Goal: Task Accomplishment & Management: Use online tool/utility

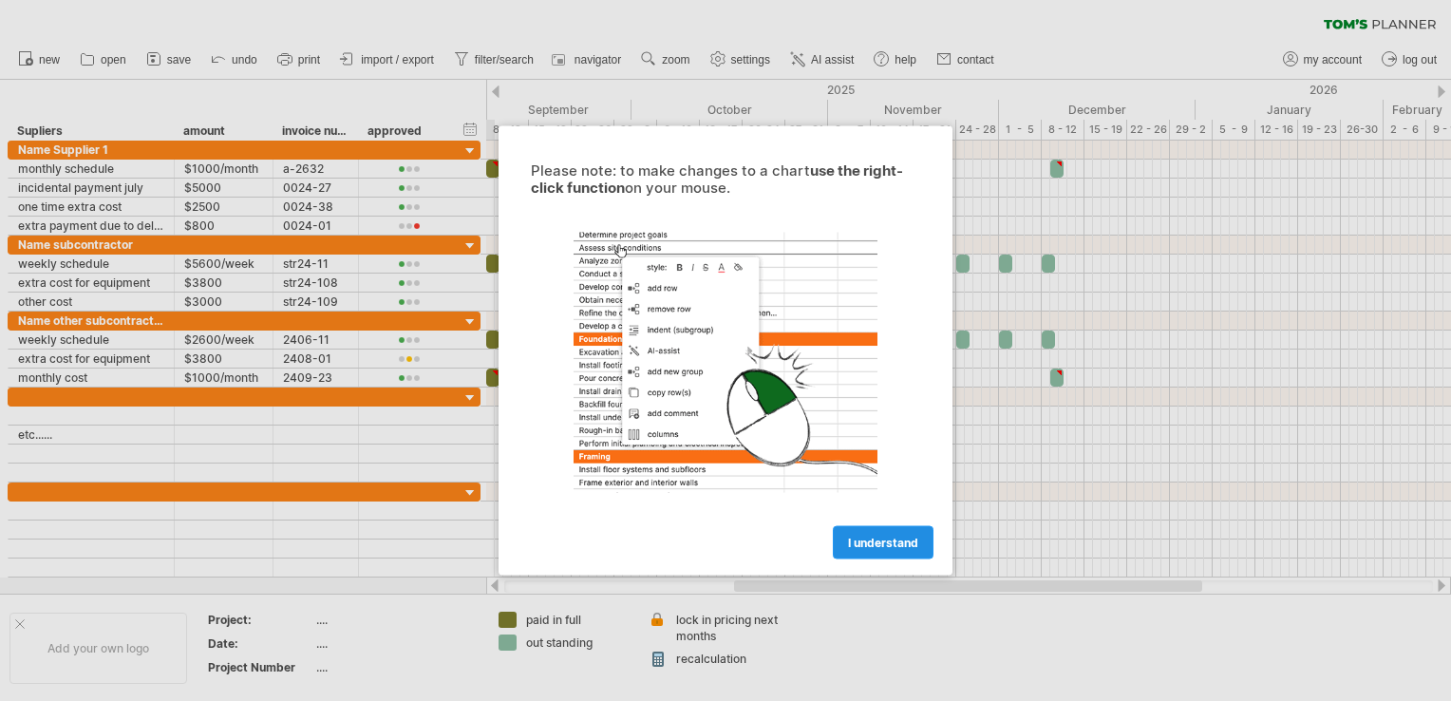
click at [869, 552] on link "I understand" at bounding box center [883, 542] width 101 height 33
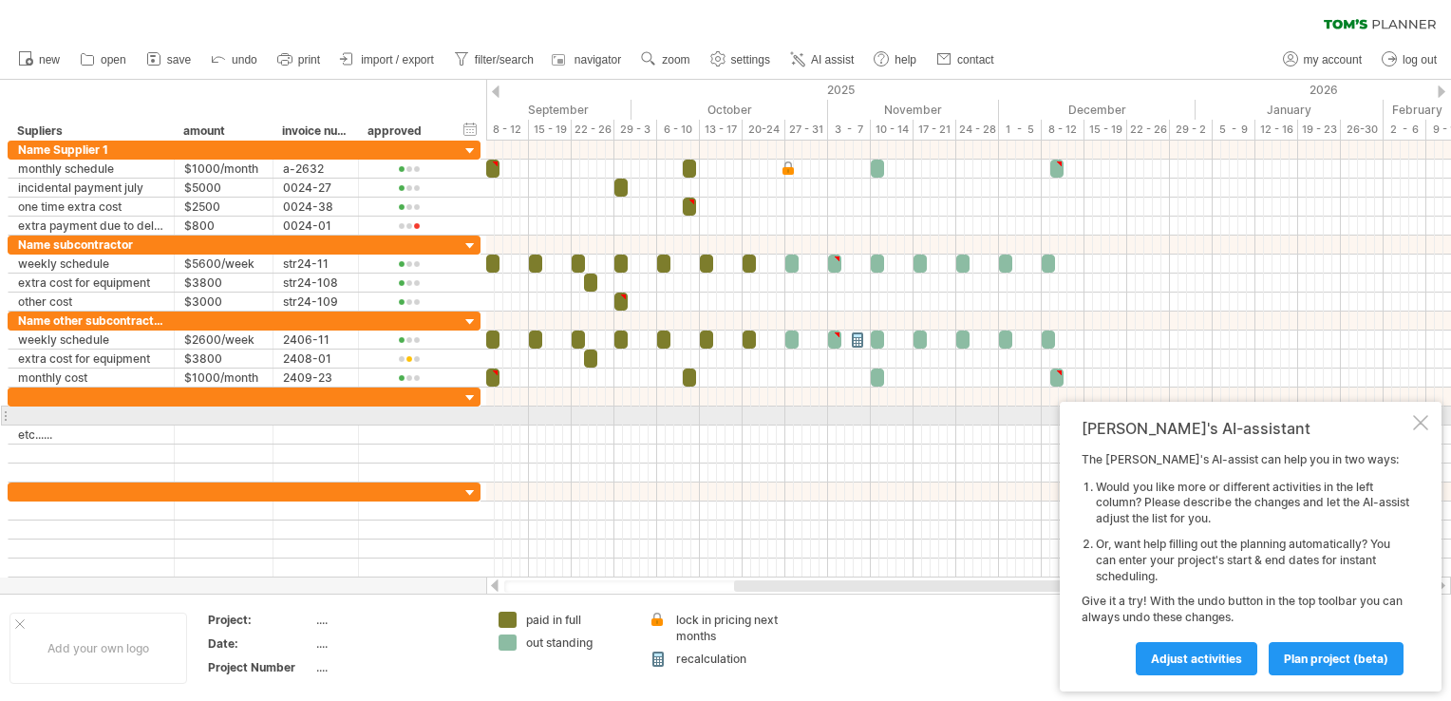
click at [1422, 418] on div at bounding box center [1420, 422] width 15 height 15
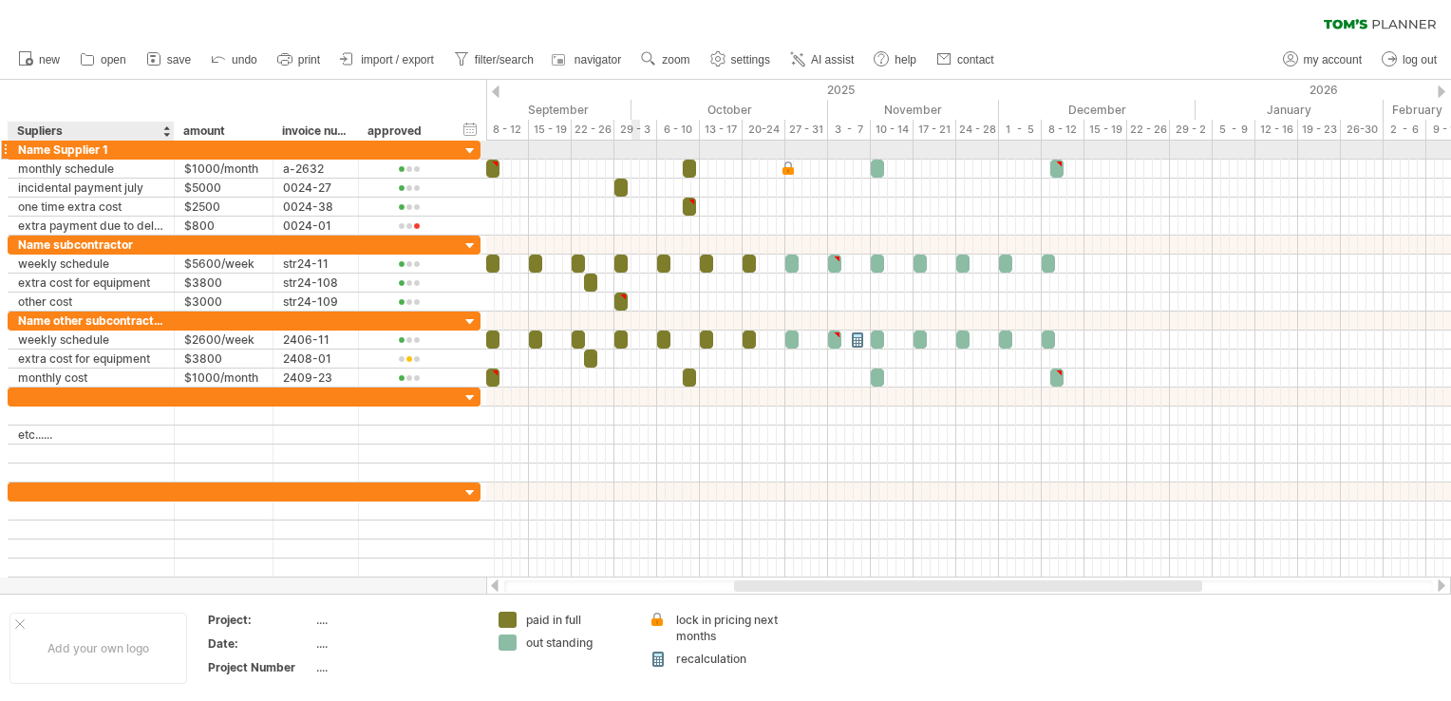
click at [27, 158] on div "**********" at bounding box center [244, 150] width 473 height 19
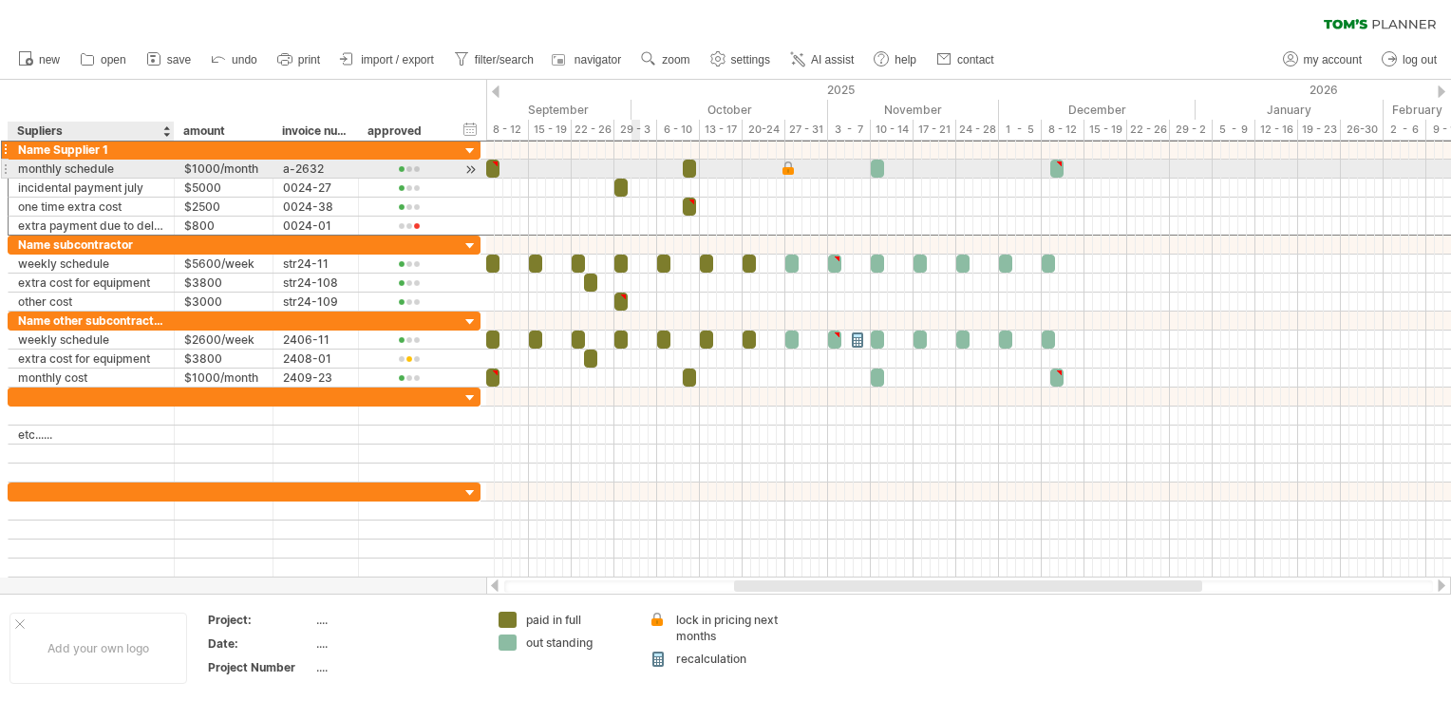
click at [35, 172] on div "monthly schedule" at bounding box center [91, 169] width 146 height 18
type input "**********"
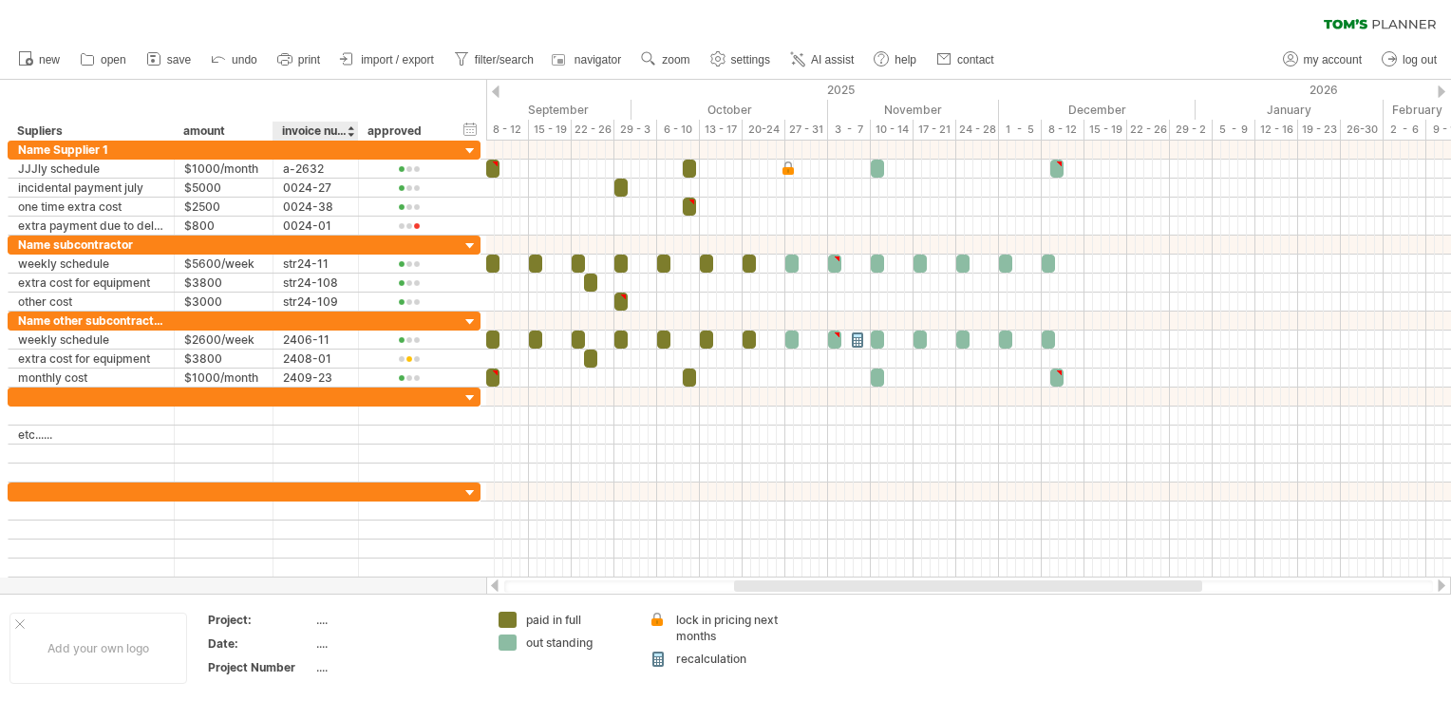
click at [349, 138] on div at bounding box center [351, 131] width 8 height 19
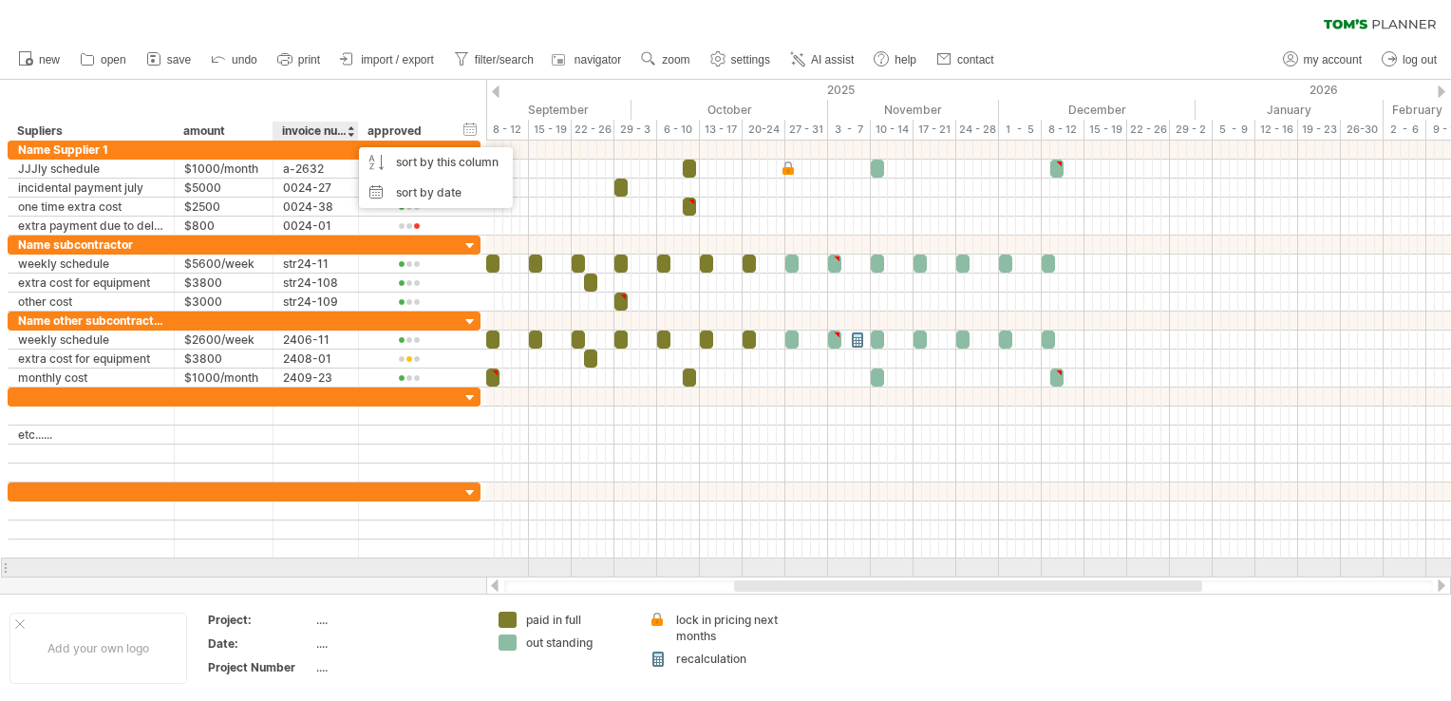
click at [385, 574] on div "**********" at bounding box center [243, 359] width 486 height 437
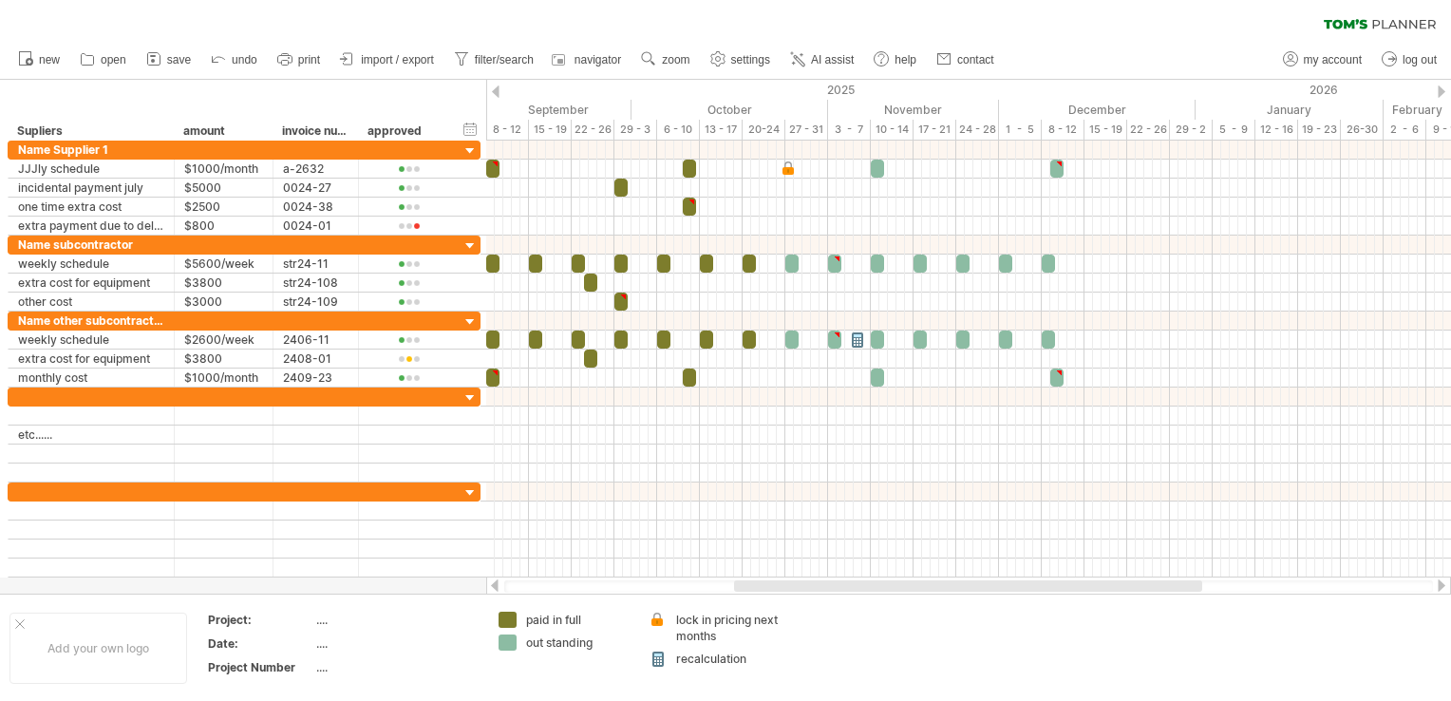
click at [310, 64] on span "print" at bounding box center [309, 59] width 22 height 13
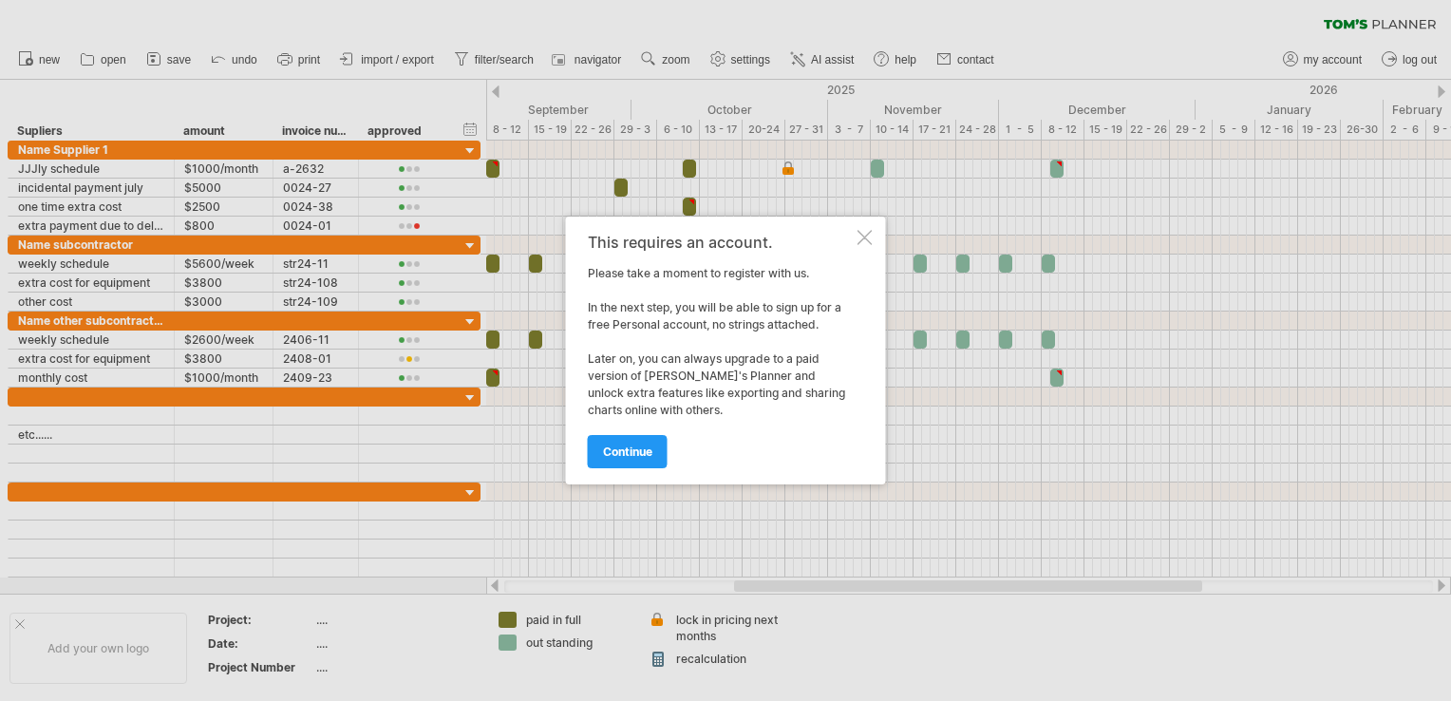
click at [656, 453] on link "continue" at bounding box center [628, 451] width 80 height 33
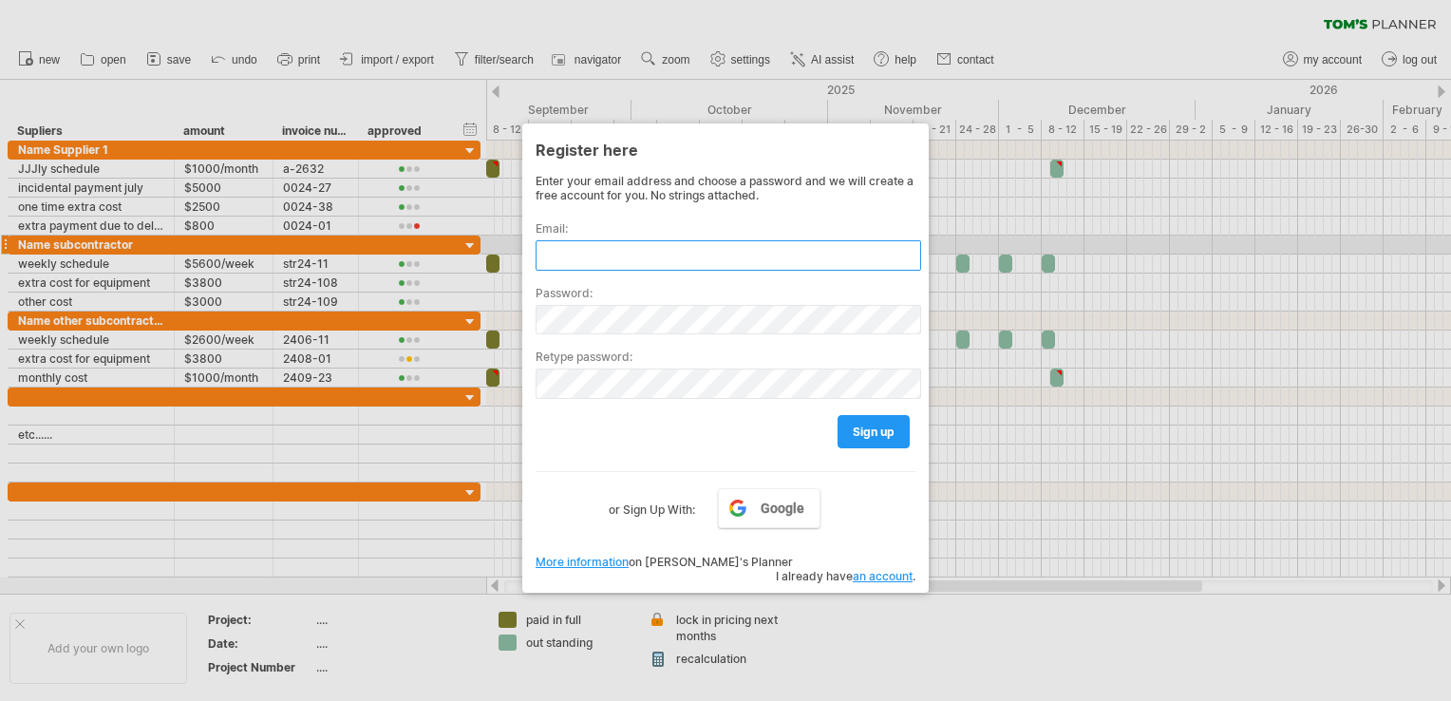
click at [773, 247] on input "text" at bounding box center [727, 255] width 385 height 30
type input "**********"
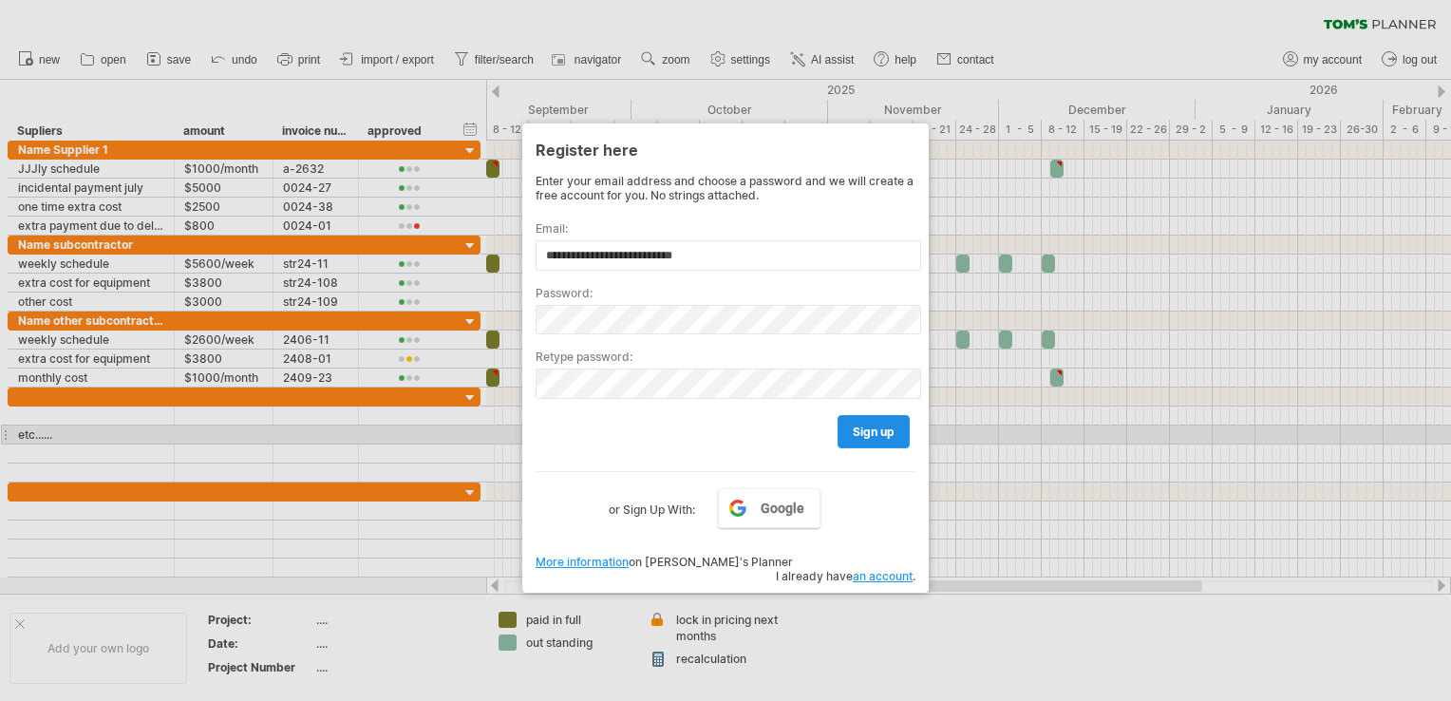
click at [846, 435] on link "sign up" at bounding box center [873, 431] width 72 height 33
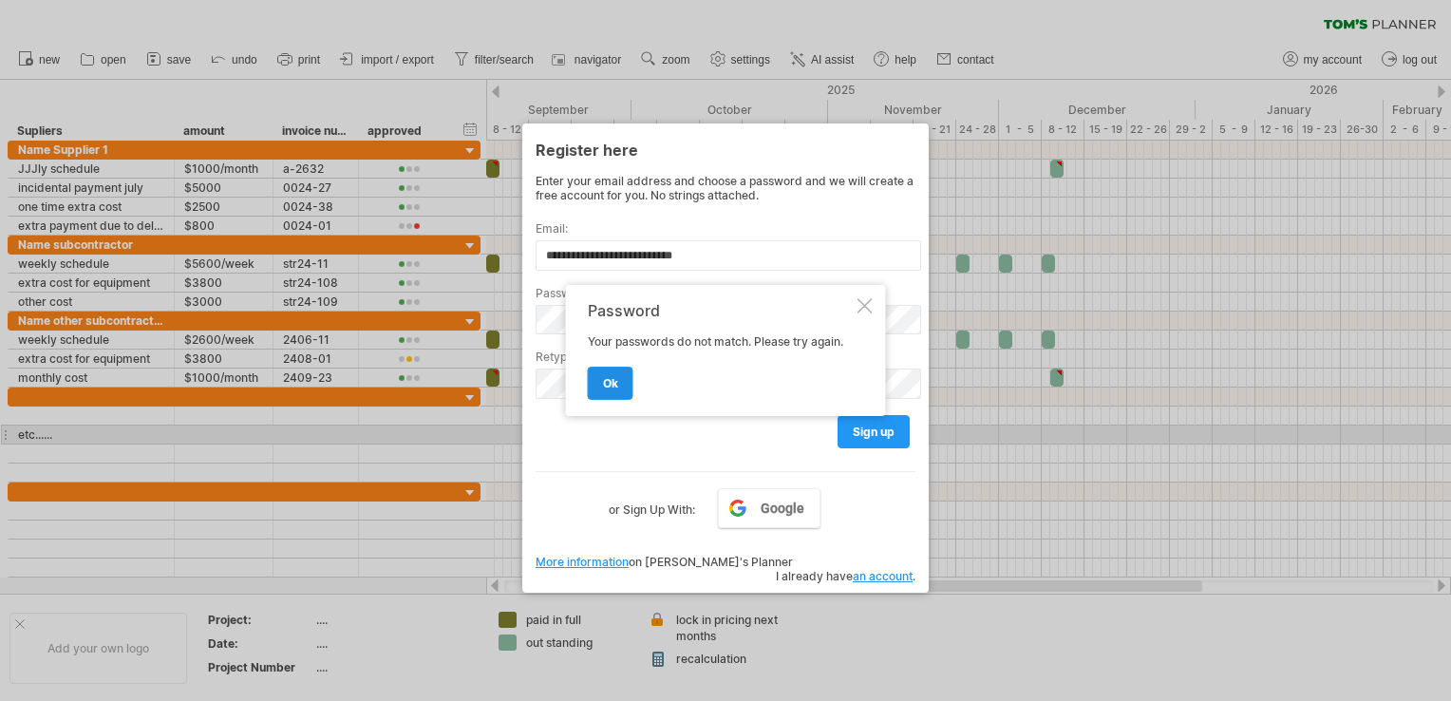
click at [616, 385] on span "ok" at bounding box center [610, 383] width 15 height 14
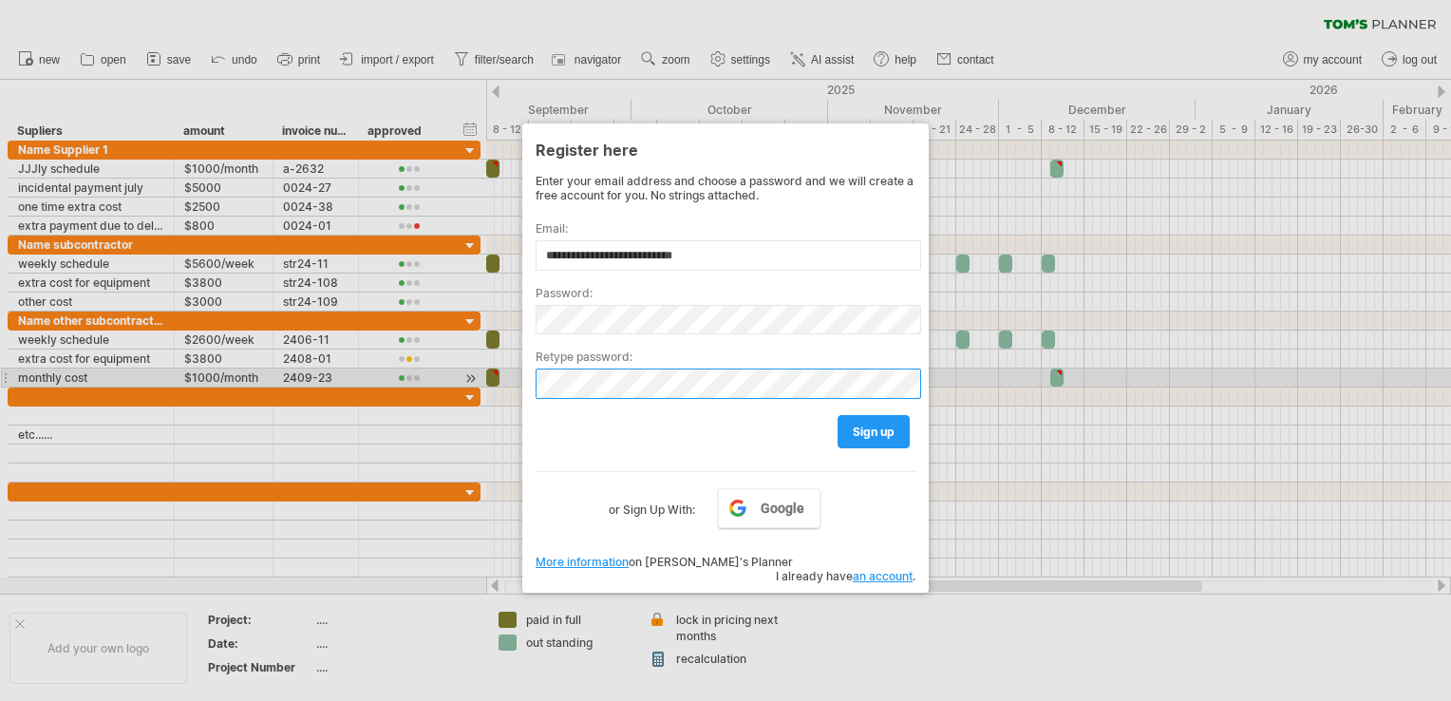
click at [516, 399] on div "Trying to reach [DOMAIN_NAME] Connected again... 0% clear filter new" at bounding box center [725, 350] width 1451 height 701
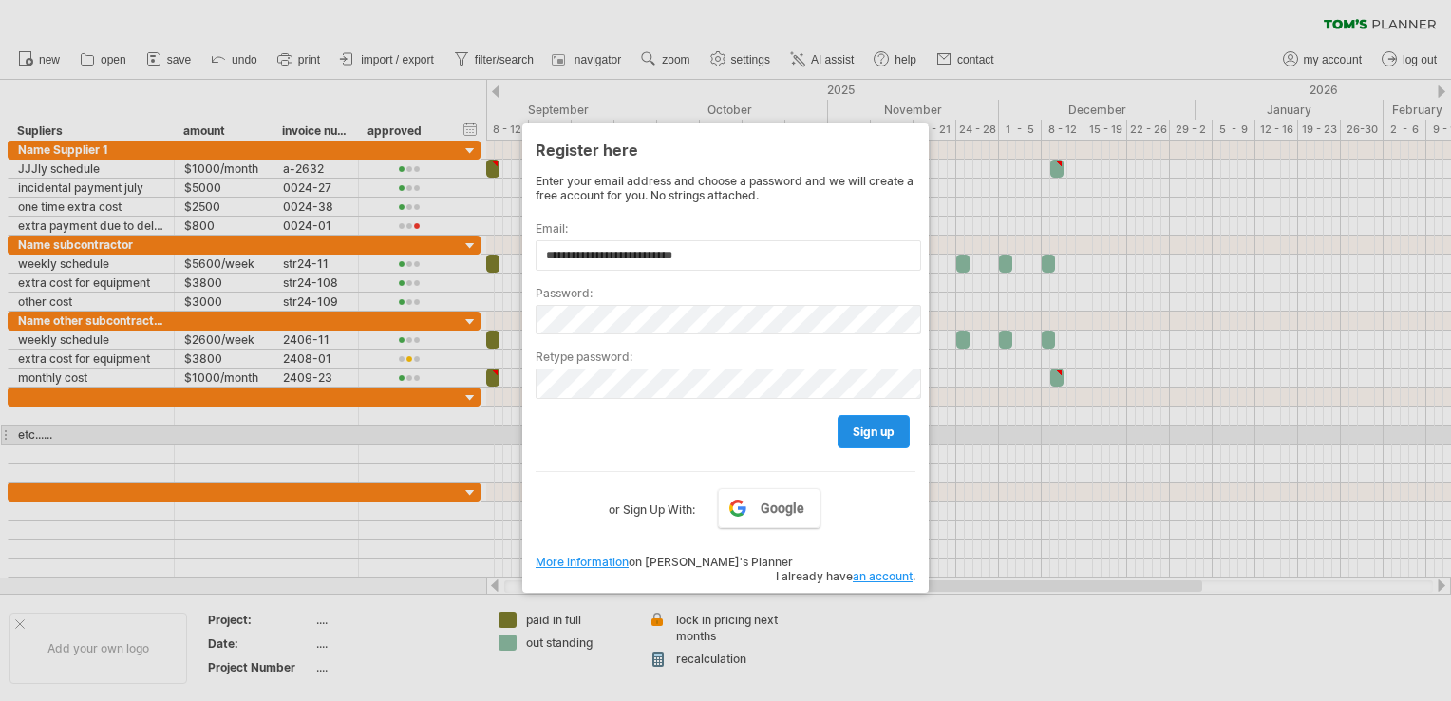
click at [873, 435] on span "sign up" at bounding box center [874, 431] width 42 height 14
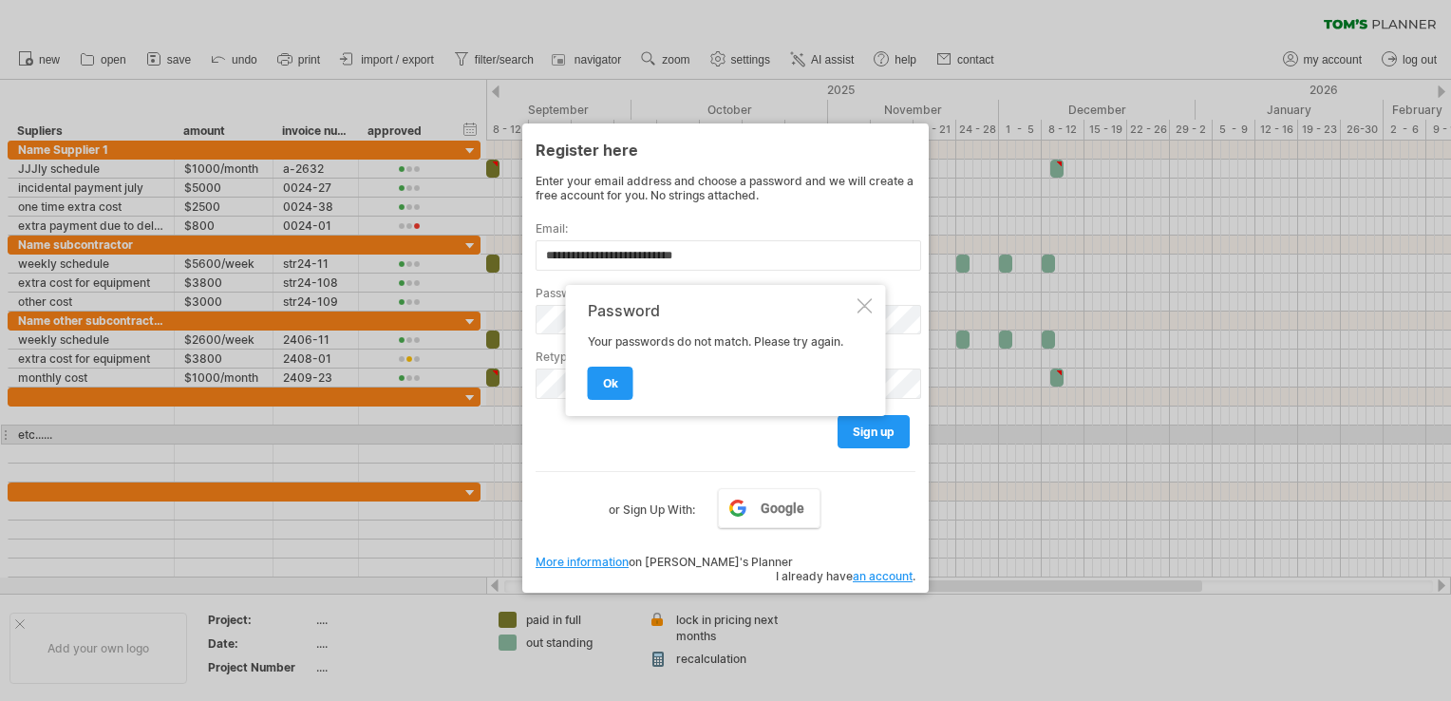
click at [611, 403] on div "Password Your passwords do not match. Please try again. ok" at bounding box center [726, 350] width 320 height 131
click at [621, 392] on link "ok" at bounding box center [611, 382] width 46 height 33
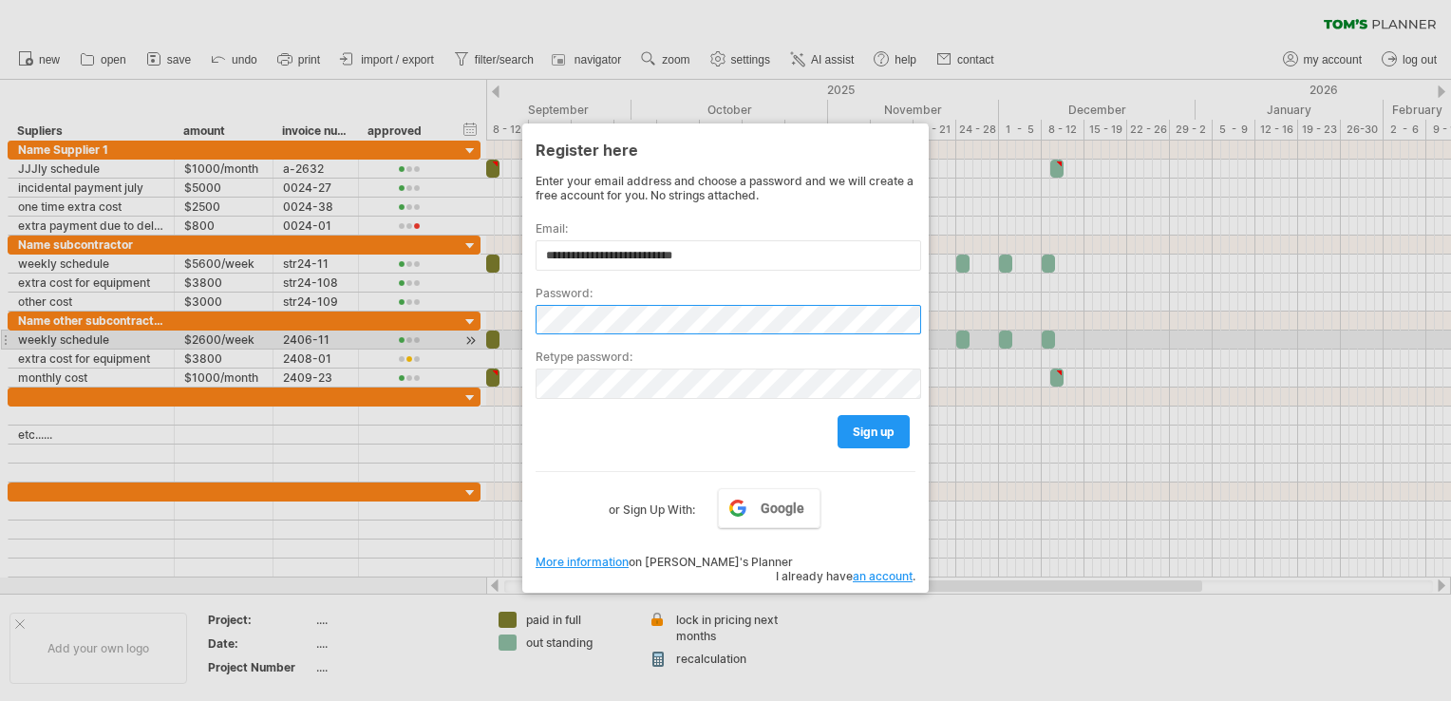
click at [479, 337] on div "Trying to reach [DOMAIN_NAME] Connected again... 0% clear filter new" at bounding box center [725, 350] width 1451 height 701
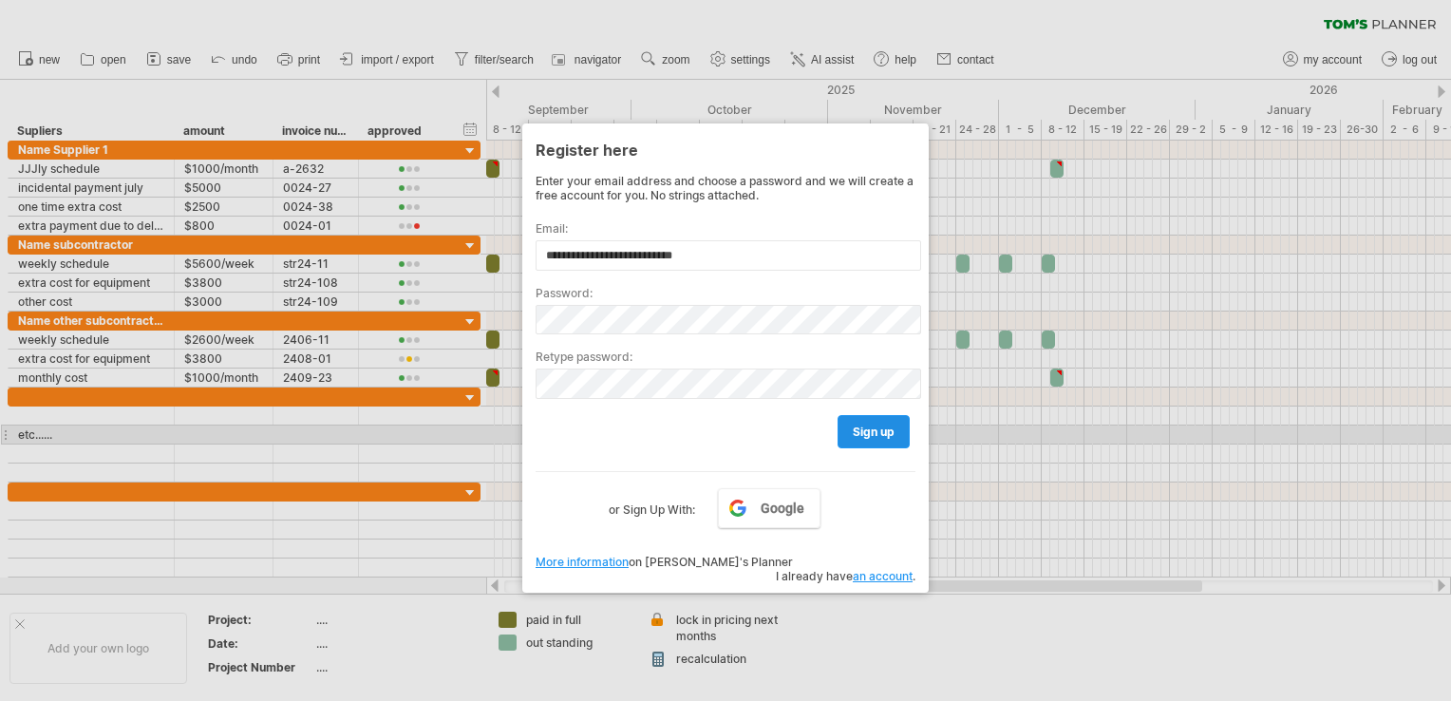
click at [851, 435] on link "sign up" at bounding box center [873, 431] width 72 height 33
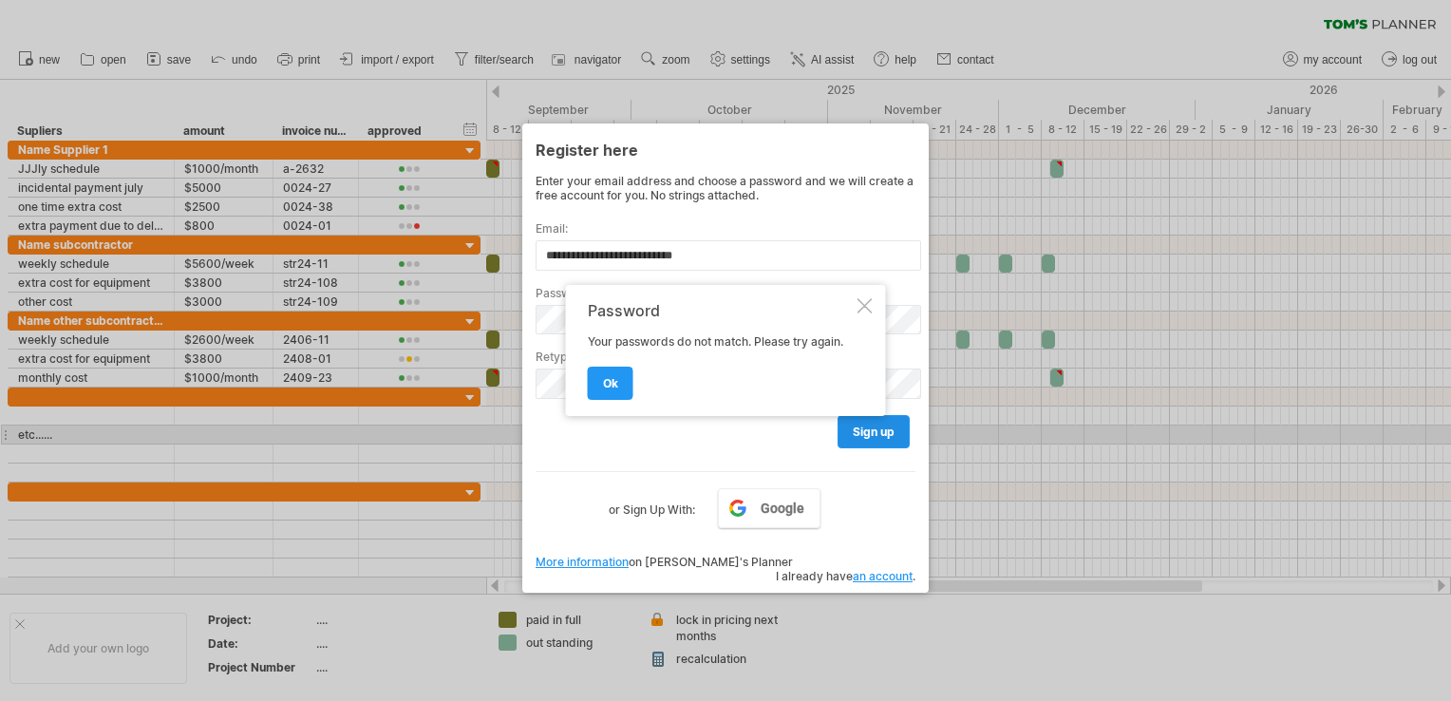
click at [853, 436] on span "sign up" at bounding box center [874, 431] width 42 height 14
click at [595, 385] on link "ok" at bounding box center [611, 382] width 46 height 33
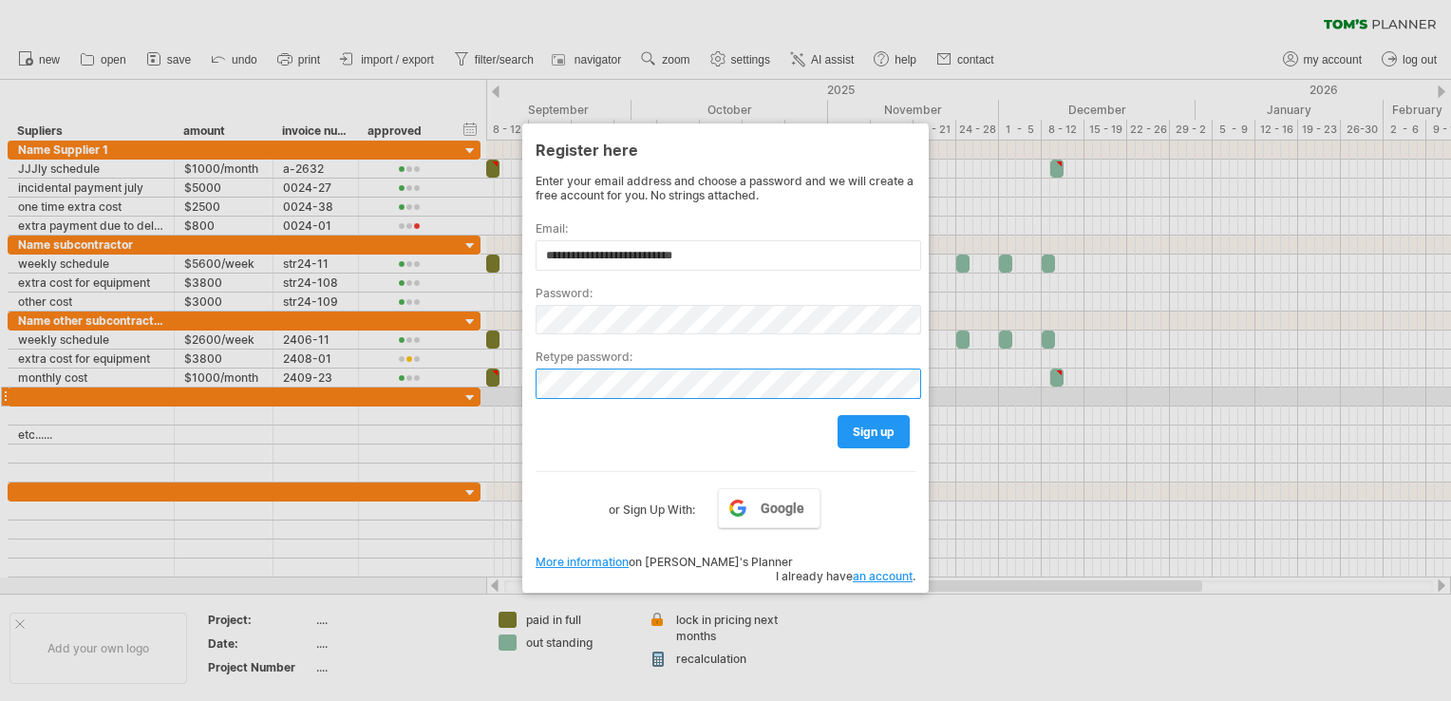
click at [434, 397] on div "Trying to reach [DOMAIN_NAME] Connected again... 0% clear filter new" at bounding box center [725, 350] width 1451 height 701
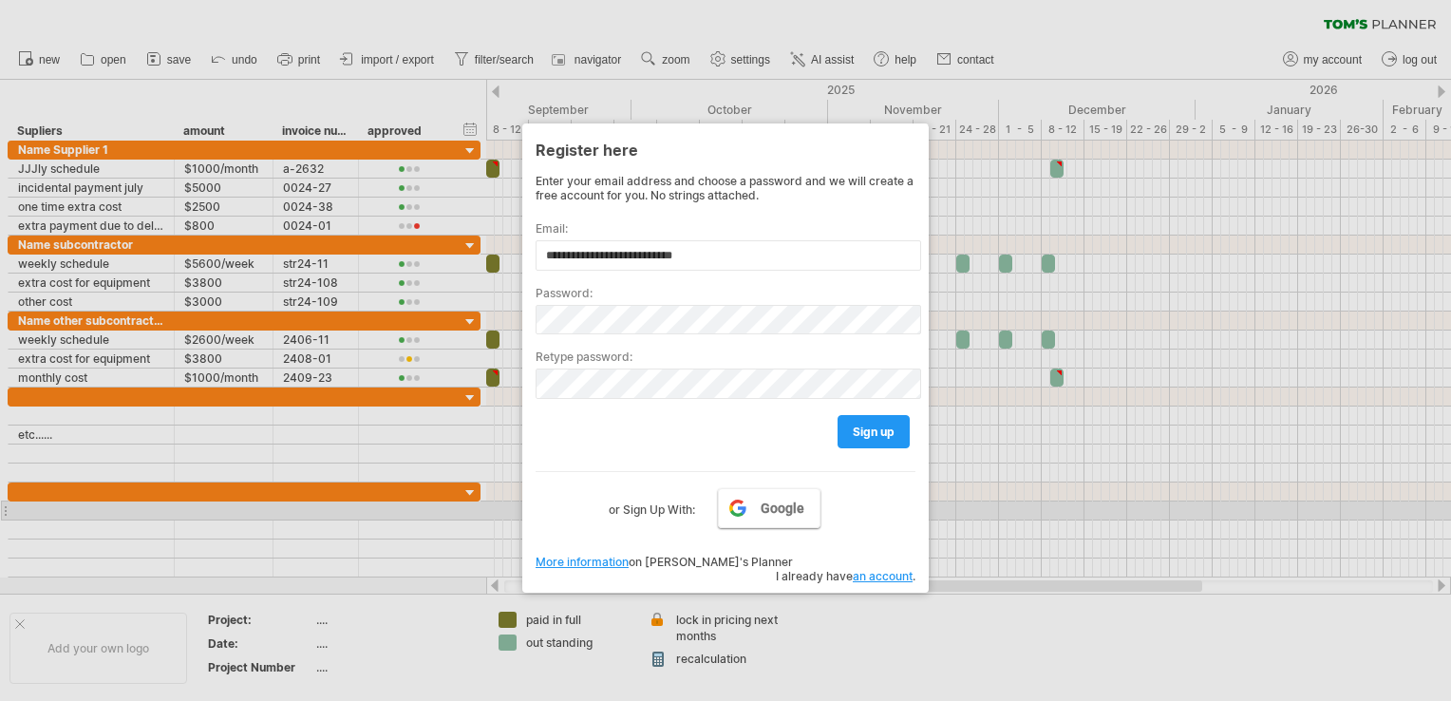
click at [808, 507] on link "Google" at bounding box center [769, 508] width 103 height 40
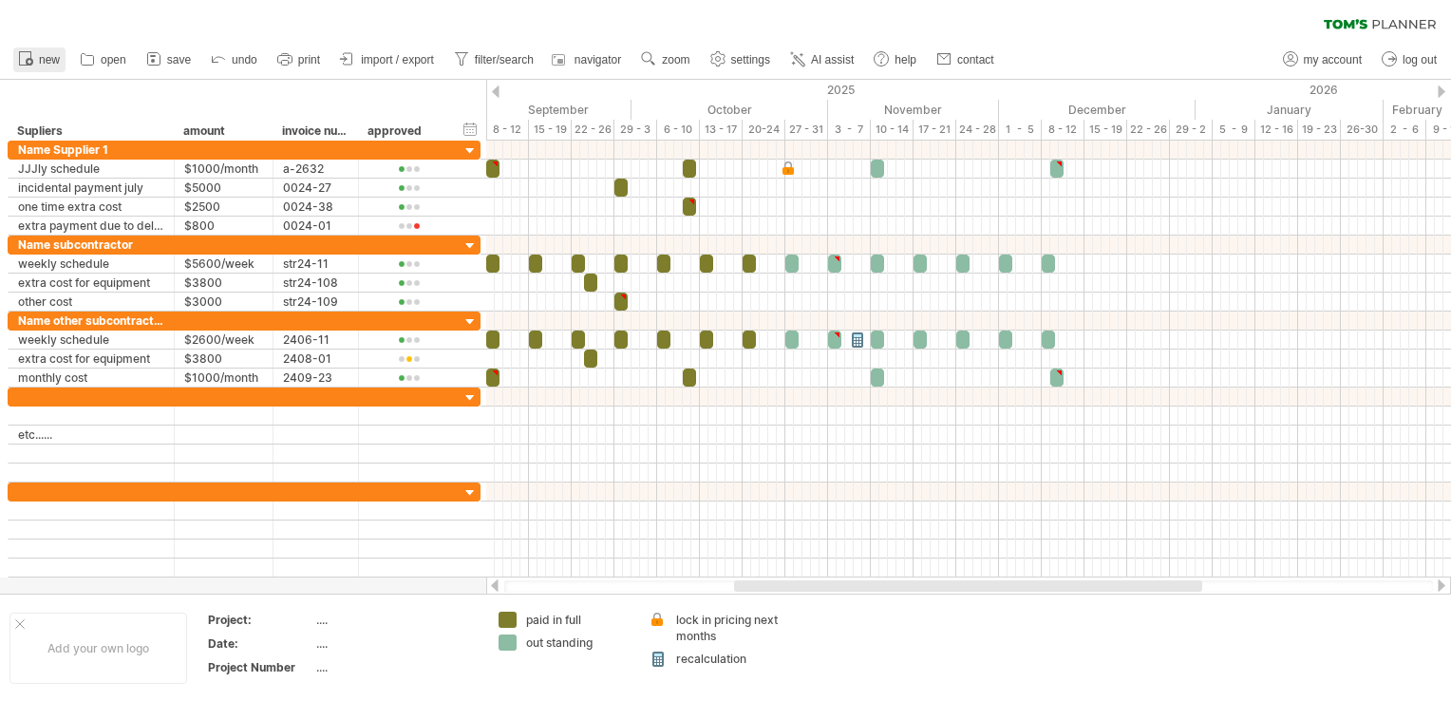
click at [25, 63] on icon at bounding box center [25, 57] width 19 height 19
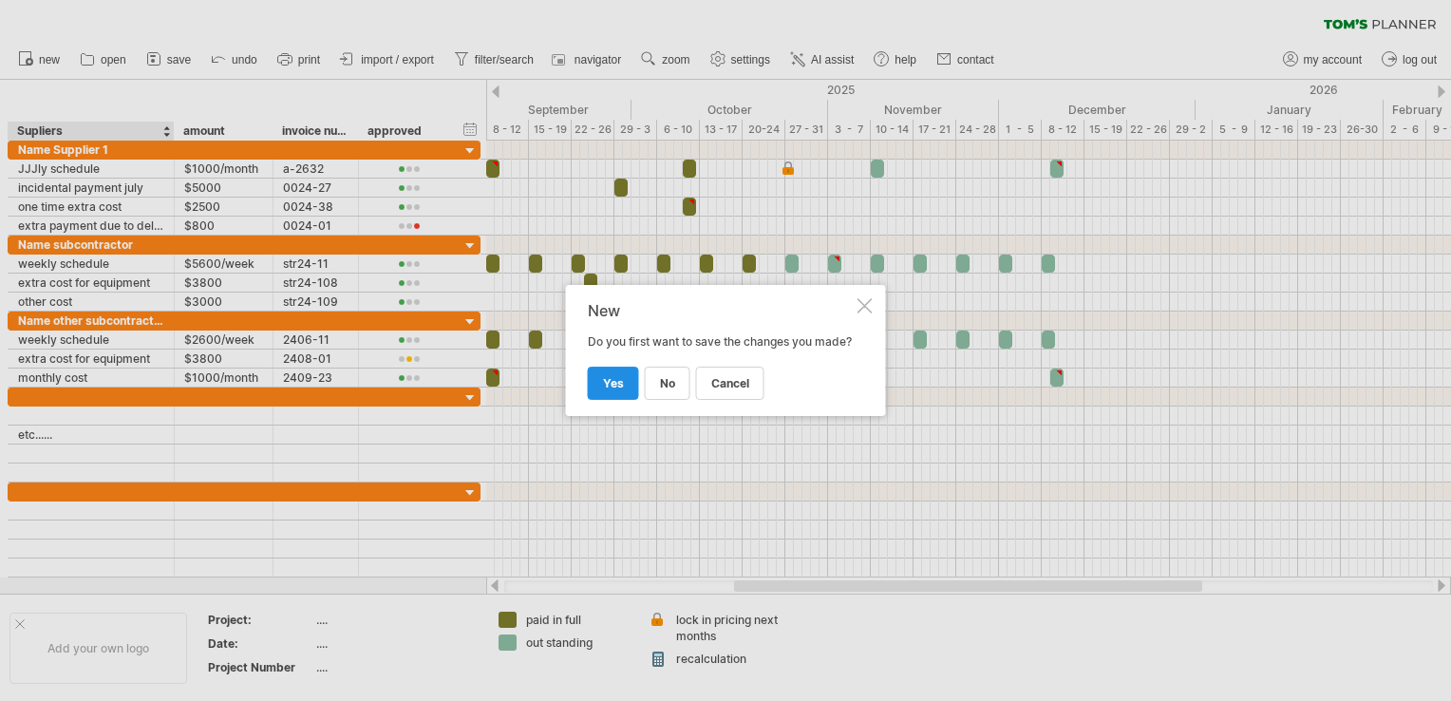
click at [620, 382] on span "yes" at bounding box center [613, 383] width 21 height 14
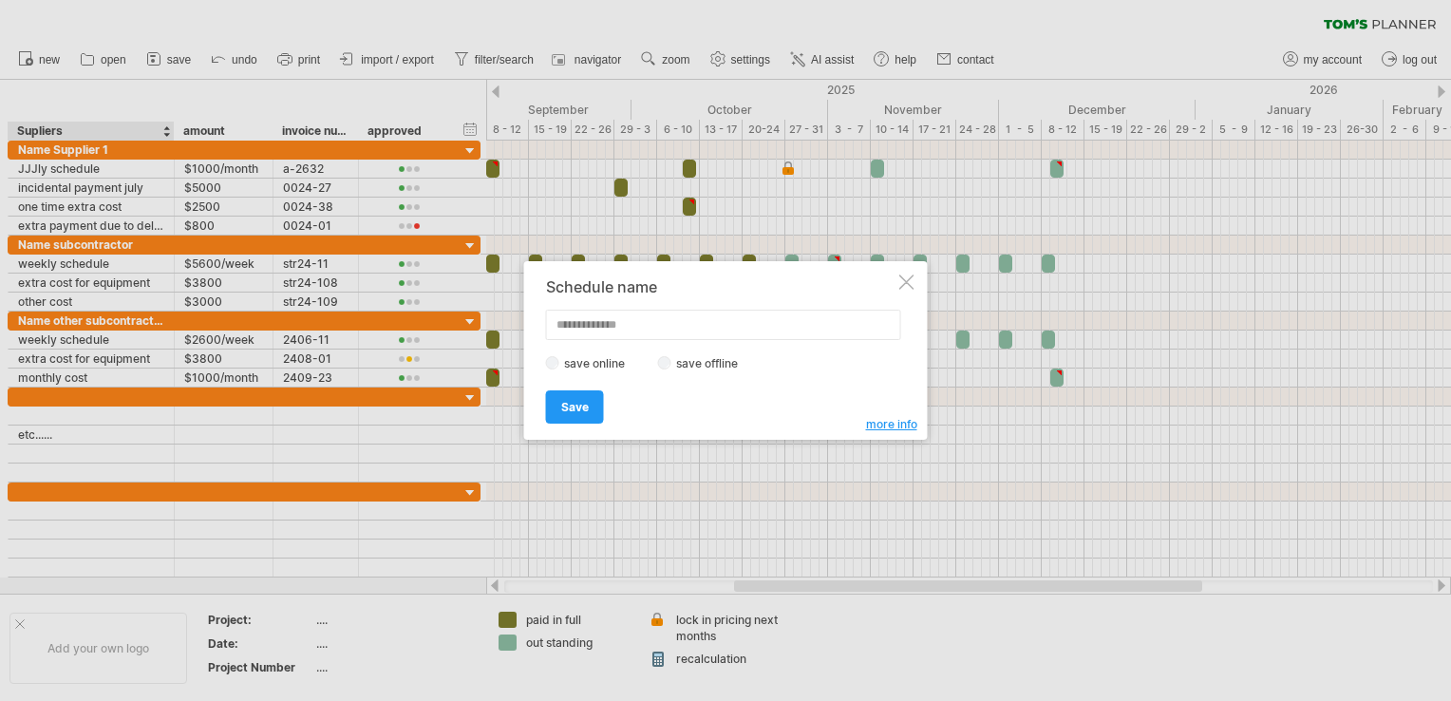
click at [903, 280] on div at bounding box center [906, 281] width 15 height 15
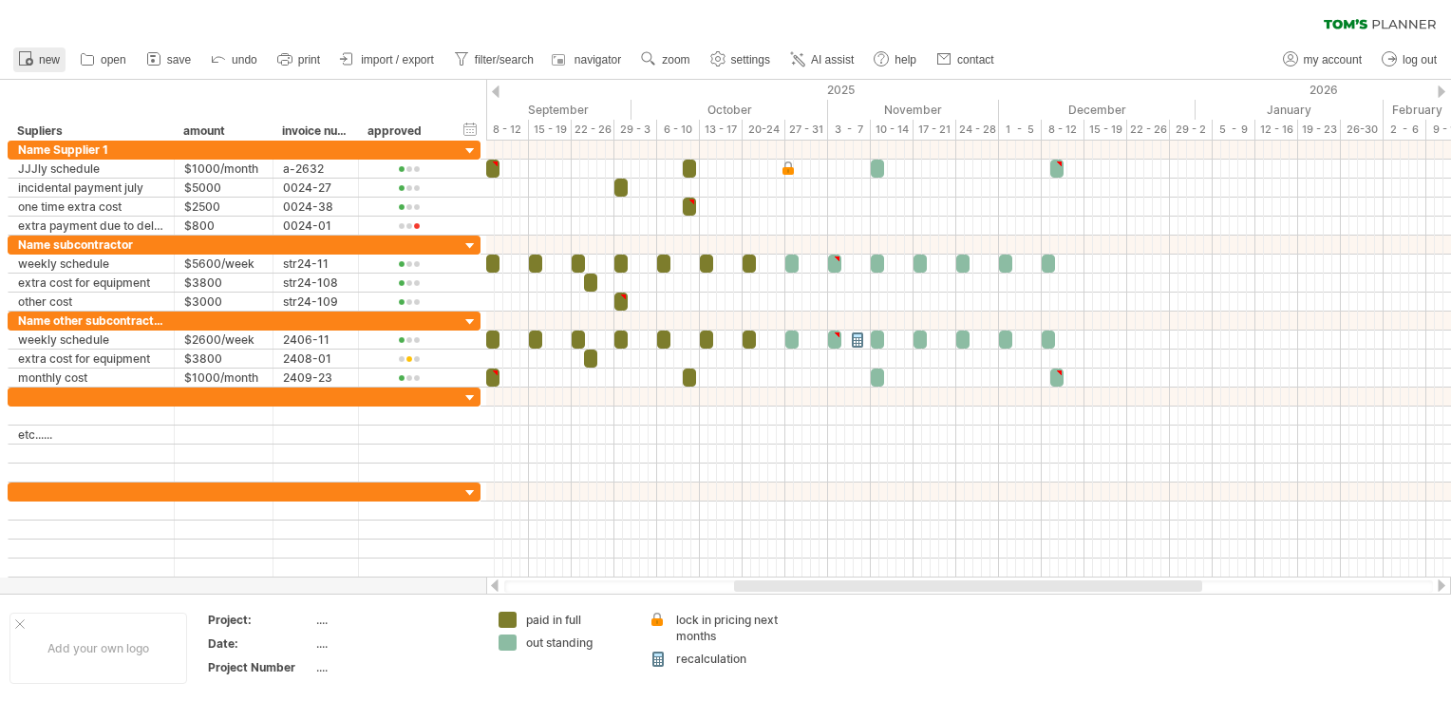
click at [15, 64] on link "new" at bounding box center [39, 59] width 52 height 25
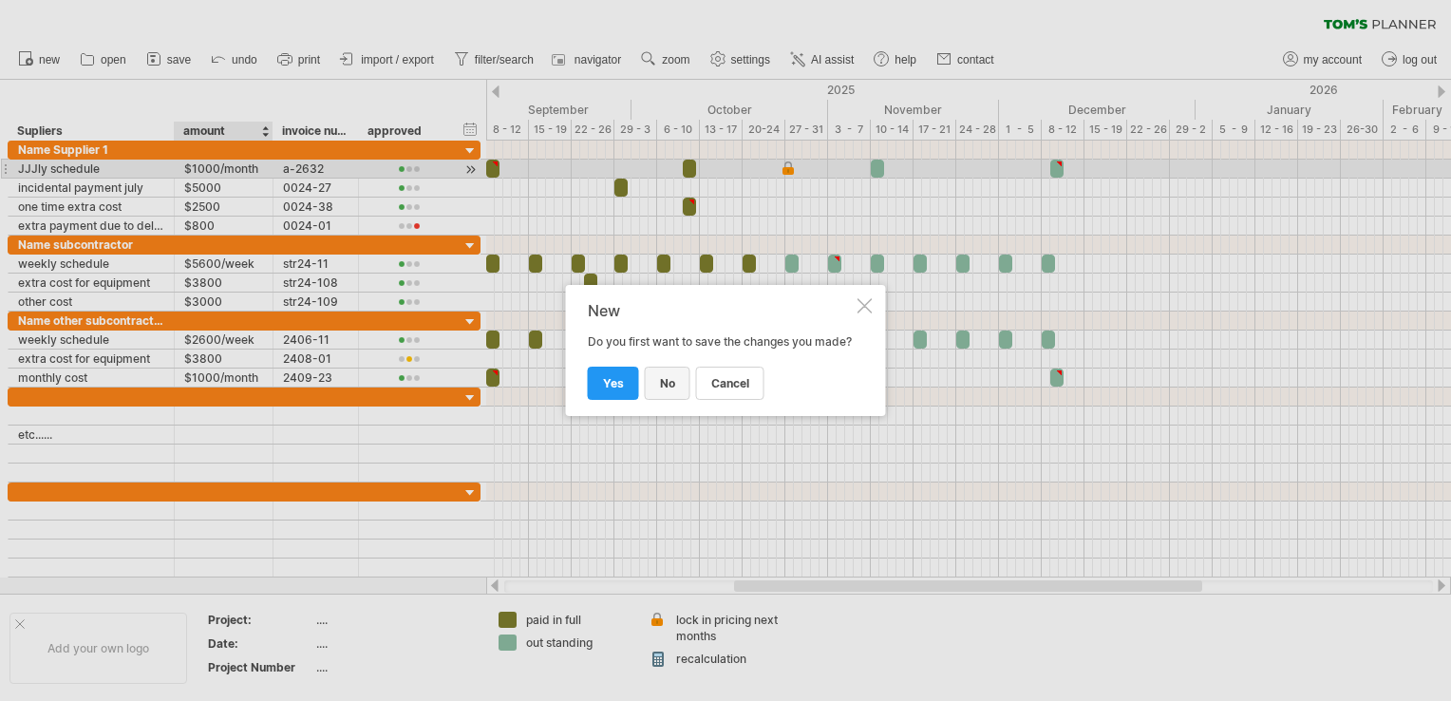
click at [653, 376] on link "no" at bounding box center [668, 382] width 46 height 33
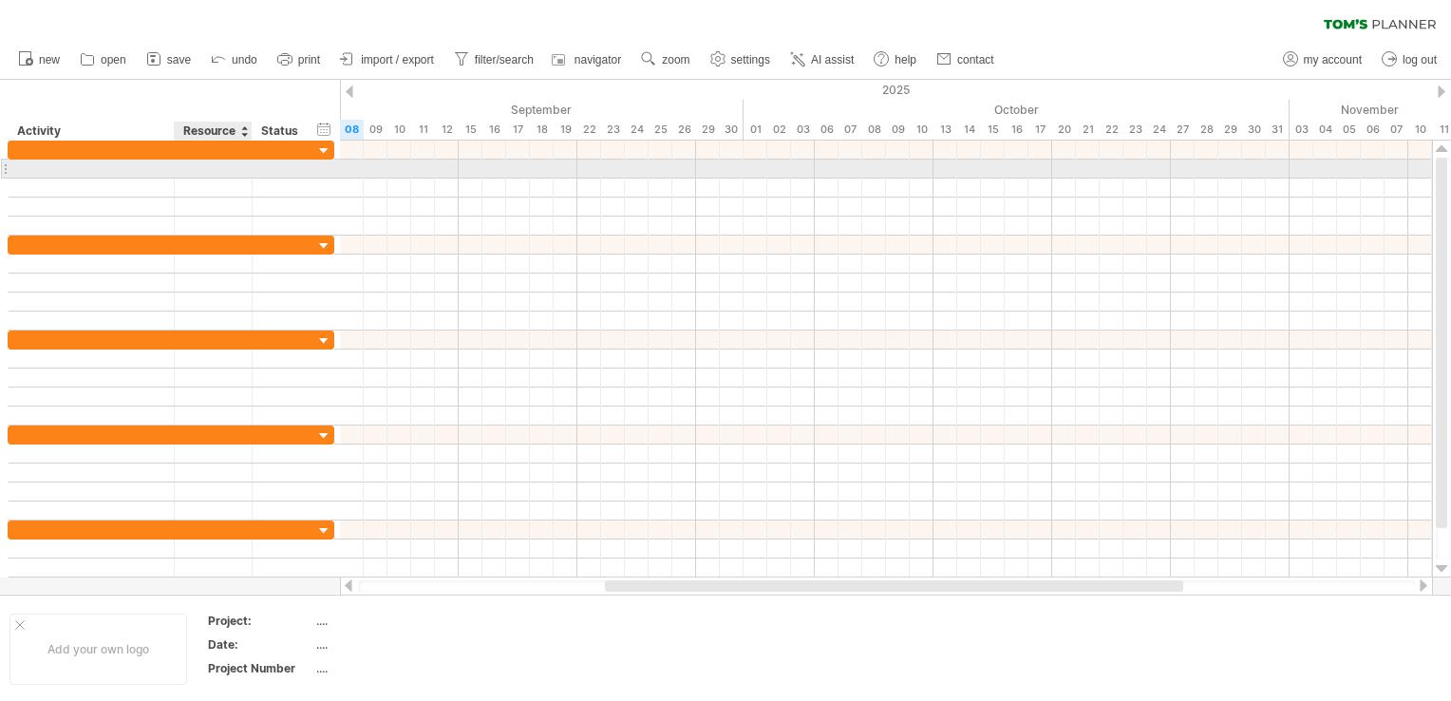
click at [235, 162] on div at bounding box center [213, 169] width 58 height 18
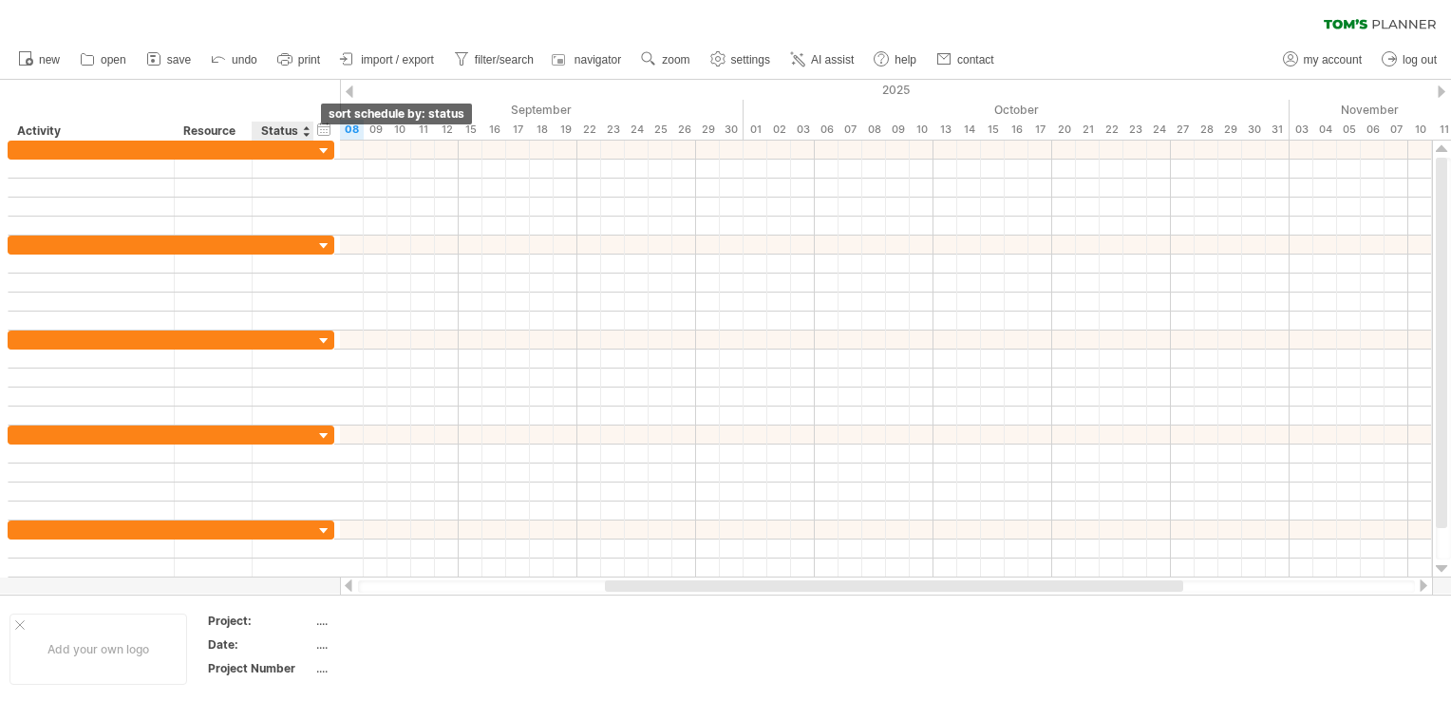
click at [304, 129] on div at bounding box center [306, 131] width 8 height 19
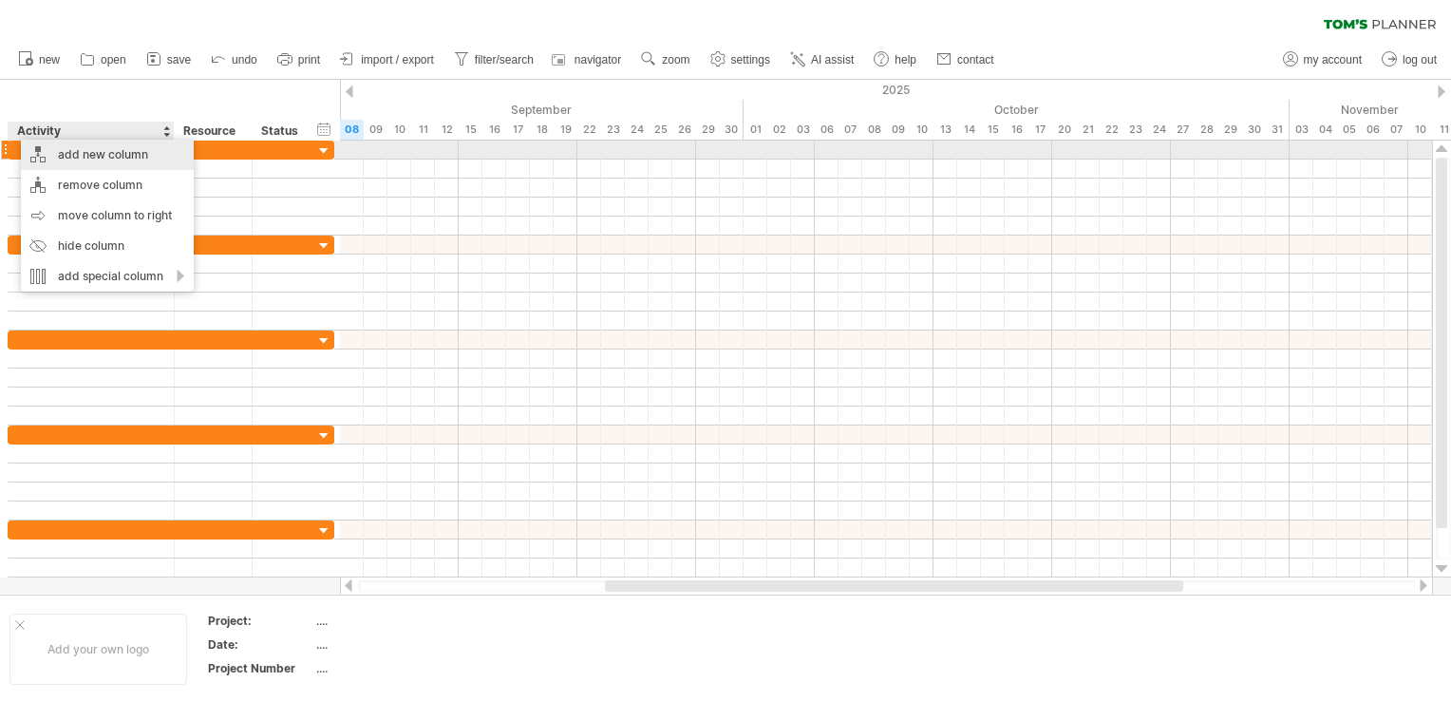
click at [38, 148] on div "add new column" at bounding box center [107, 155] width 173 height 30
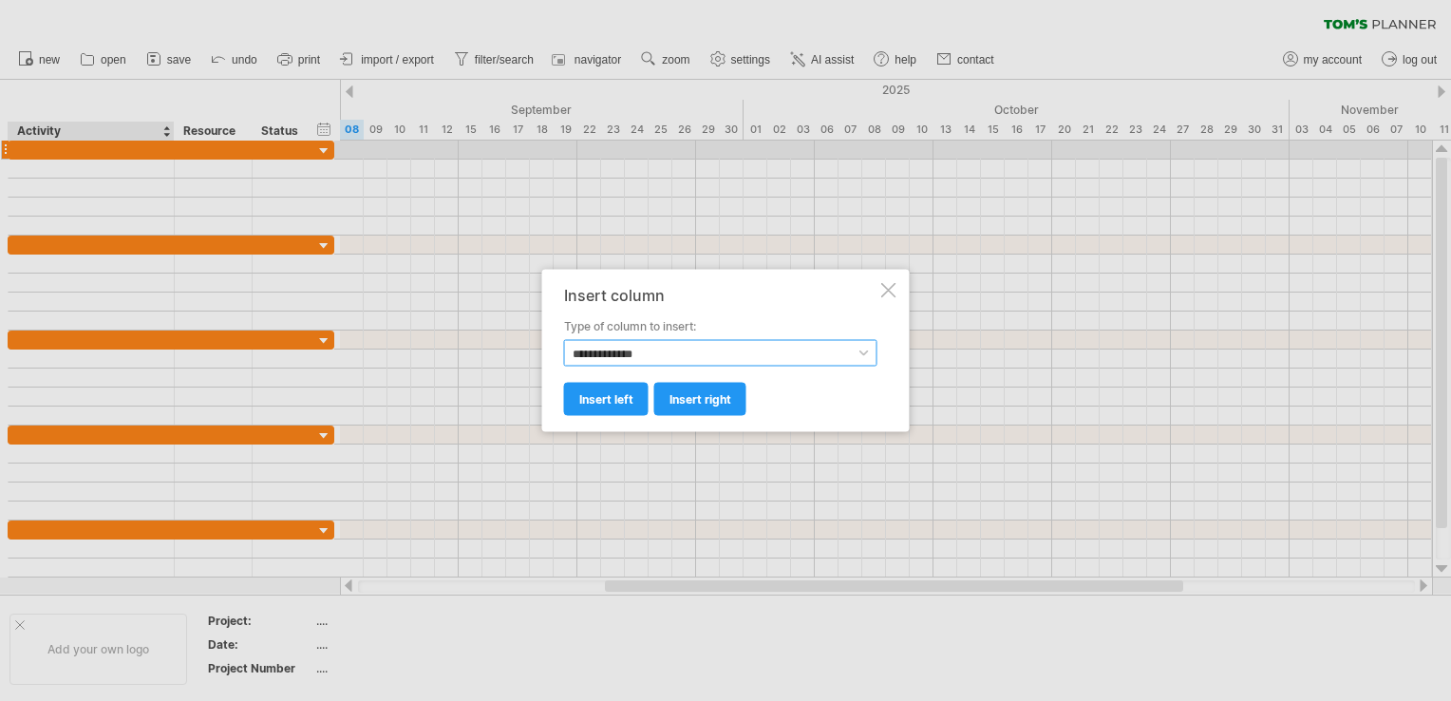
click at [708, 351] on select "**********" at bounding box center [720, 353] width 313 height 27
select select "*********"
click at [564, 340] on select "**********" at bounding box center [720, 353] width 313 height 27
click at [608, 406] on link "insert left" at bounding box center [606, 399] width 84 height 33
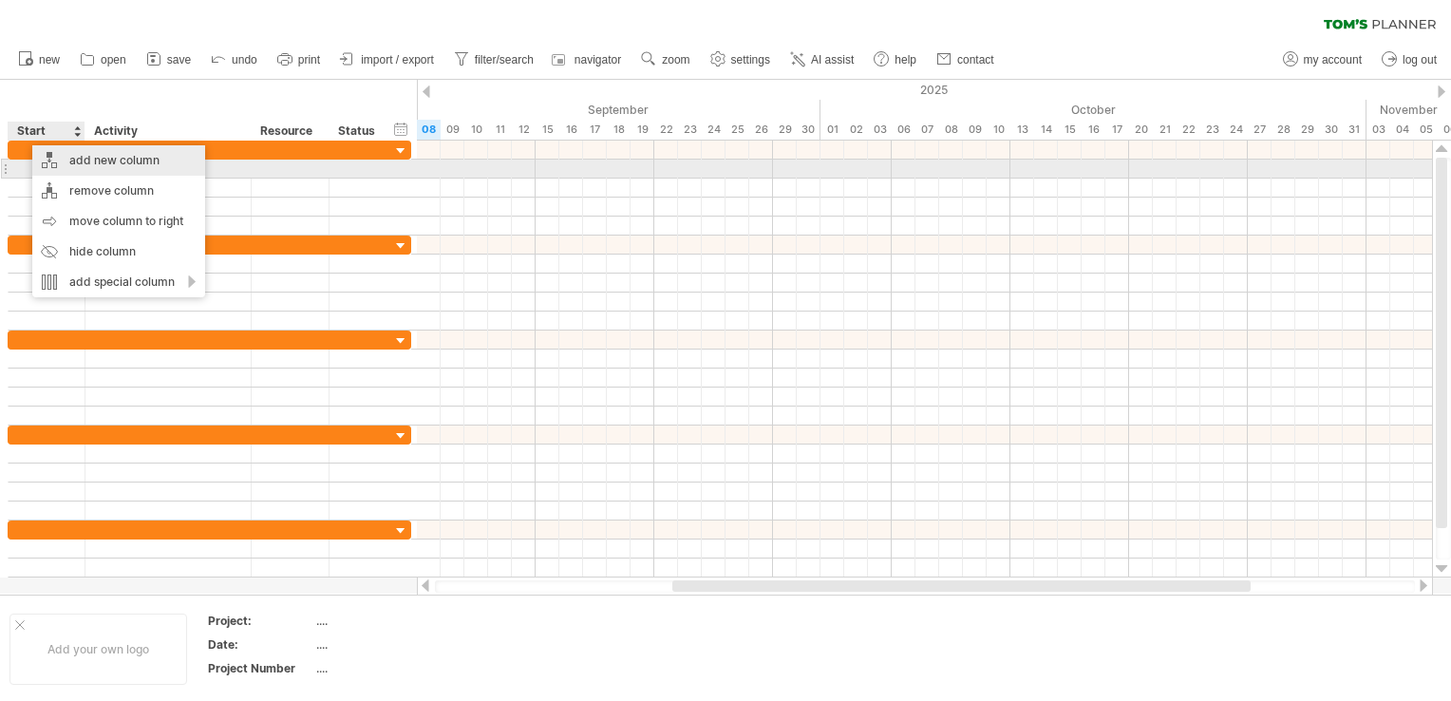
click at [125, 165] on div "add new column" at bounding box center [118, 160] width 173 height 30
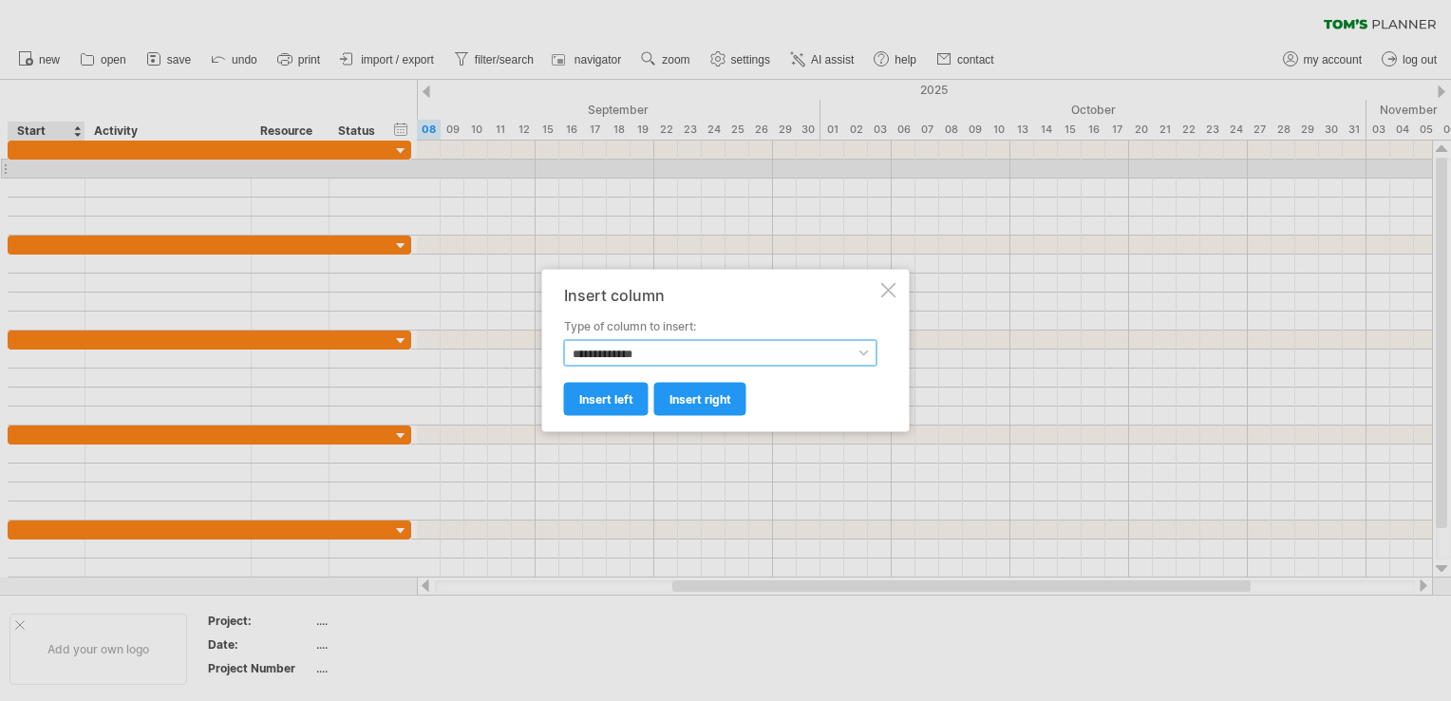
click at [653, 355] on select "**********" at bounding box center [720, 353] width 313 height 27
select select "*******"
click at [564, 340] on select "**********" at bounding box center [720, 353] width 313 height 27
click at [621, 404] on span "insert left" at bounding box center [606, 399] width 54 height 14
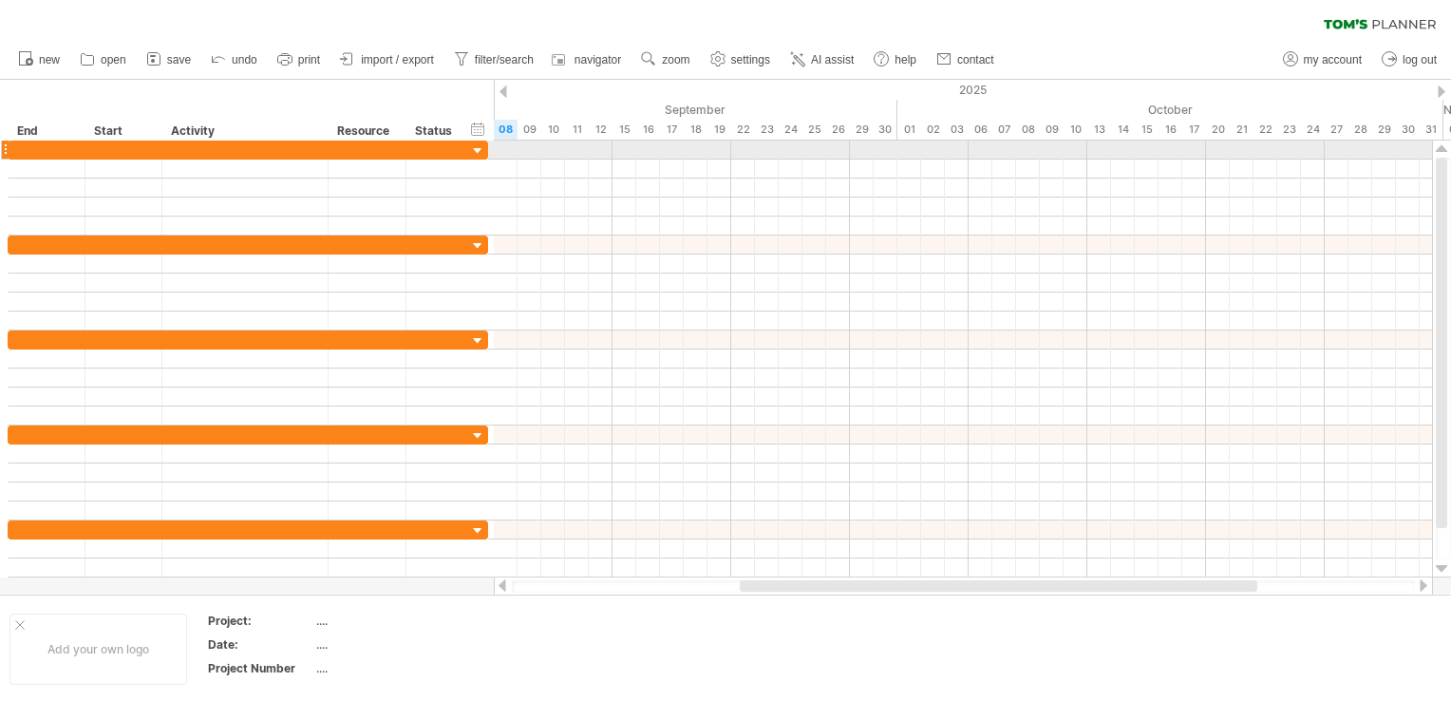
drag, startPoint x: 125, startPoint y: 139, endPoint x: 0, endPoint y: 138, distance: 125.3
click at [0, 142] on html "progress(100%) Trying to reach [DOMAIN_NAME] Connected again... 0% clear filter…" at bounding box center [725, 352] width 1451 height 704
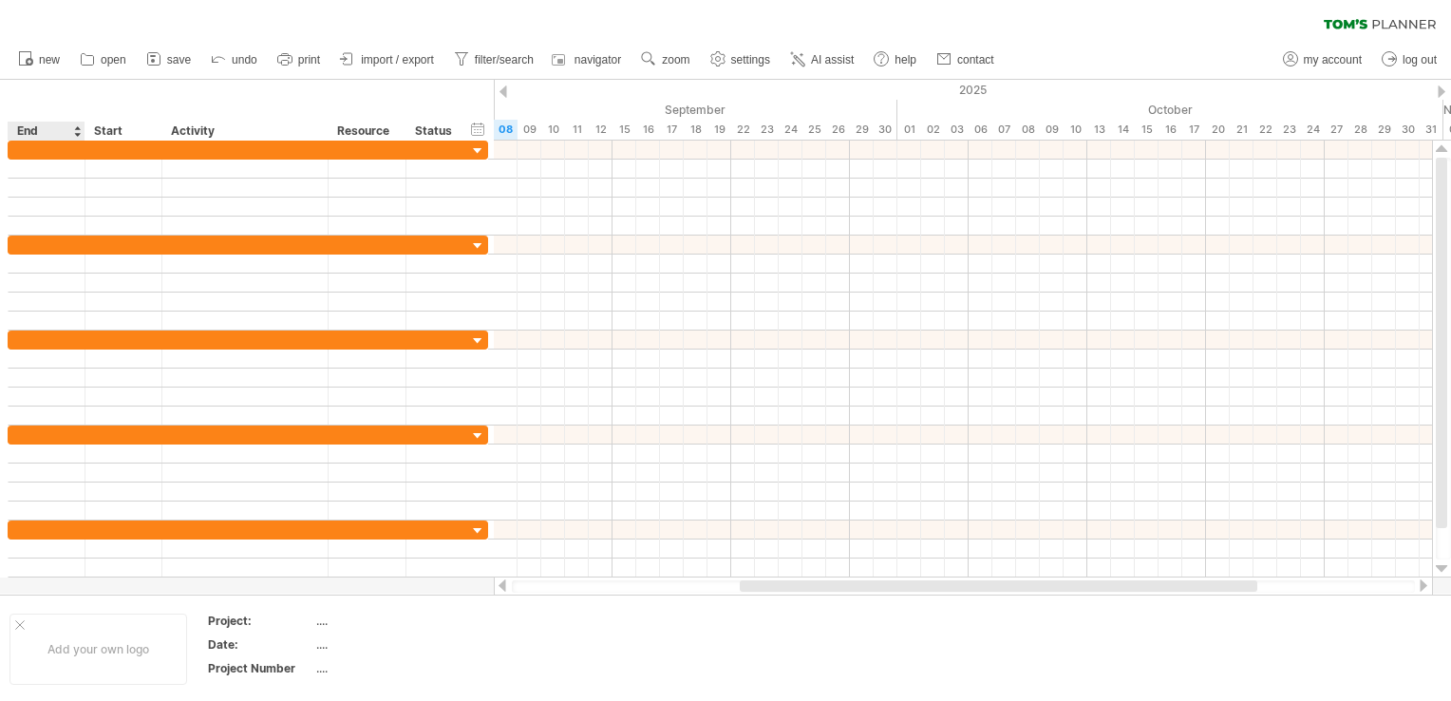
click at [20, 131] on div "End" at bounding box center [45, 131] width 57 height 19
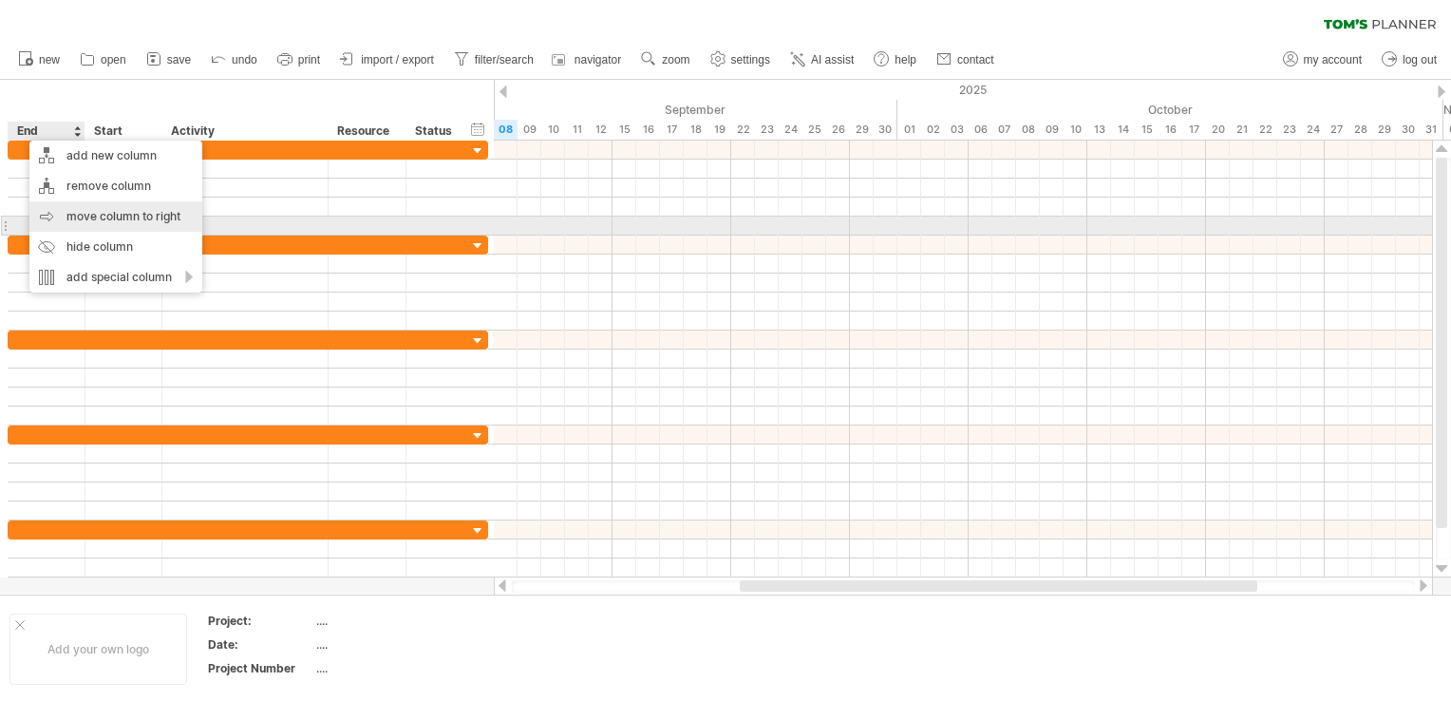
click at [111, 217] on div "move column to right" at bounding box center [115, 216] width 173 height 30
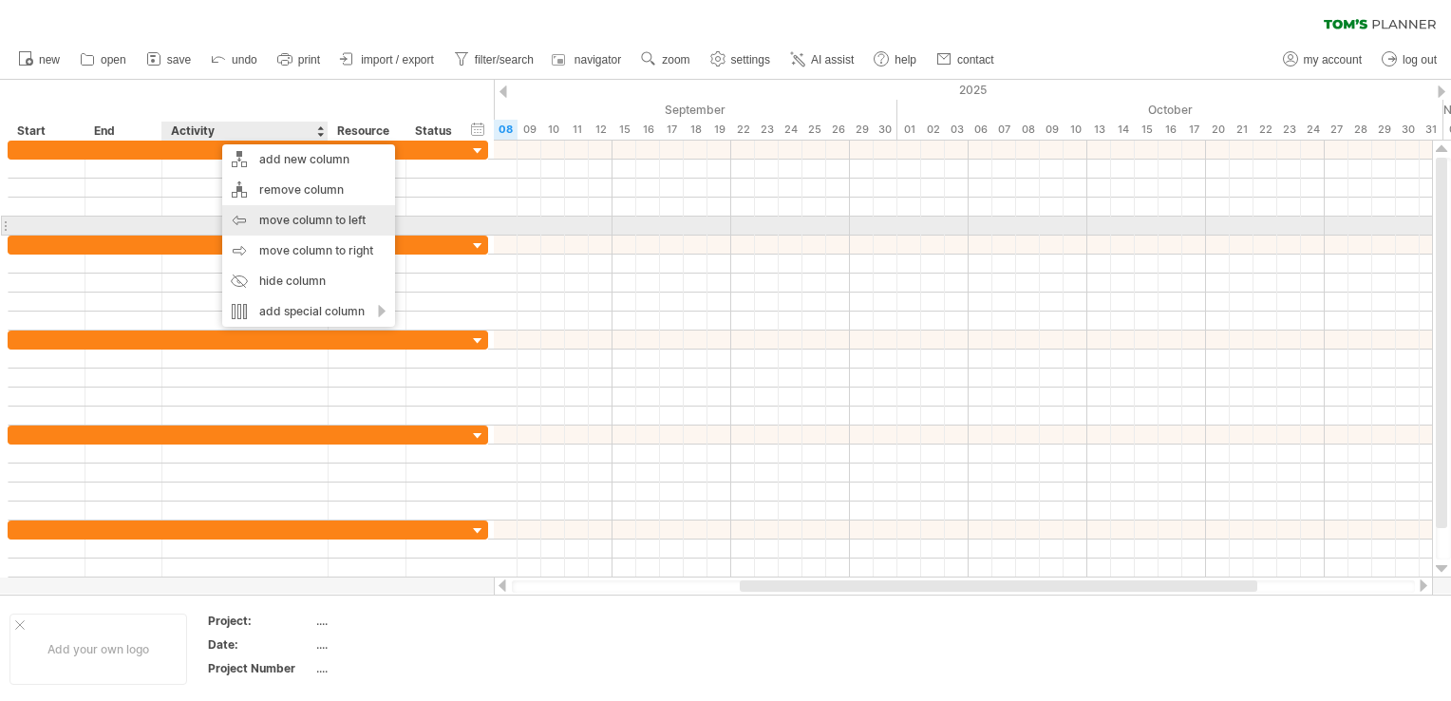
click at [239, 223] on div "move column to left" at bounding box center [308, 220] width 173 height 30
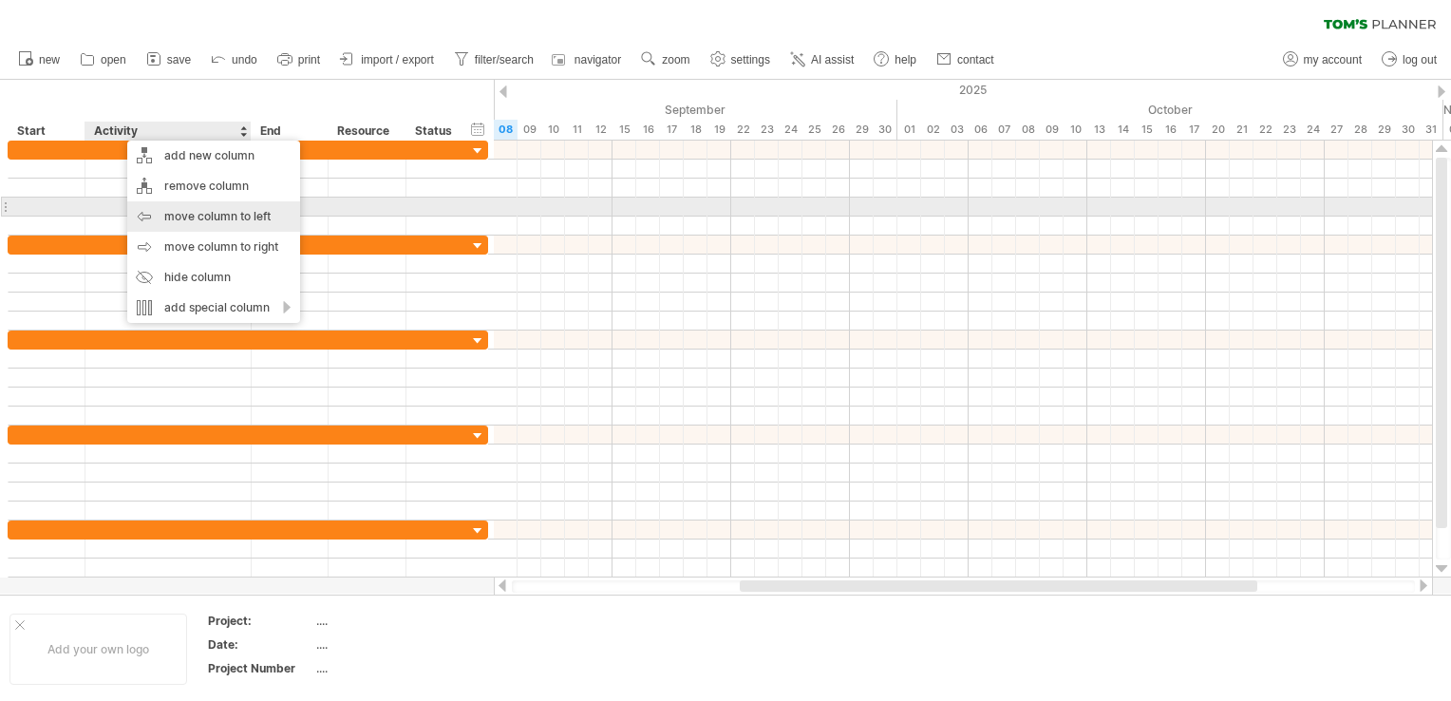
click at [158, 215] on div "move column to left" at bounding box center [213, 216] width 173 height 30
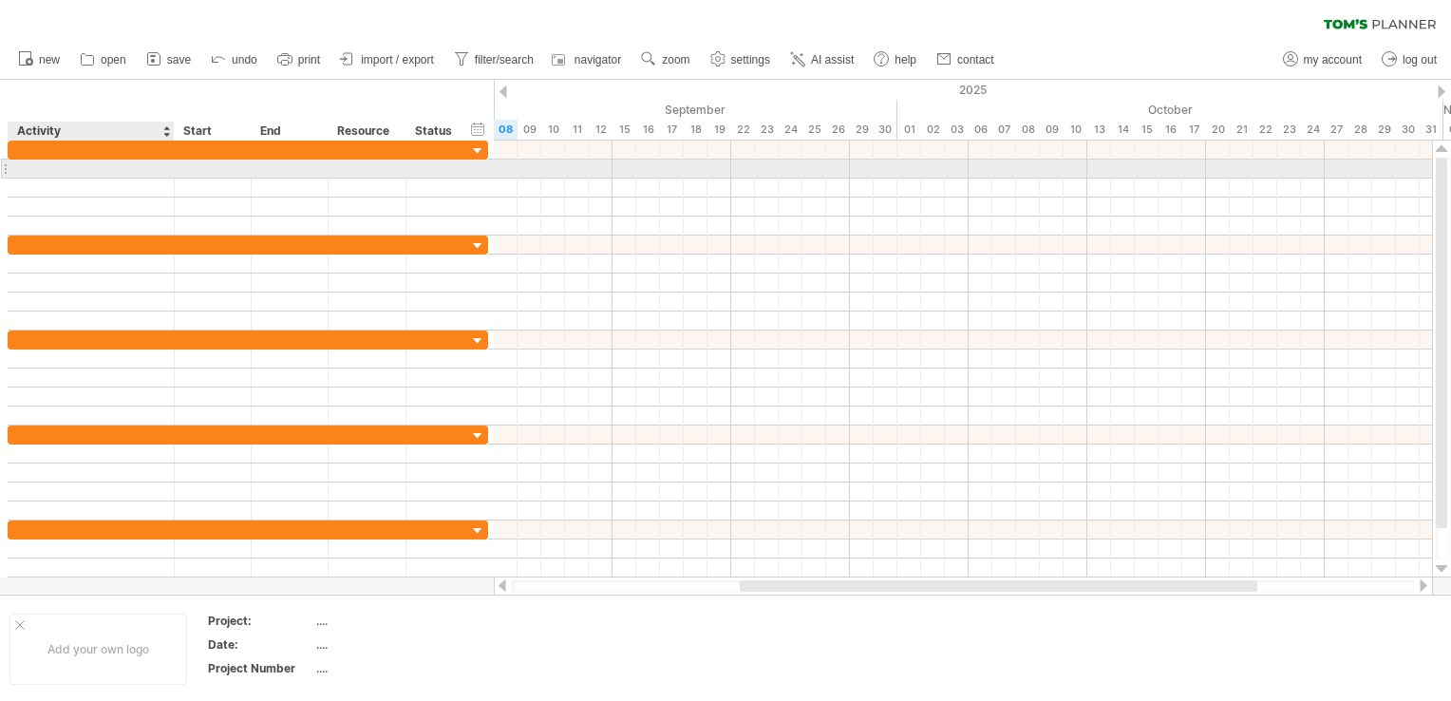
click at [74, 166] on div at bounding box center [91, 169] width 146 height 18
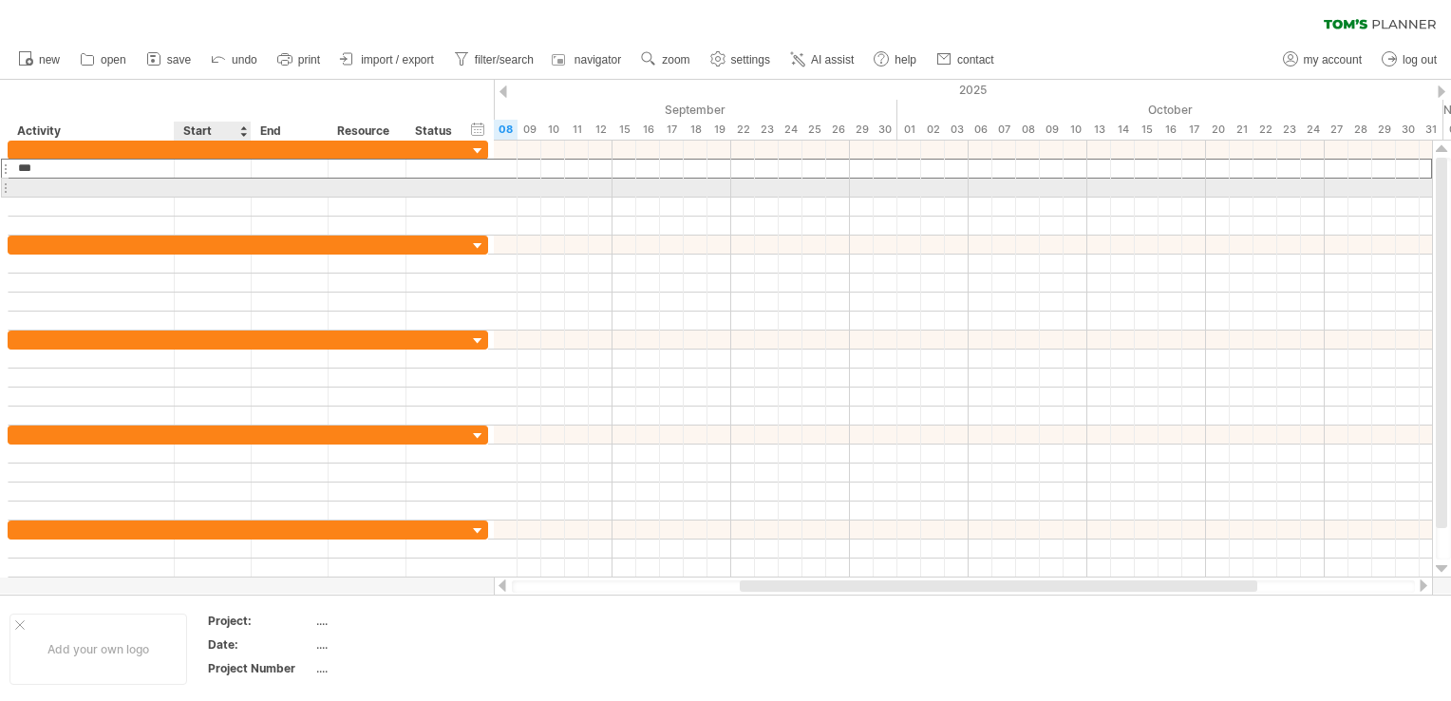
type input "****"
click at [176, 178] on div at bounding box center [213, 187] width 77 height 18
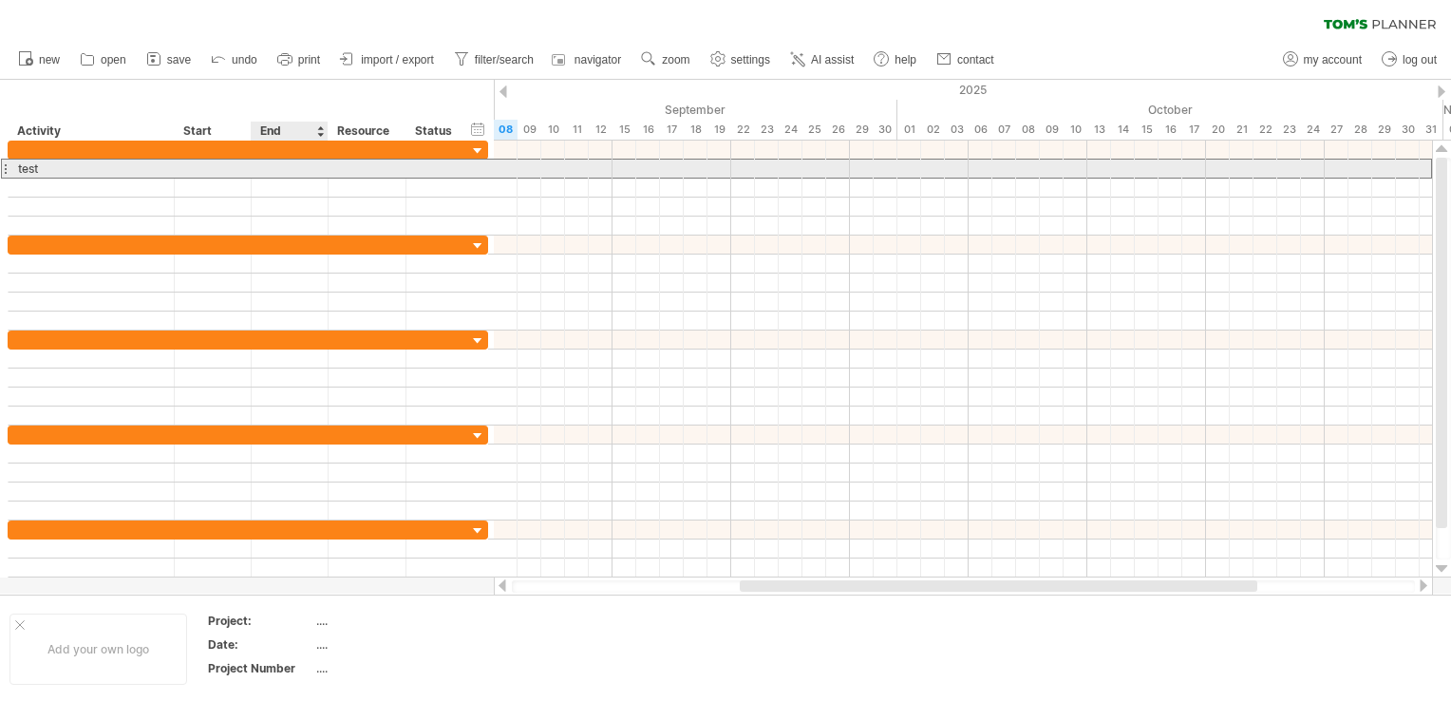
click at [179, 176] on div at bounding box center [213, 169] width 77 height 18
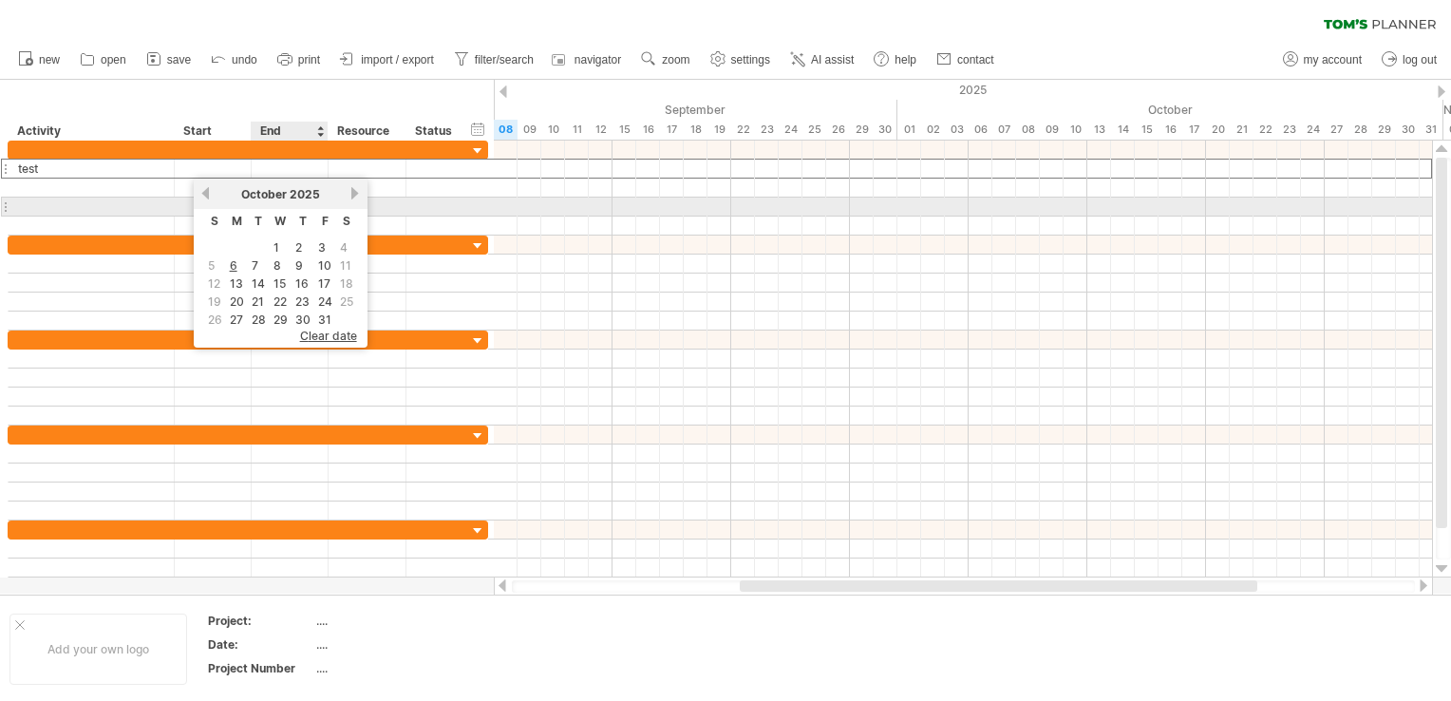
click at [260, 199] on span "October" at bounding box center [264, 194] width 46 height 14
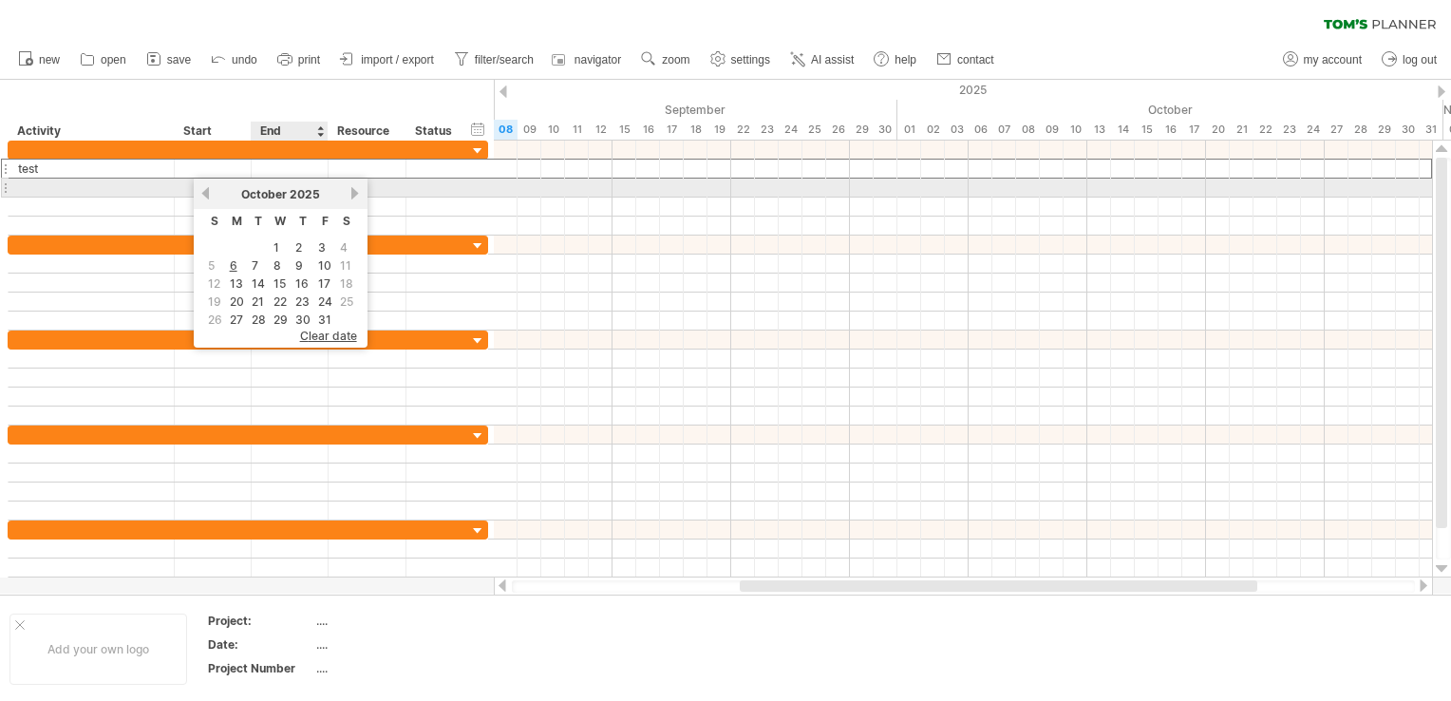
click at [263, 195] on span "October" at bounding box center [264, 194] width 46 height 14
click at [208, 194] on link "previous" at bounding box center [205, 193] width 14 height 14
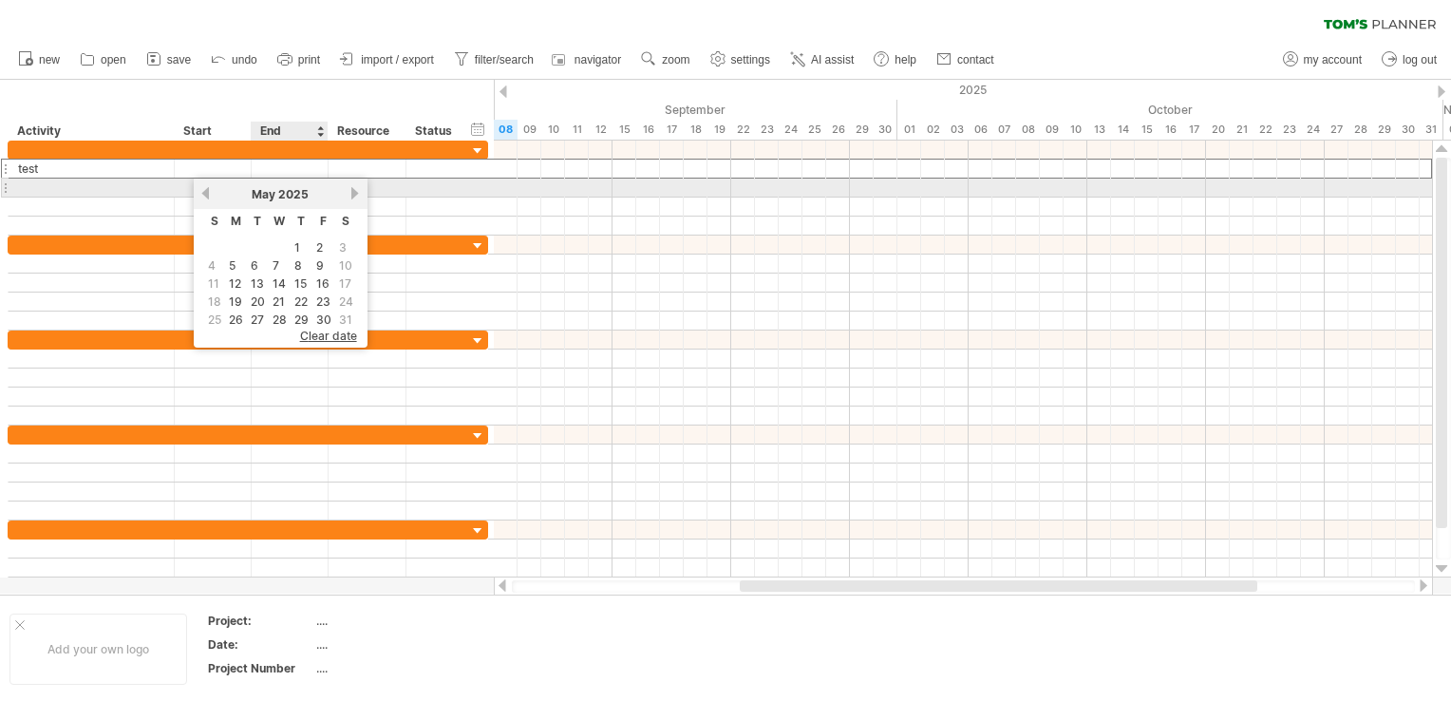
click at [211, 196] on div "previous next [DATE]" at bounding box center [281, 193] width 174 height 30
click at [206, 196] on link "previous" at bounding box center [205, 193] width 14 height 14
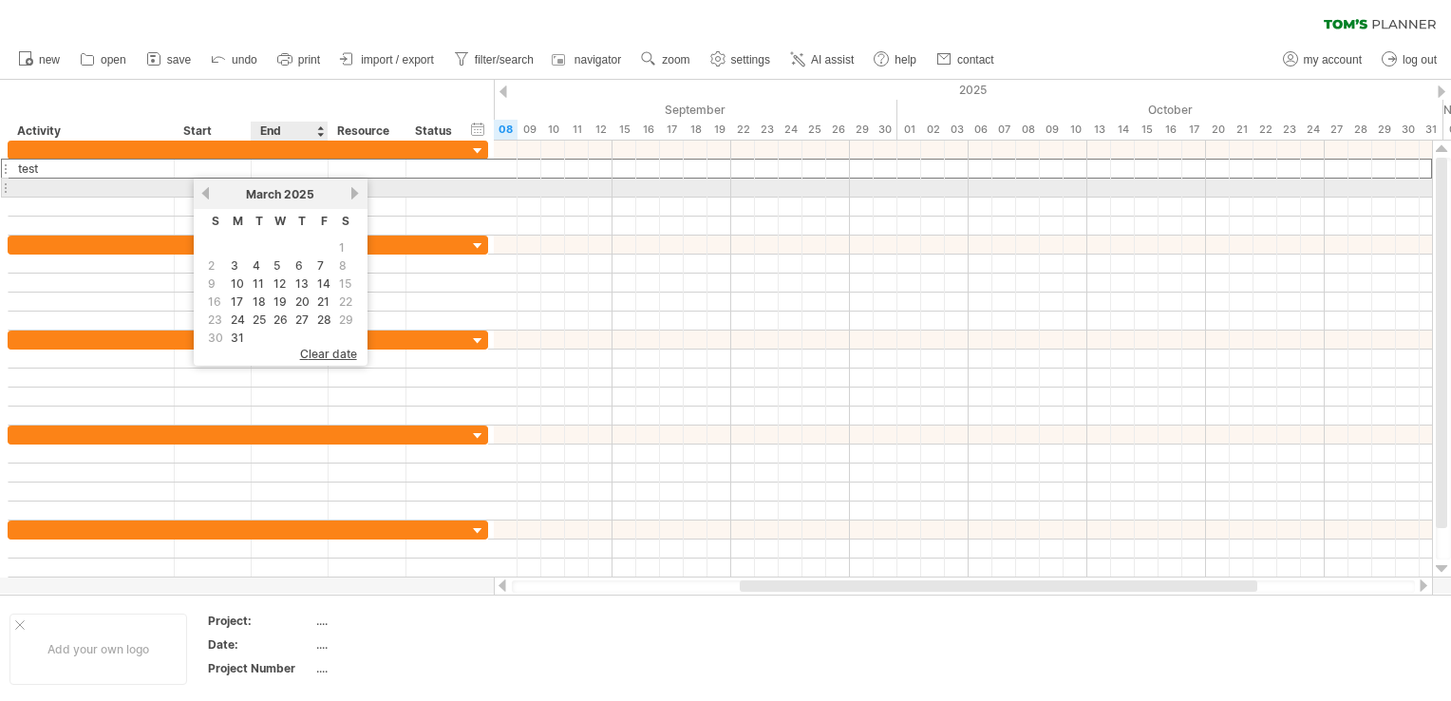
click at [206, 196] on link "previous" at bounding box center [205, 193] width 14 height 14
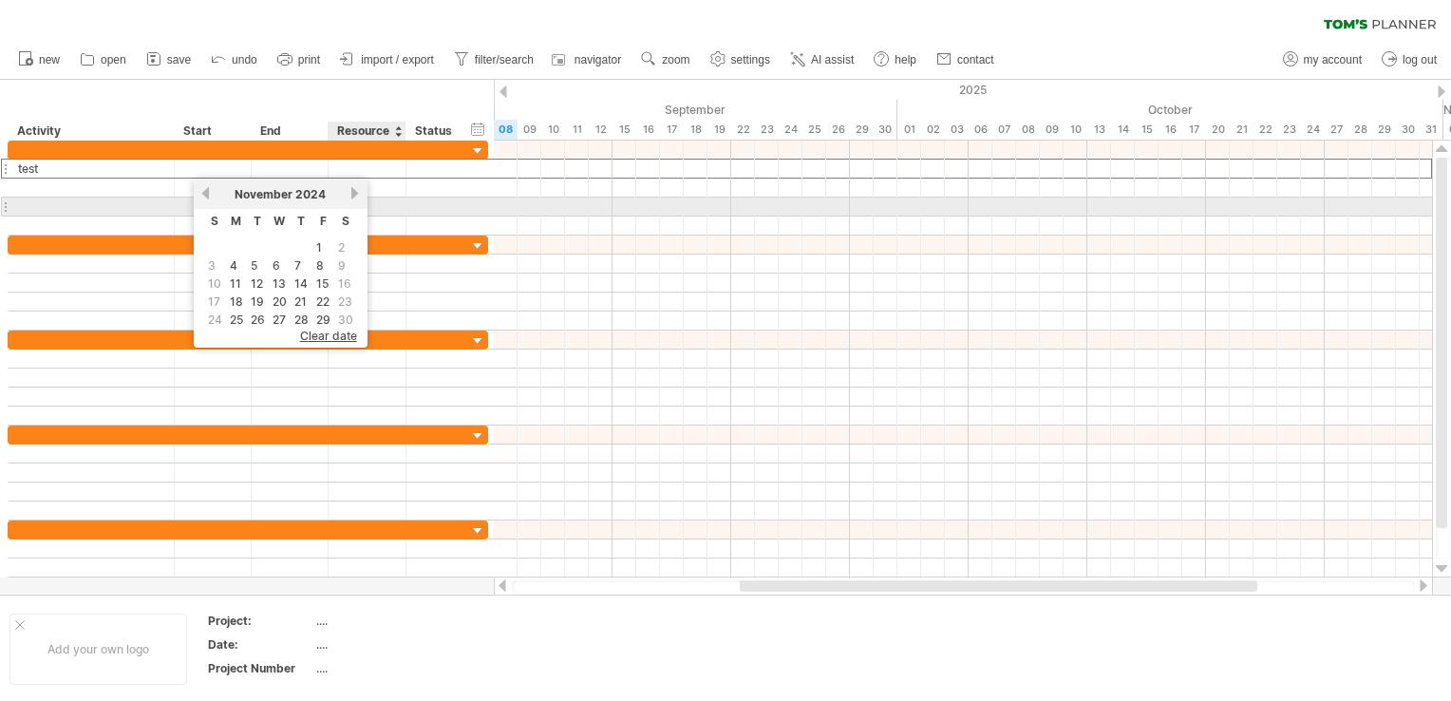
click at [357, 198] on link "next" at bounding box center [355, 193] width 14 height 14
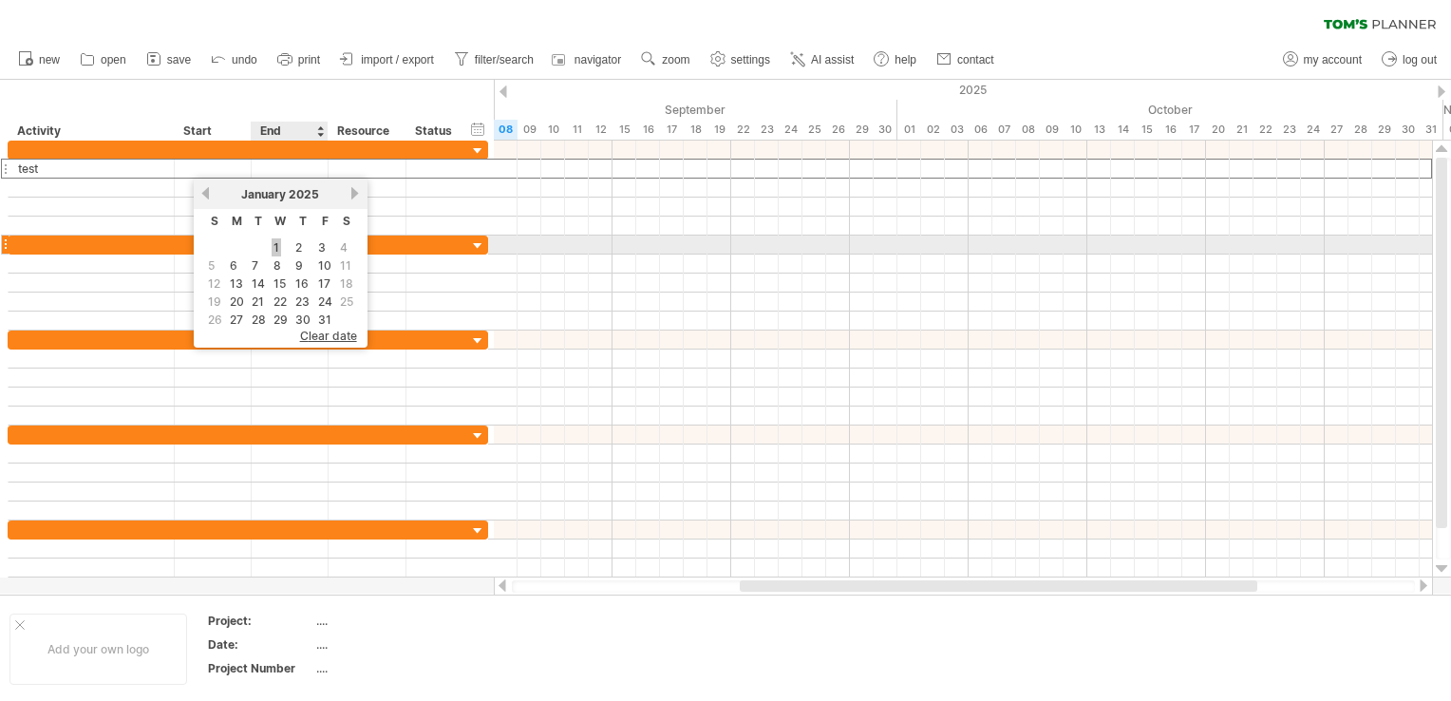
click at [273, 245] on link "1" at bounding box center [276, 247] width 9 height 18
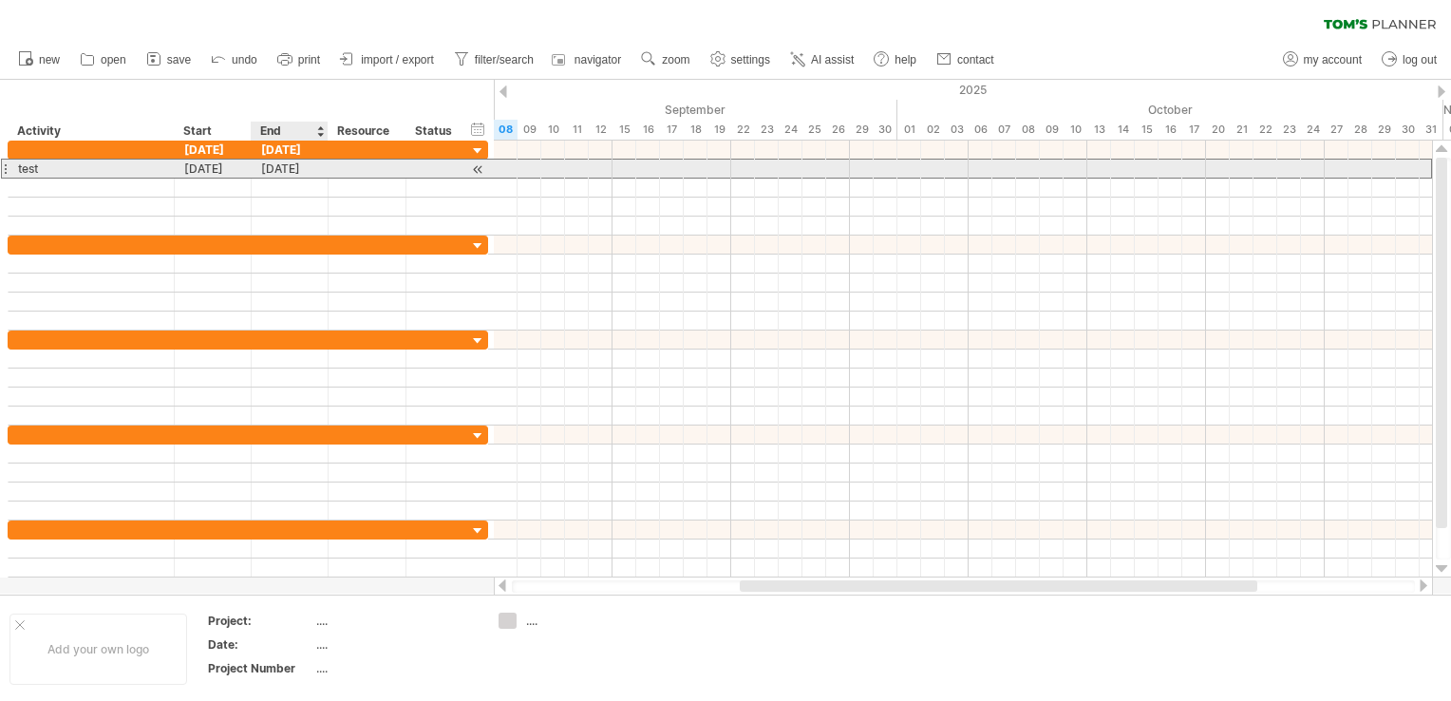
click at [311, 170] on div "[DATE]" at bounding box center [290, 169] width 77 height 18
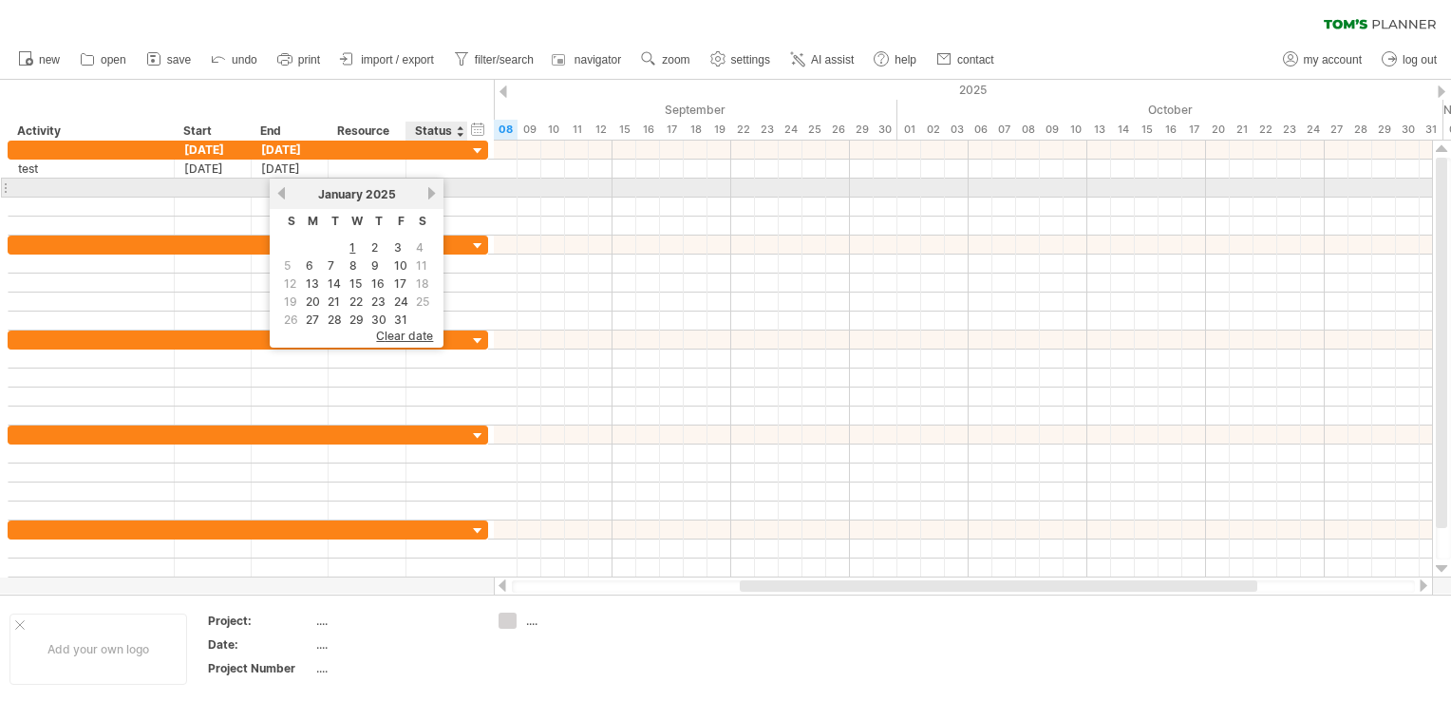
click at [426, 196] on link "next" at bounding box center [431, 193] width 14 height 14
click at [426, 196] on link "next" at bounding box center [429, 193] width 14 height 14
click at [426, 196] on link "next" at bounding box center [431, 193] width 14 height 14
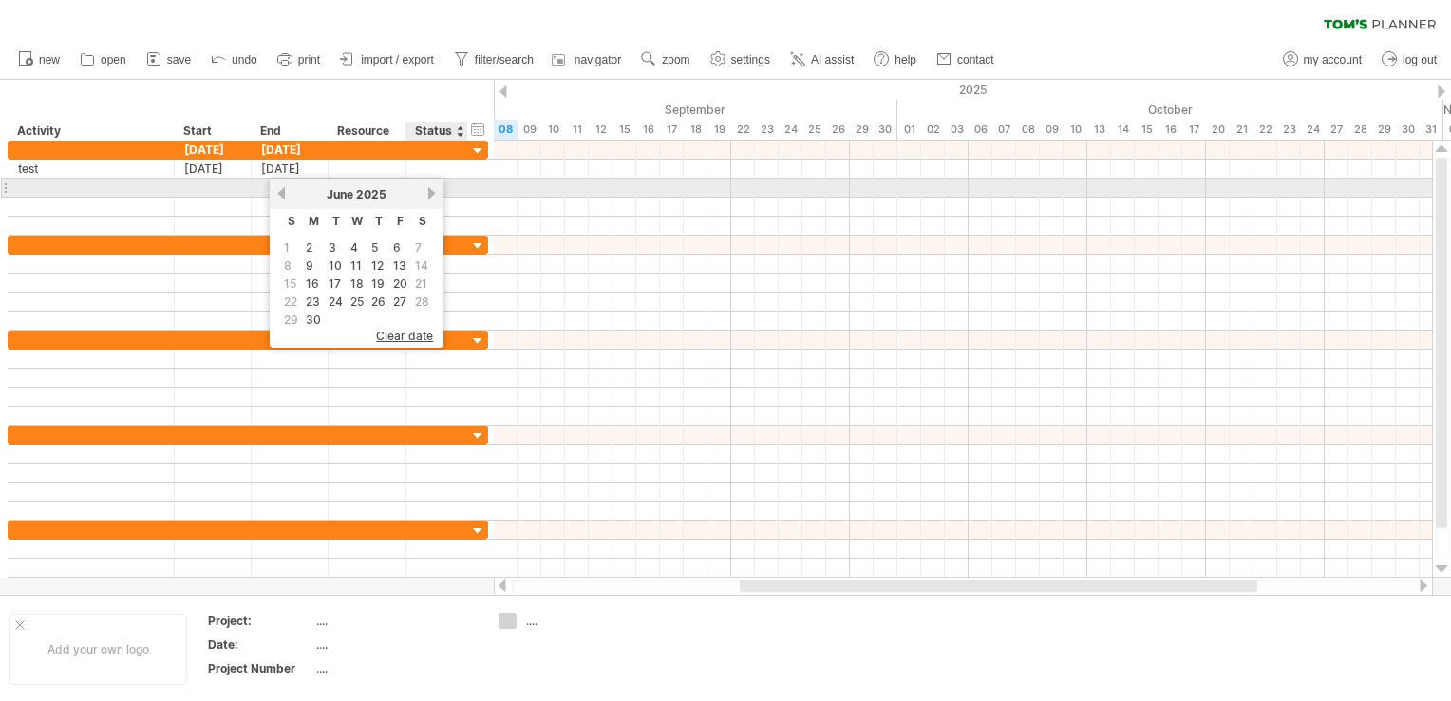
click at [426, 196] on link "next" at bounding box center [431, 193] width 14 height 14
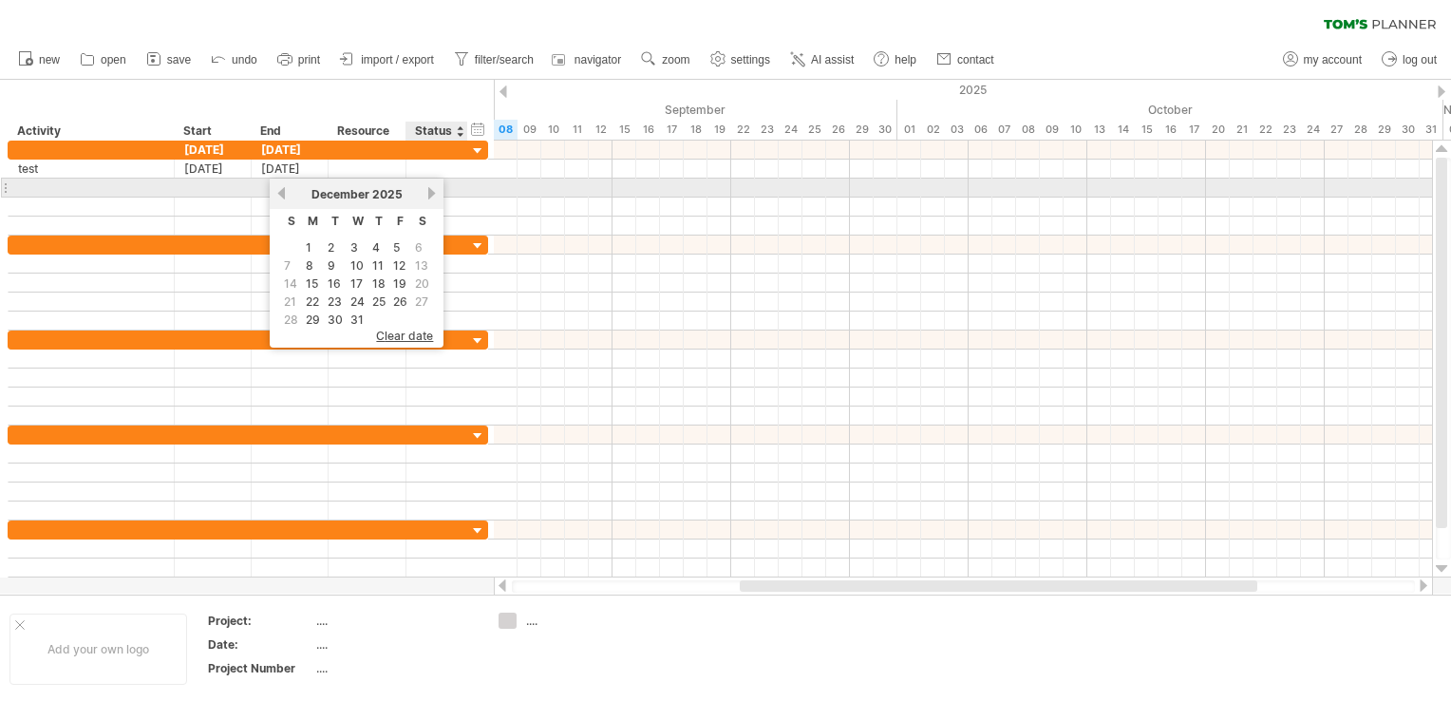
click at [426, 196] on link "next" at bounding box center [431, 193] width 14 height 14
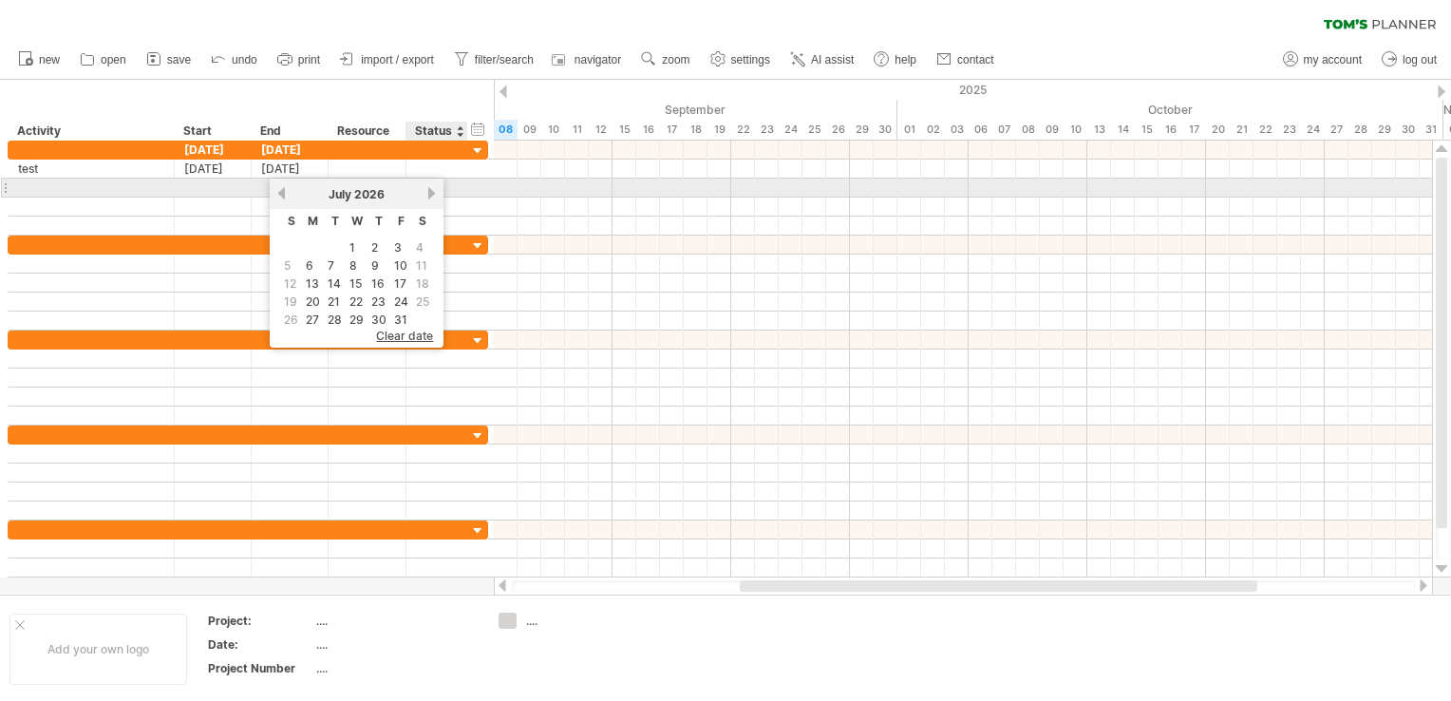
click at [426, 196] on link "next" at bounding box center [431, 193] width 14 height 14
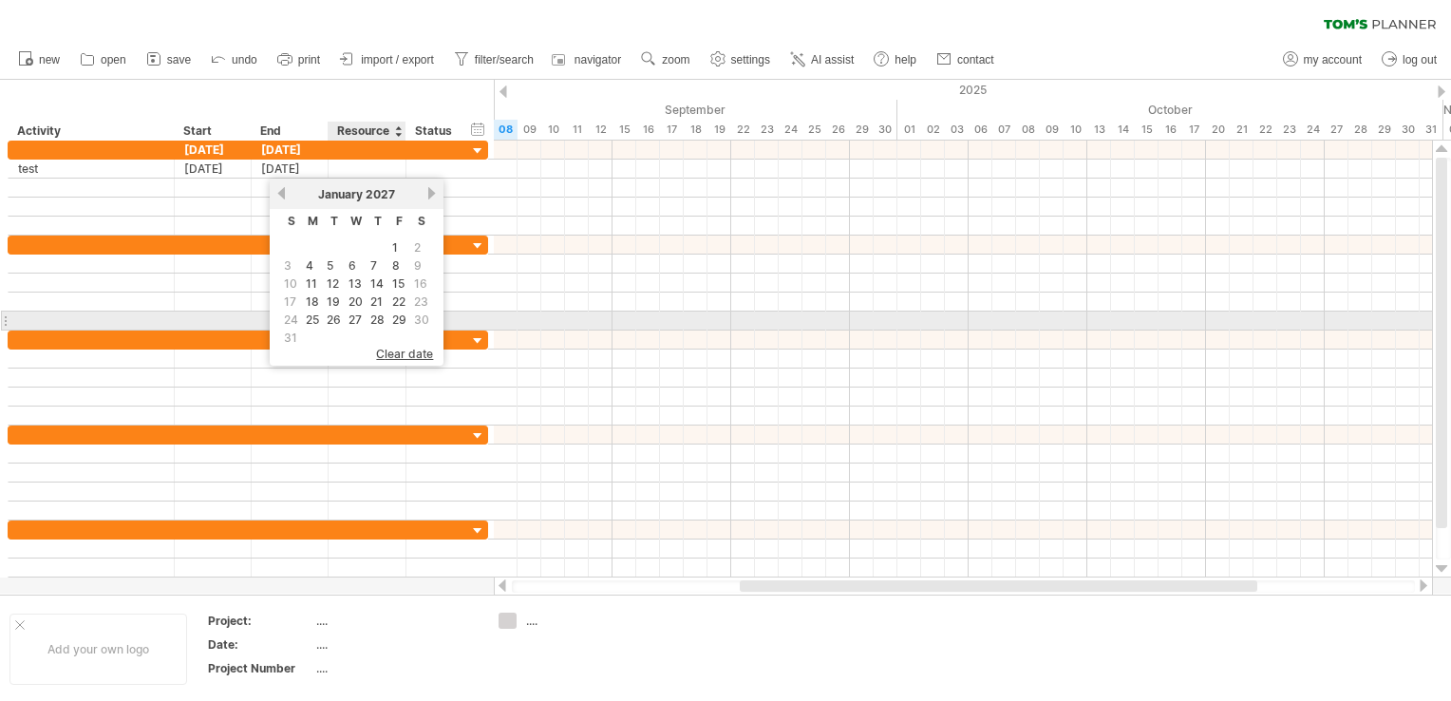
click at [394, 329] on td at bounding box center [399, 337] width 20 height 16
click at [395, 319] on link "29" at bounding box center [399, 319] width 18 height 18
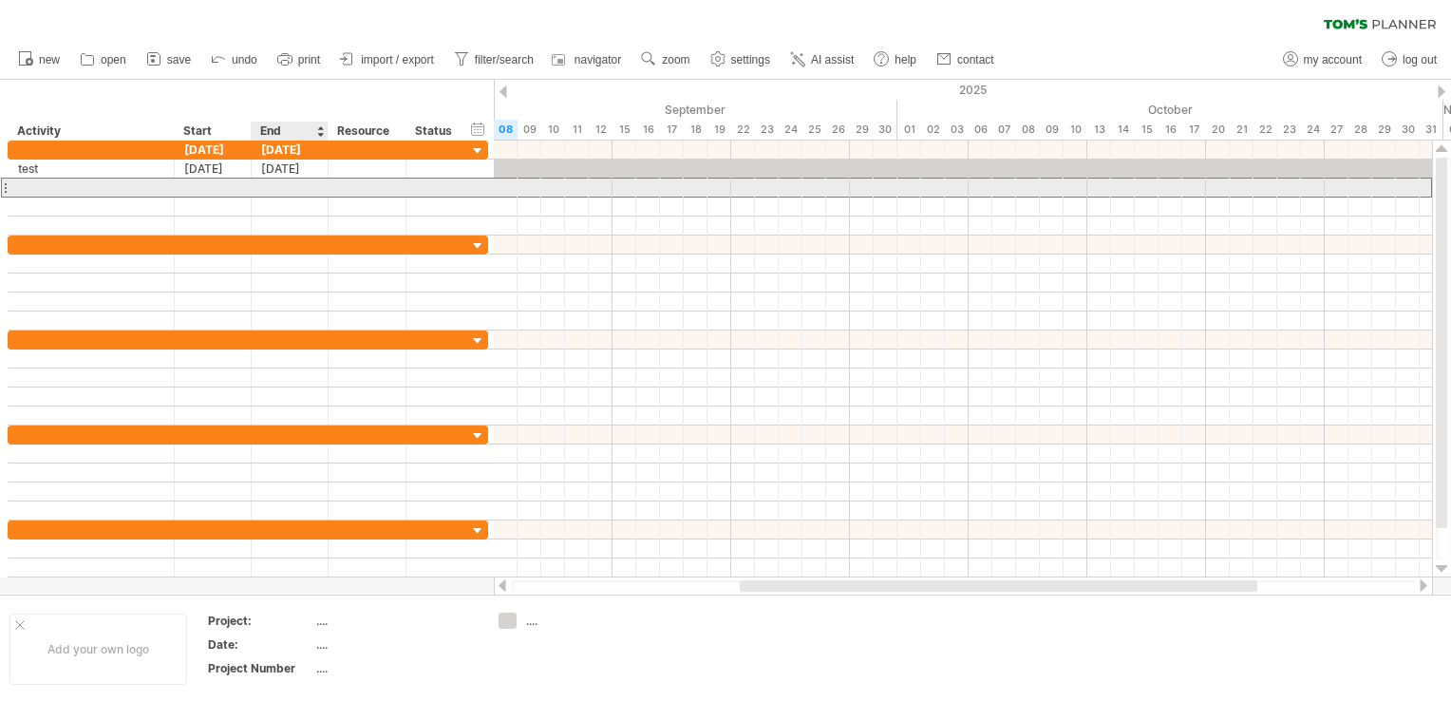
click at [205, 181] on div at bounding box center [213, 187] width 77 height 18
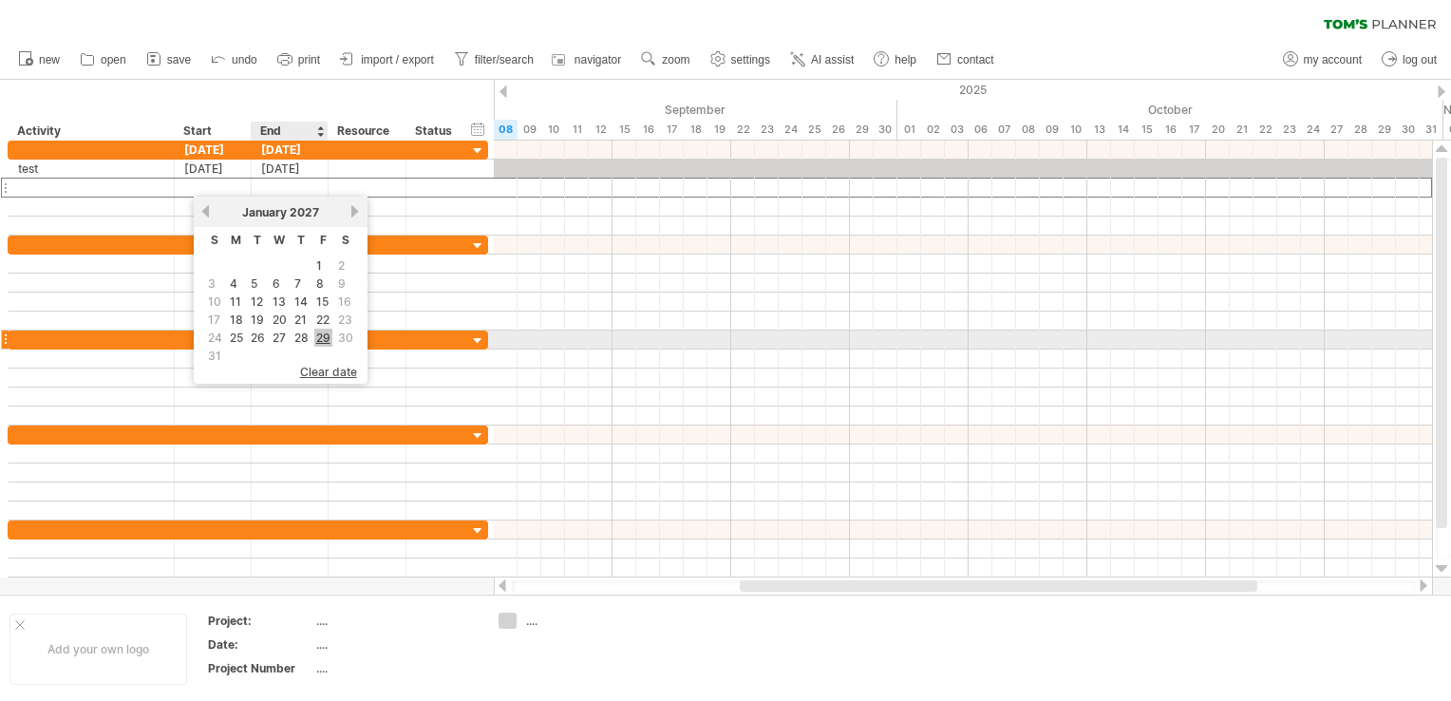
click at [314, 338] on link "29" at bounding box center [323, 338] width 18 height 18
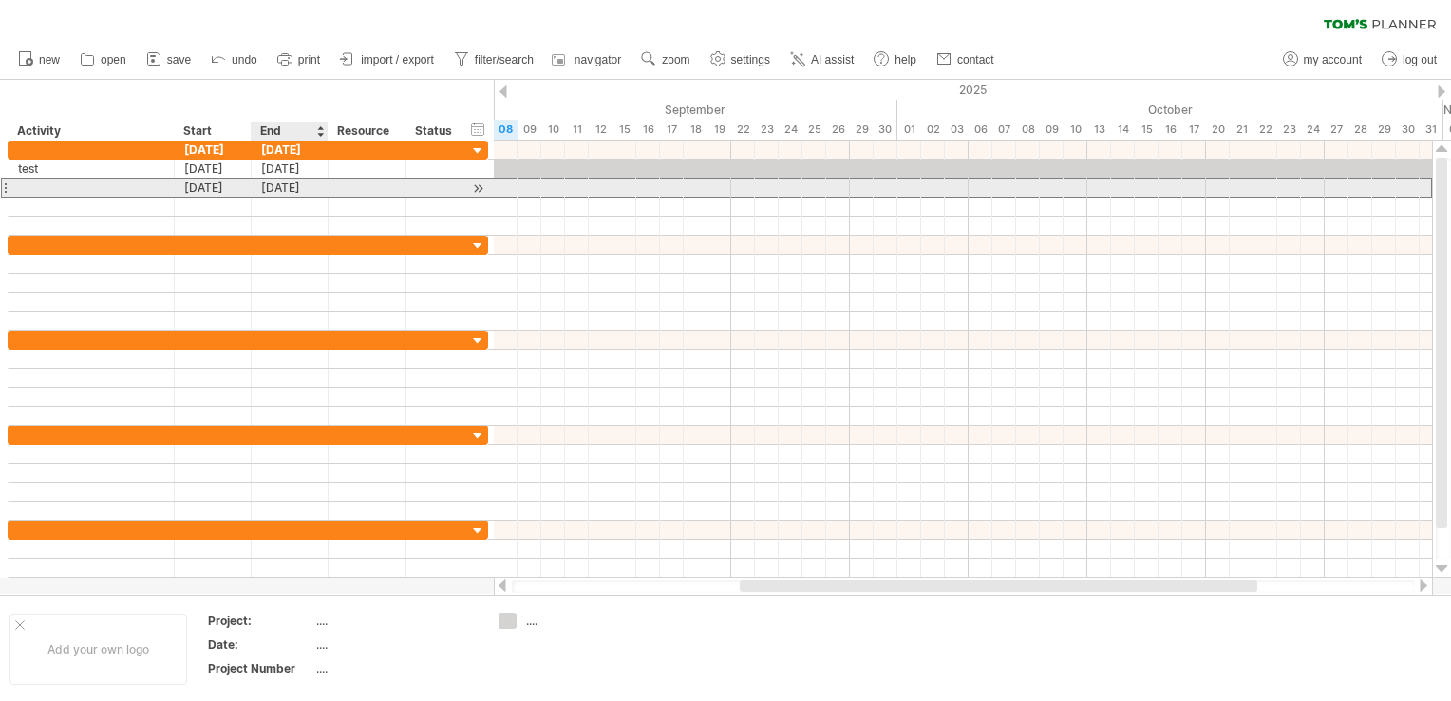
click at [315, 178] on div "[DATE]" at bounding box center [290, 187] width 77 height 18
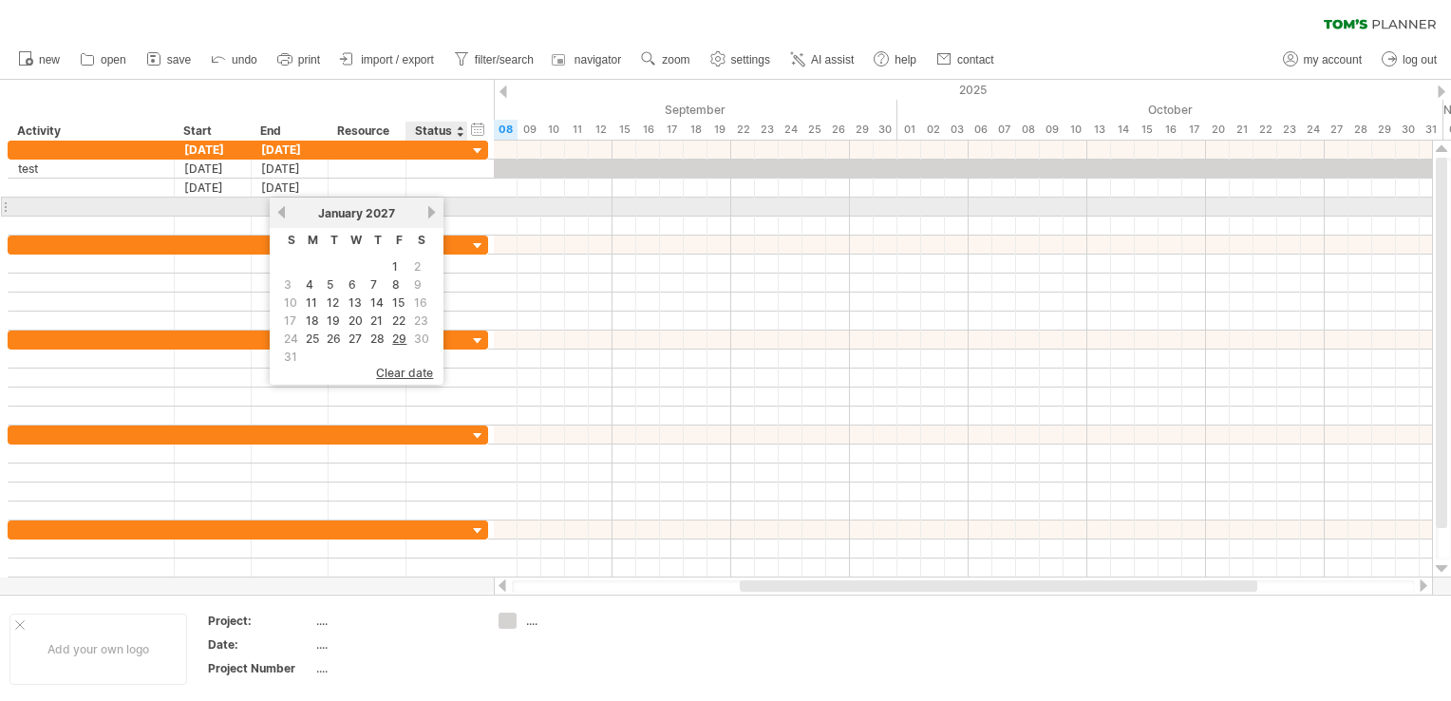
click at [425, 211] on link "next" at bounding box center [431, 212] width 14 height 14
click at [425, 211] on link "next" at bounding box center [429, 212] width 14 height 14
click at [425, 211] on link "next" at bounding box center [431, 212] width 14 height 14
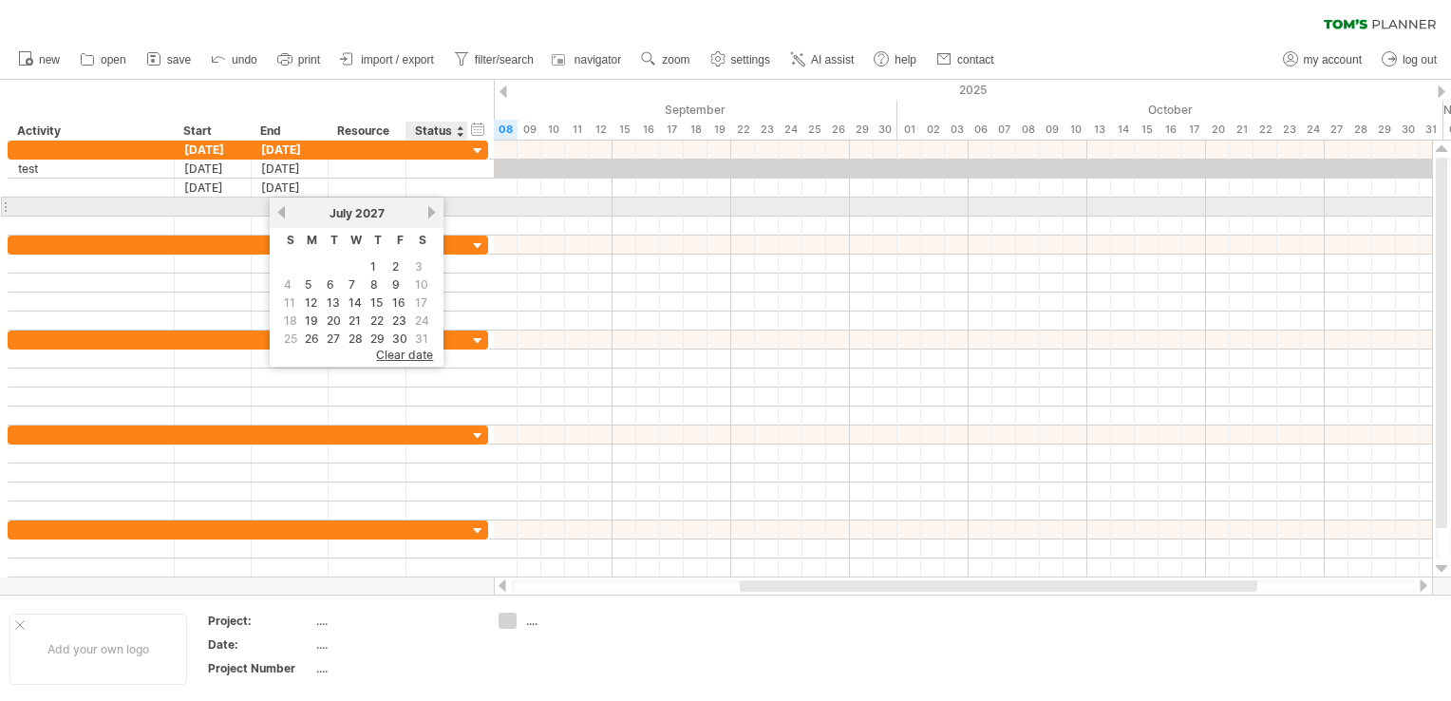
click at [426, 211] on link "next" at bounding box center [431, 212] width 14 height 14
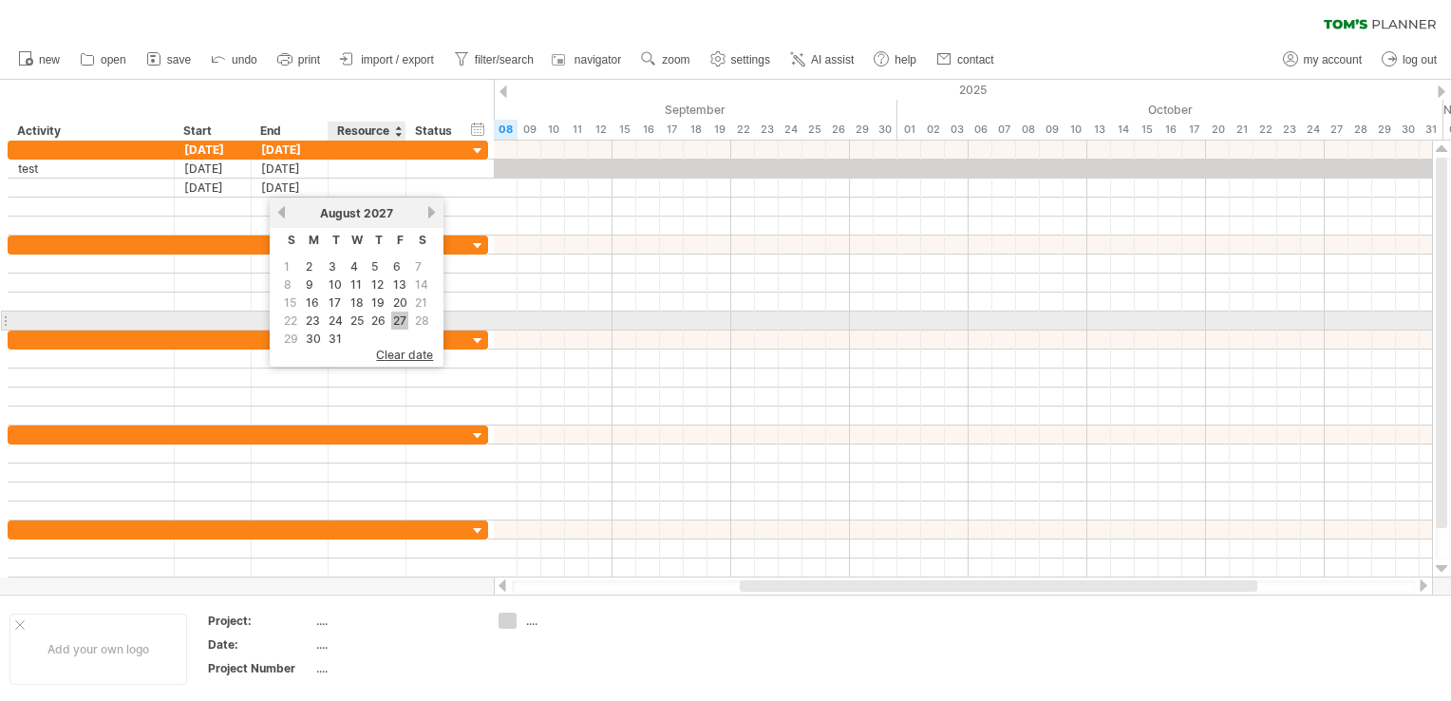
click at [391, 325] on link "27" at bounding box center [399, 320] width 17 height 18
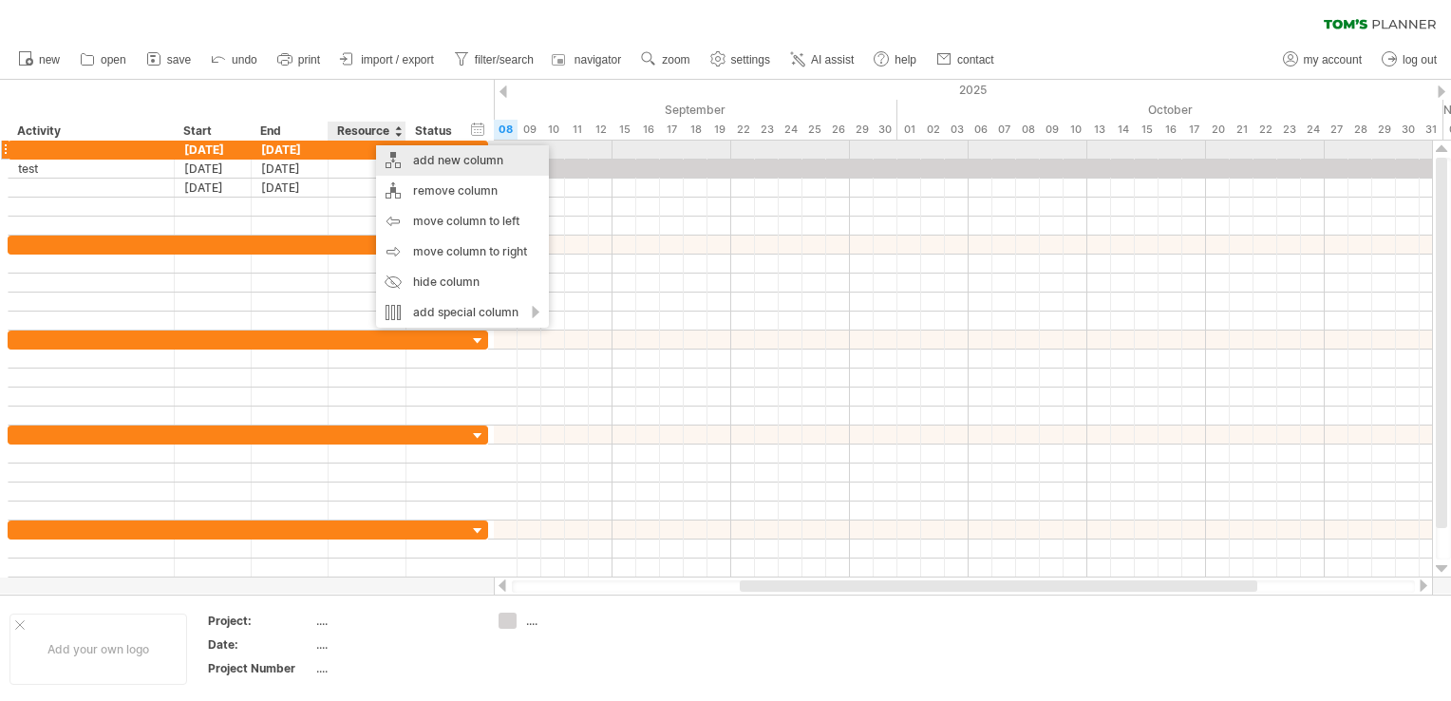
click at [410, 157] on div "add new column" at bounding box center [462, 160] width 173 height 30
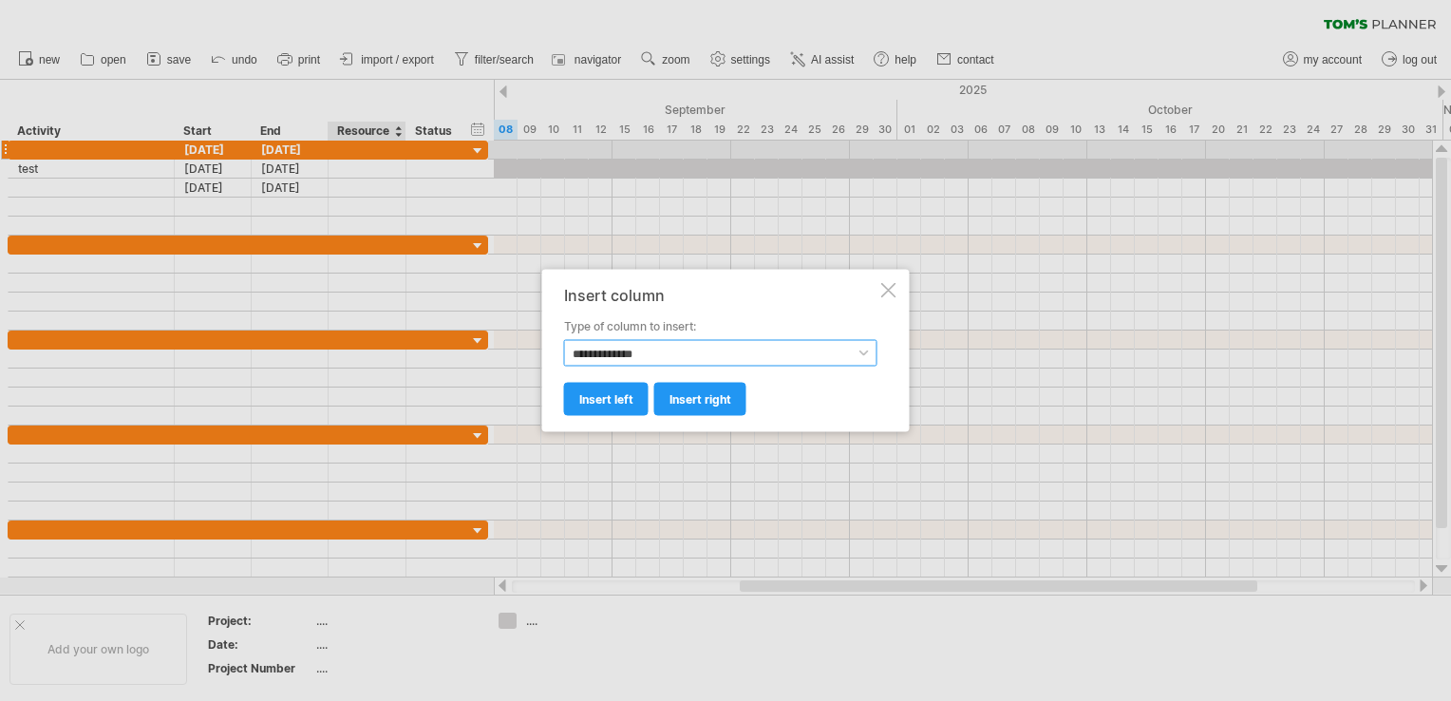
click at [624, 354] on select "**********" at bounding box center [720, 353] width 313 height 27
select select "********"
click at [564, 340] on select "**********" at bounding box center [720, 353] width 313 height 27
click at [608, 398] on span "insert left" at bounding box center [606, 399] width 54 height 14
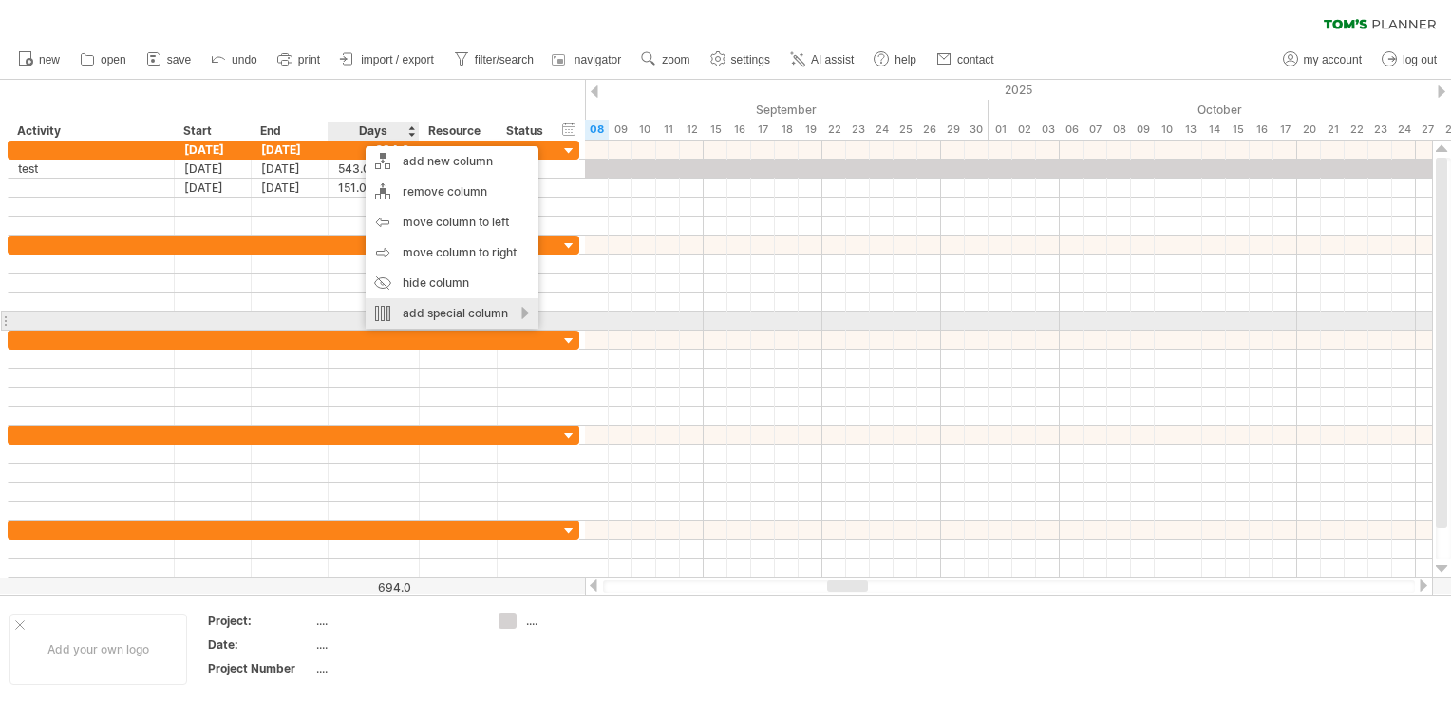
click at [531, 320] on div "add special column" at bounding box center [452, 313] width 173 height 30
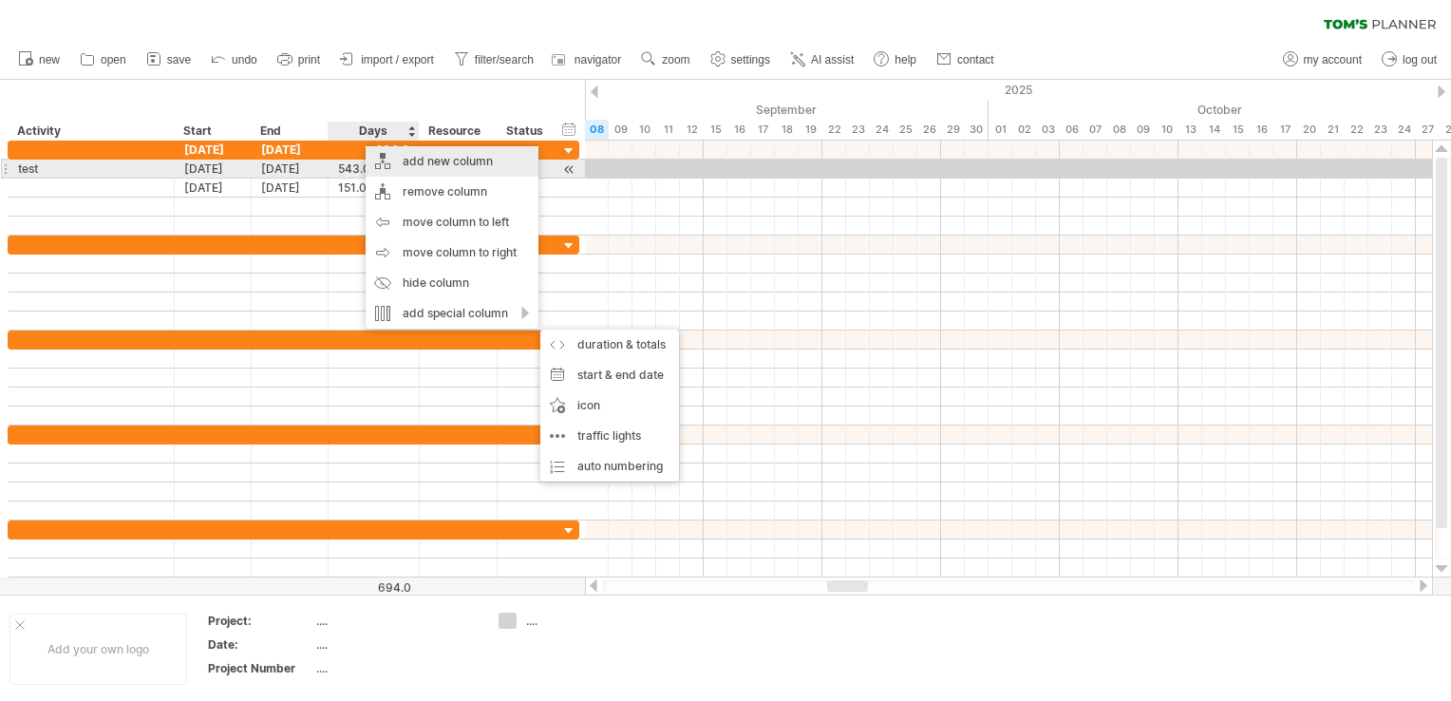
click at [504, 165] on div "add new column" at bounding box center [452, 161] width 173 height 30
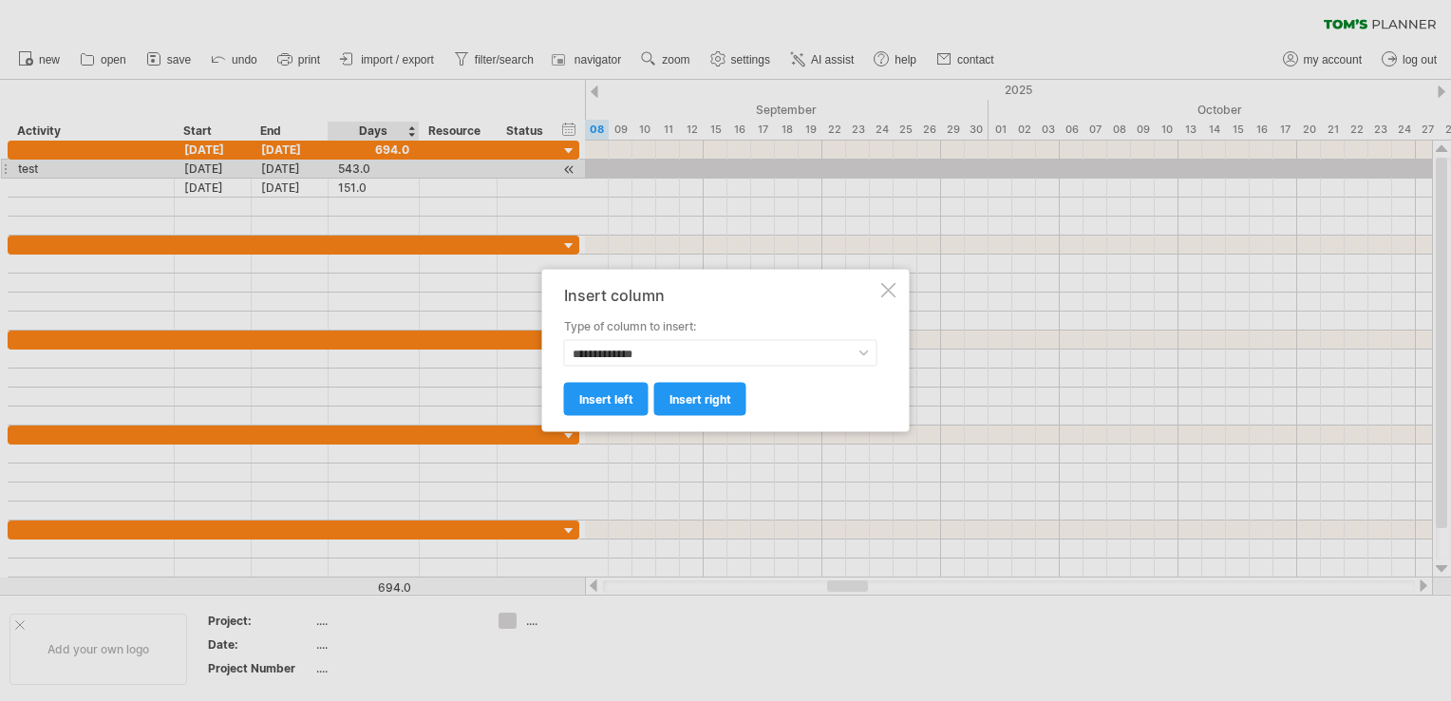
click at [612, 366] on div "insert right insert left" at bounding box center [720, 390] width 313 height 48
click at [613, 400] on span "insert left" at bounding box center [606, 399] width 54 height 14
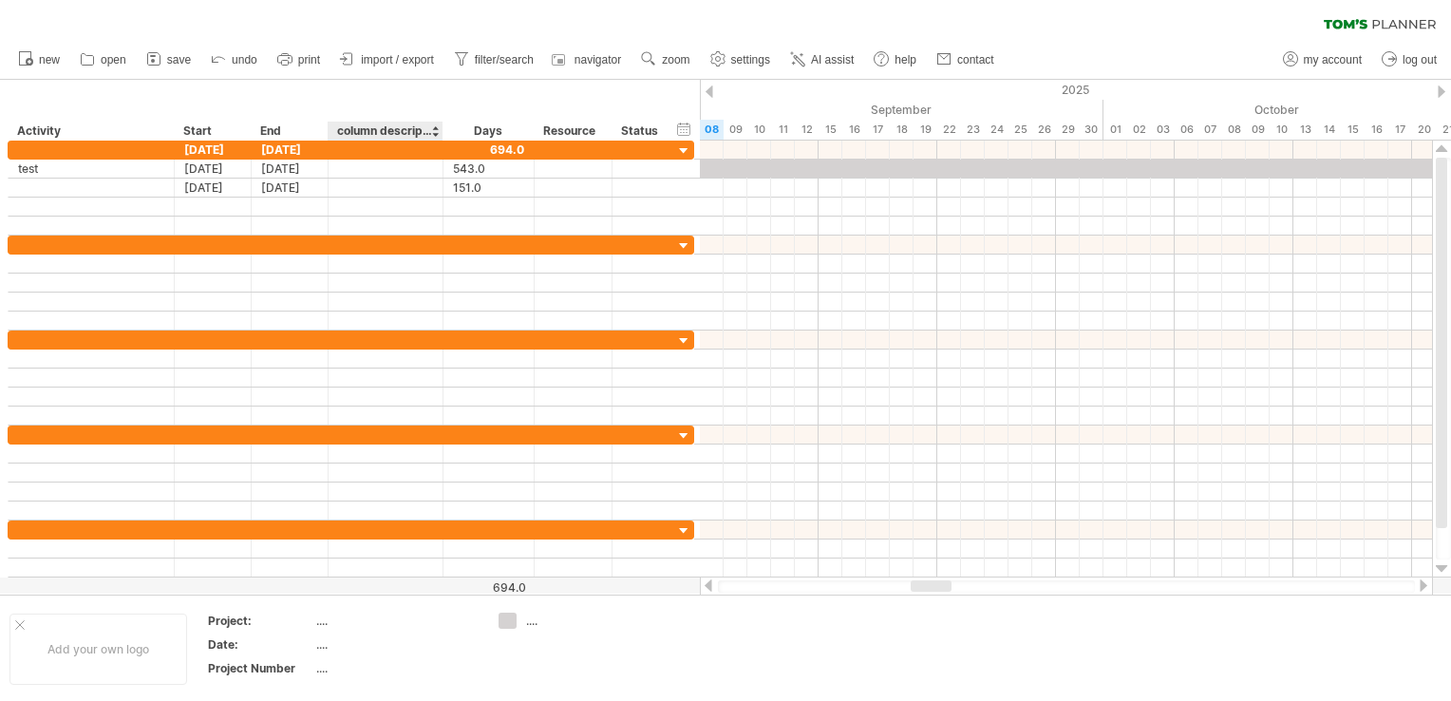
click at [384, 128] on div "column description" at bounding box center [384, 131] width 95 height 19
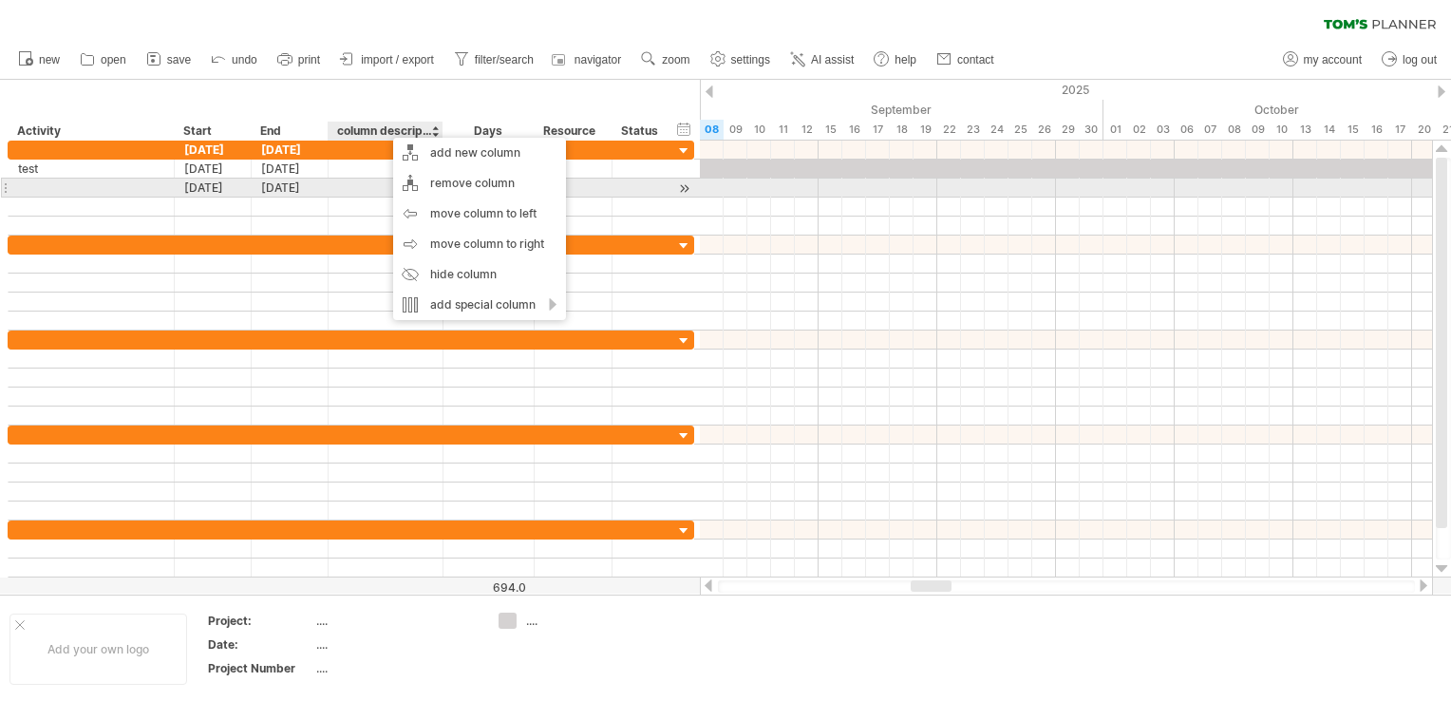
click at [347, 187] on div at bounding box center [385, 187] width 95 height 18
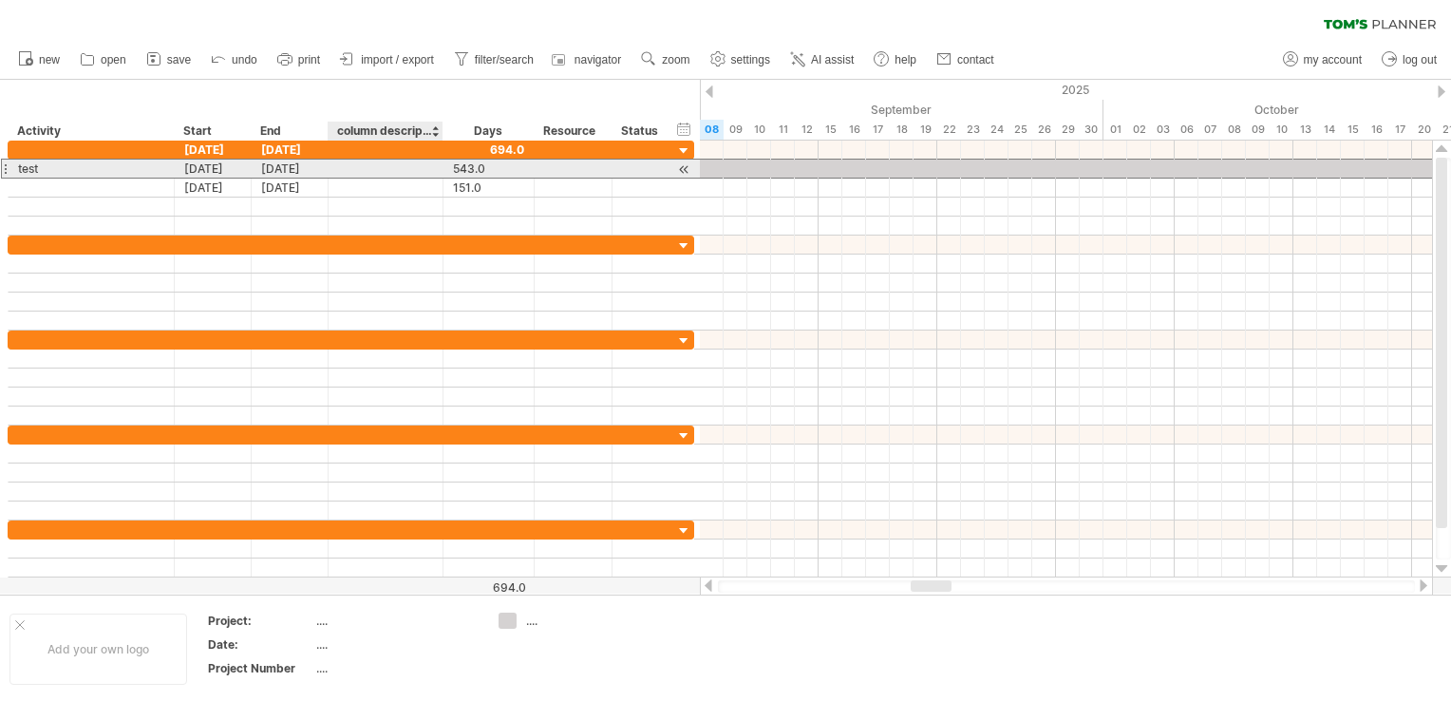
click at [377, 176] on div at bounding box center [385, 169] width 95 height 18
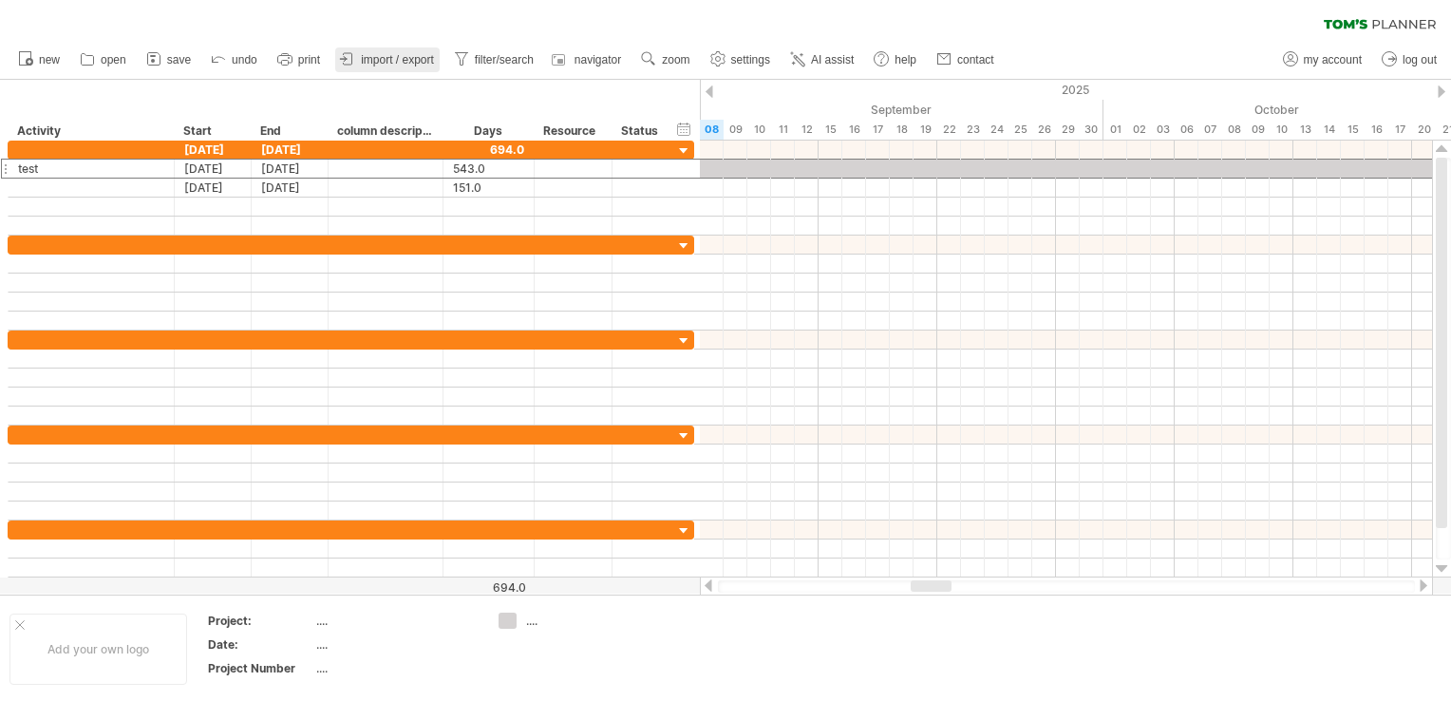
click at [352, 60] on icon at bounding box center [348, 58] width 9 height 11
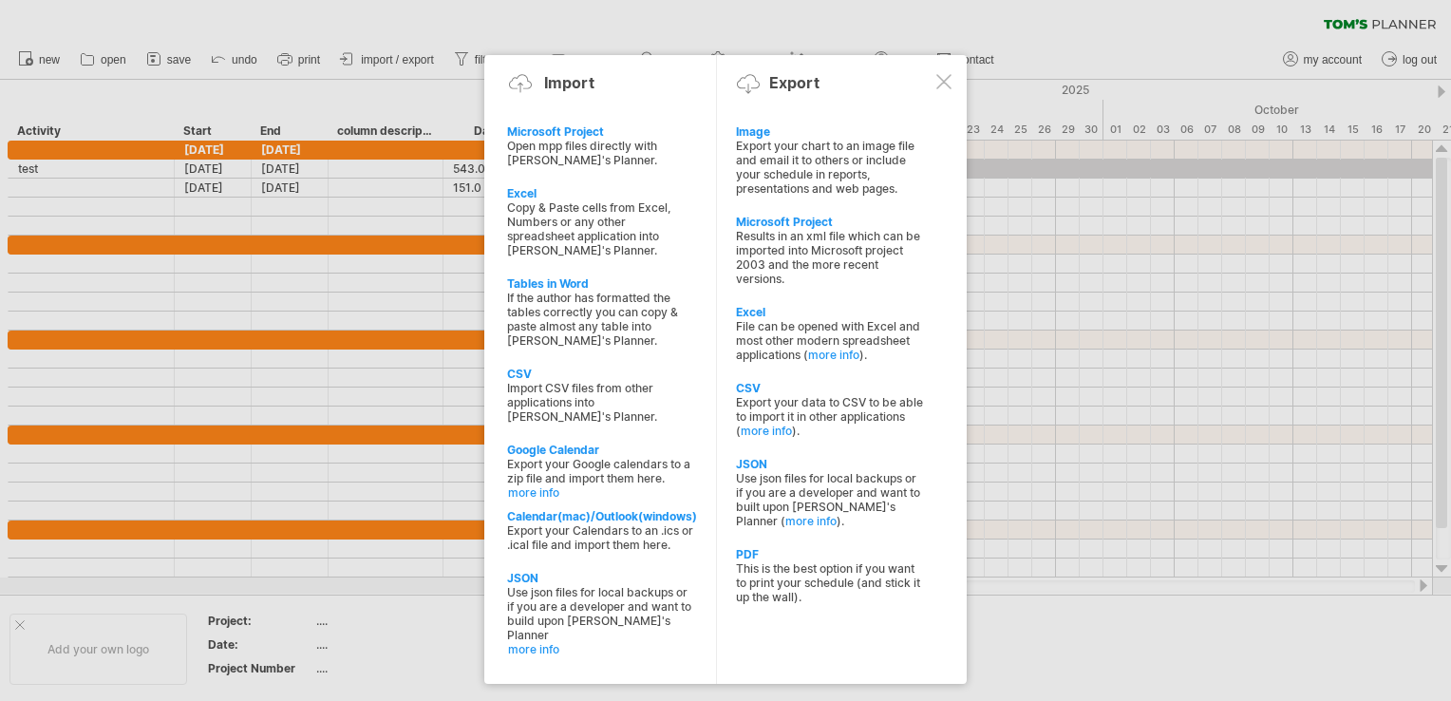
click at [373, 228] on div at bounding box center [725, 350] width 1451 height 701
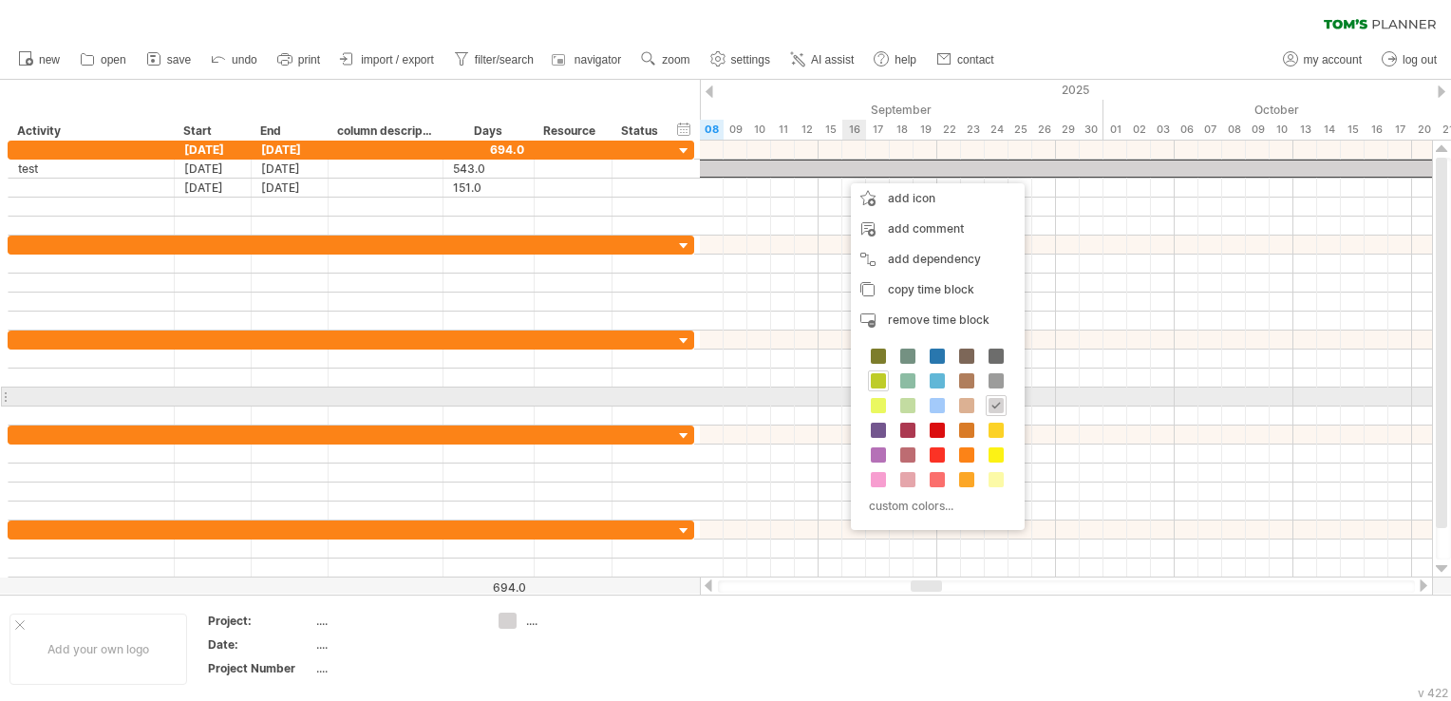
click at [873, 387] on div at bounding box center [878, 380] width 21 height 21
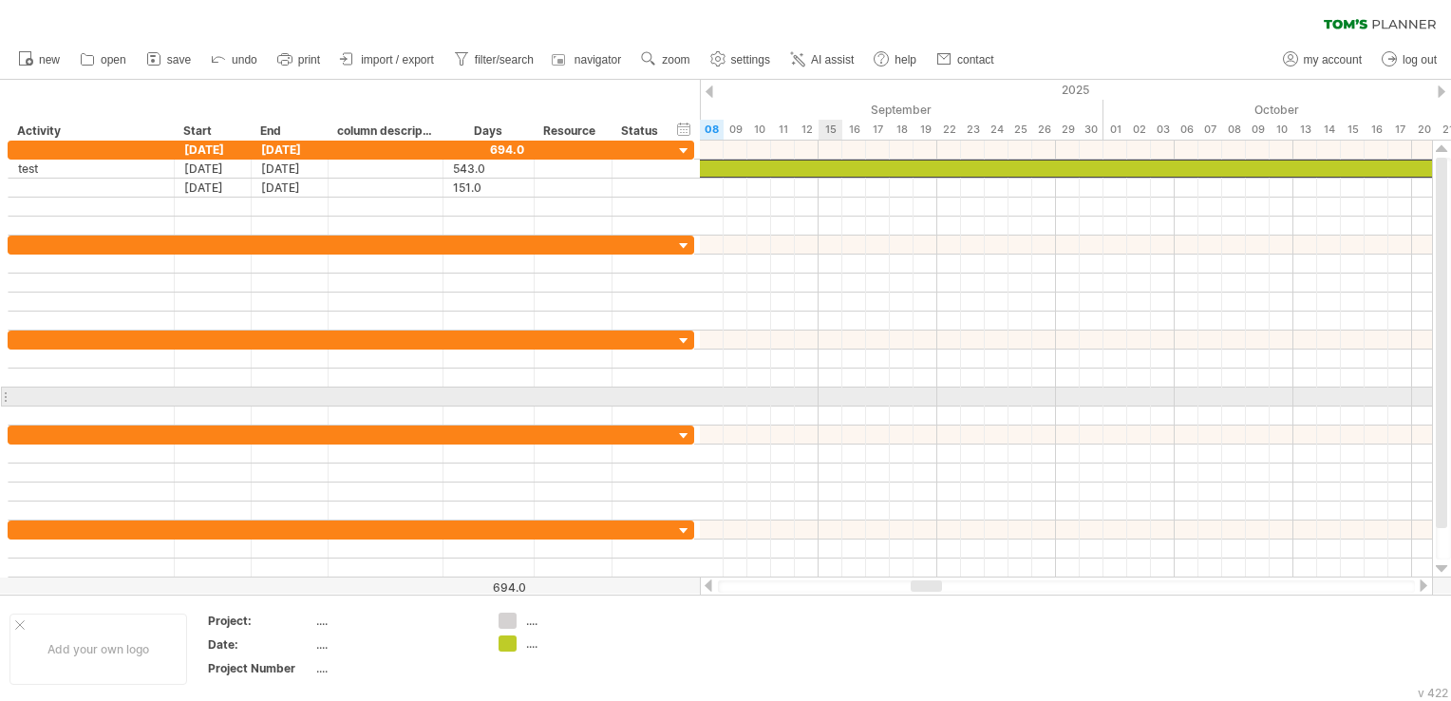
click at [828, 393] on div at bounding box center [1066, 396] width 732 height 19
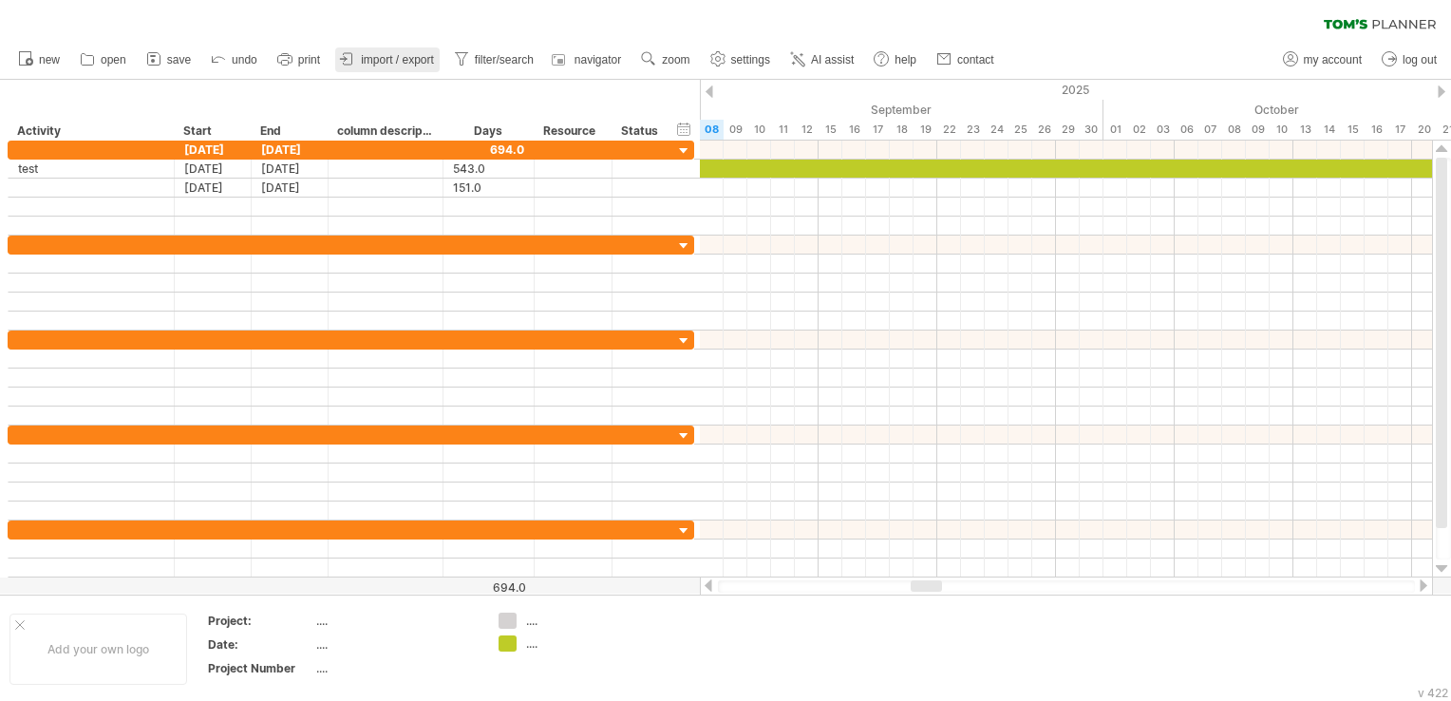
click at [361, 63] on link "import / export" at bounding box center [387, 59] width 104 height 25
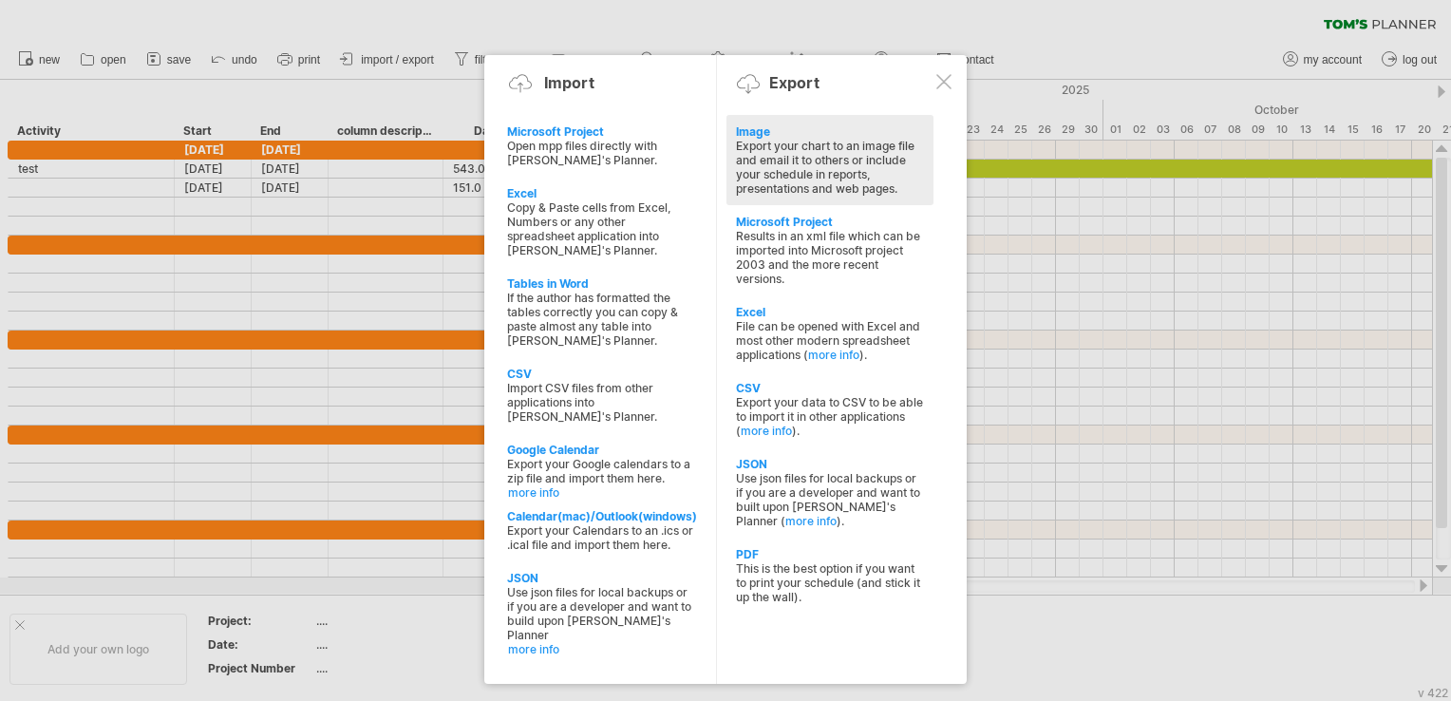
click at [790, 172] on div "Export your chart to an image file and email it to others or include your sched…" at bounding box center [830, 167] width 188 height 57
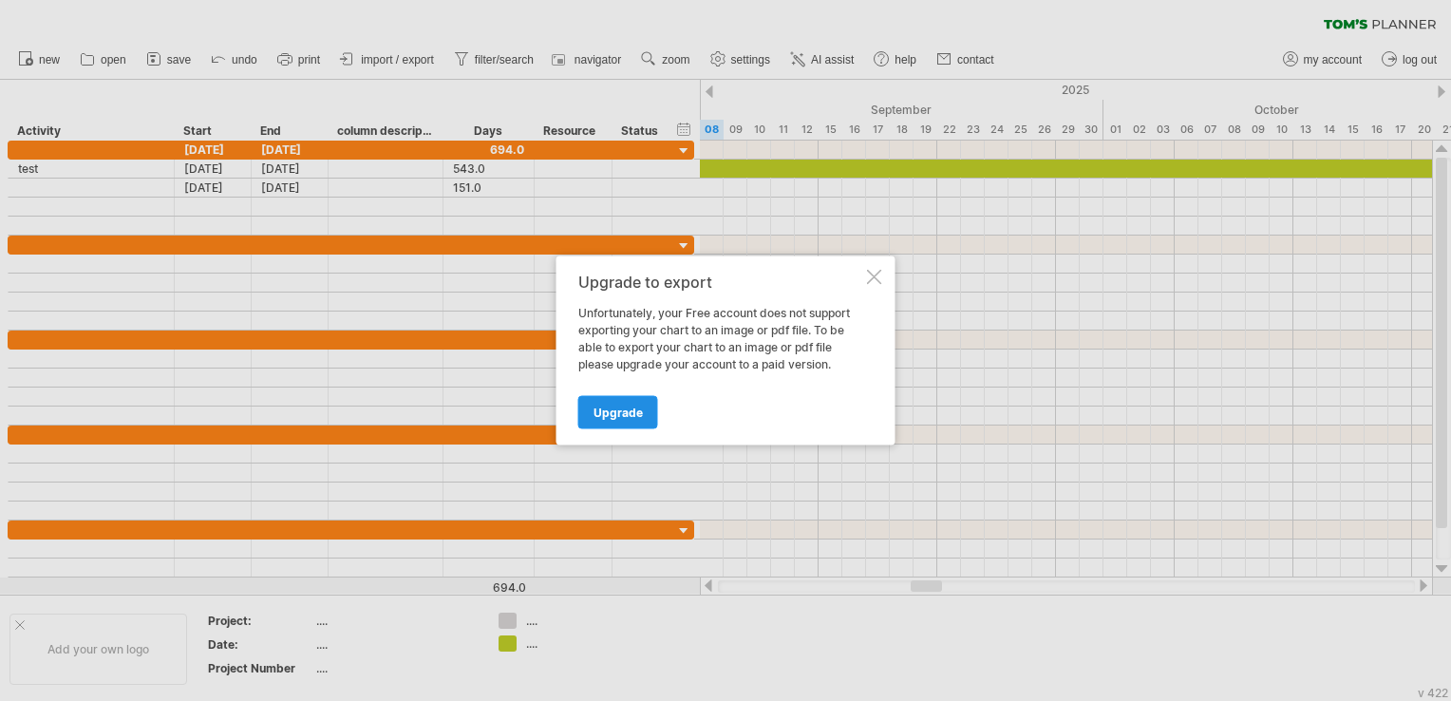
click at [638, 416] on span "Upgrade" at bounding box center [617, 412] width 49 height 14
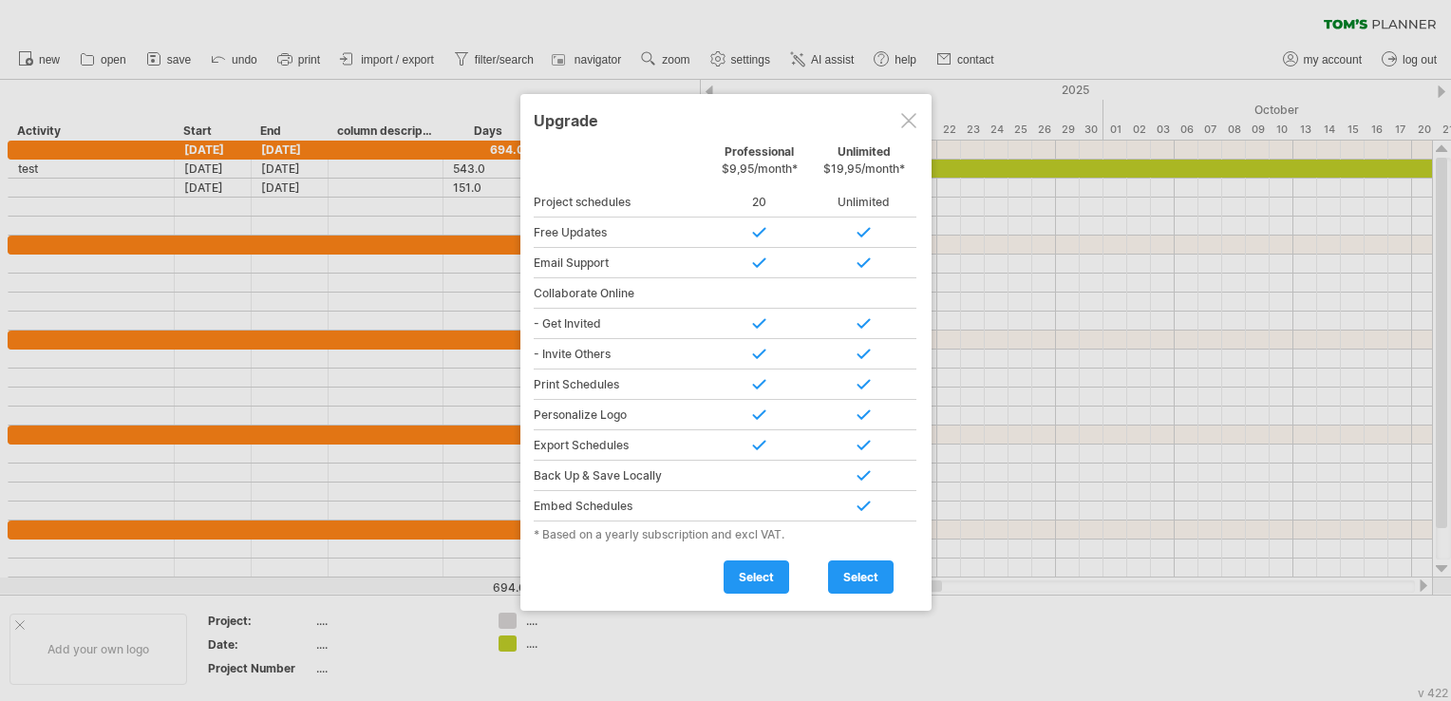
click at [911, 120] on div at bounding box center [908, 120] width 15 height 15
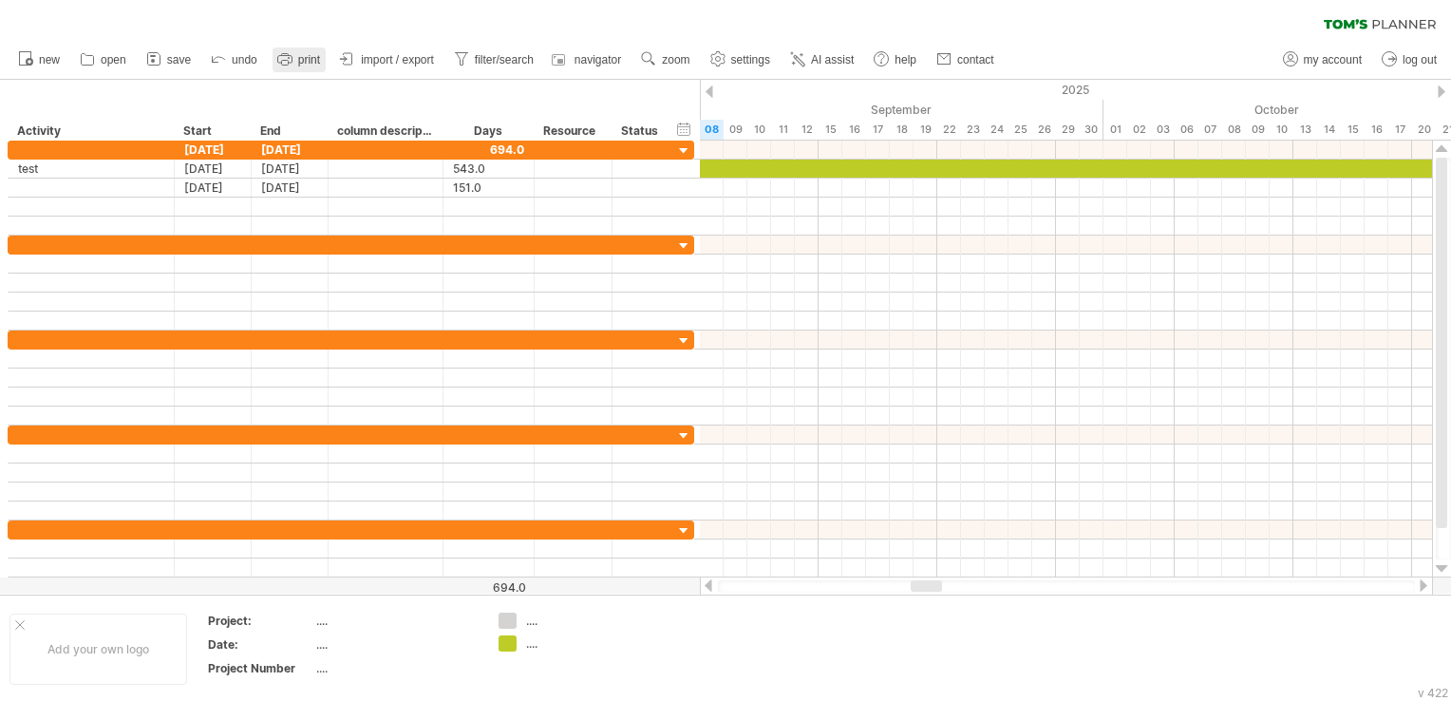
click at [310, 63] on span "print" at bounding box center [309, 59] width 22 height 13
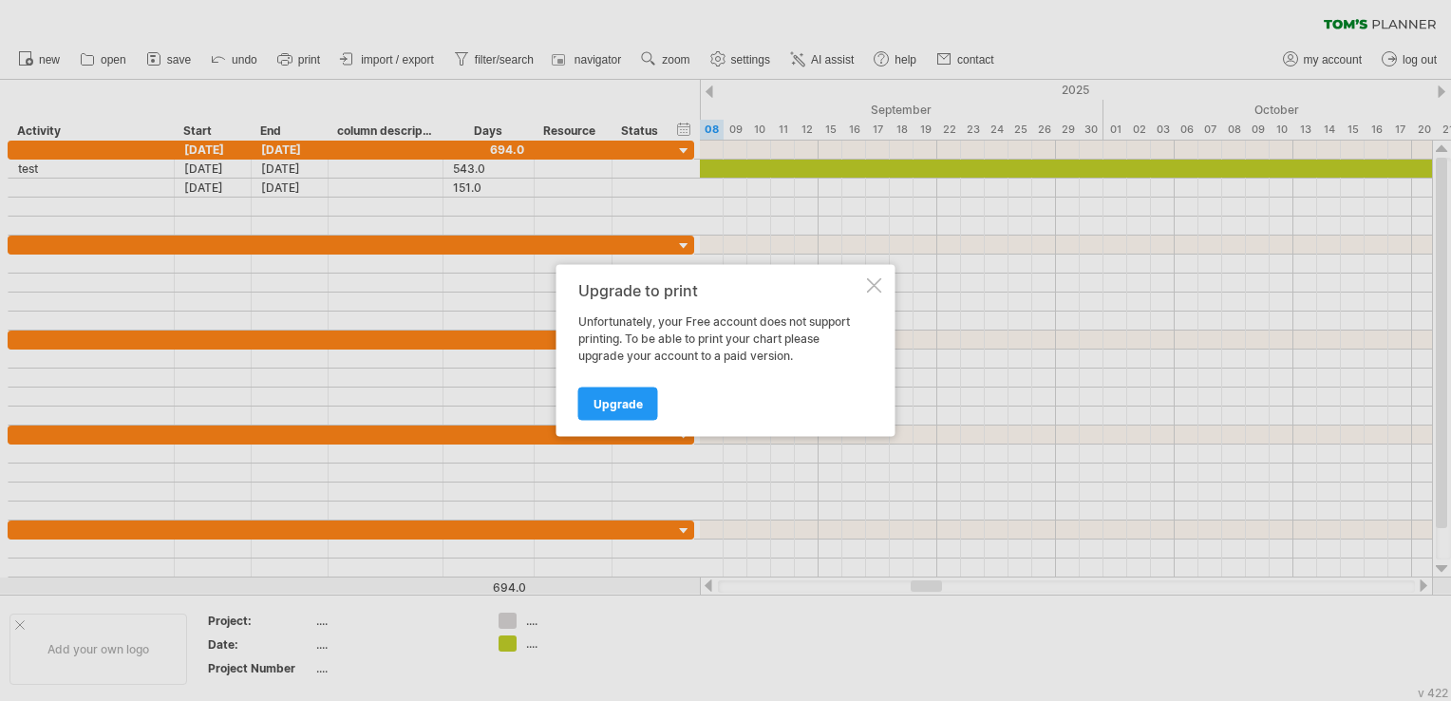
click at [862, 281] on div "Upgrade to print Unfortunately, your Free account does not support printing. To…" at bounding box center [725, 351] width 339 height 172
click at [872, 281] on div at bounding box center [874, 285] width 15 height 15
